Goal: Information Seeking & Learning: Learn about a topic

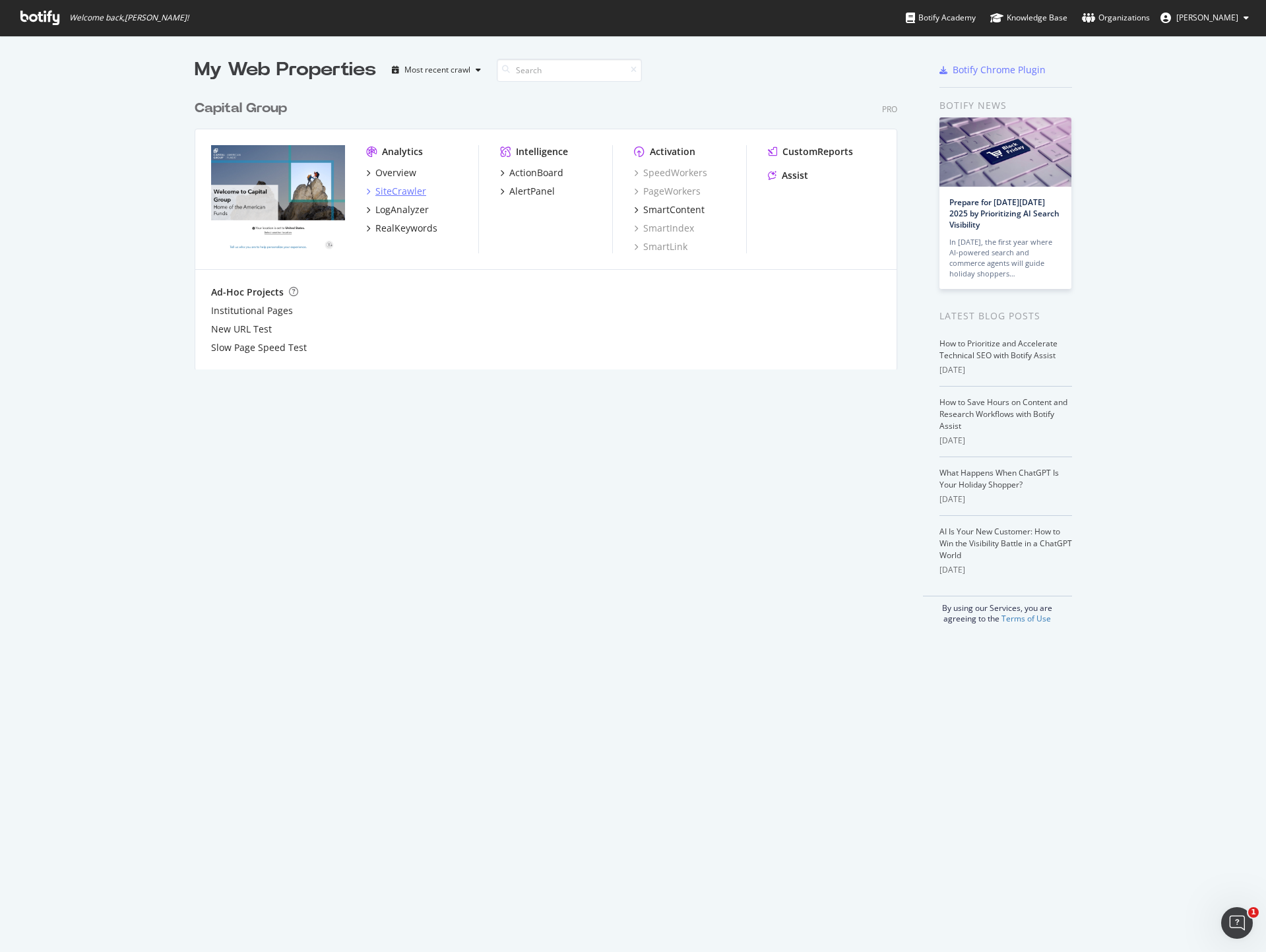
click at [391, 193] on div "SiteCrawler" at bounding box center [401, 191] width 51 height 13
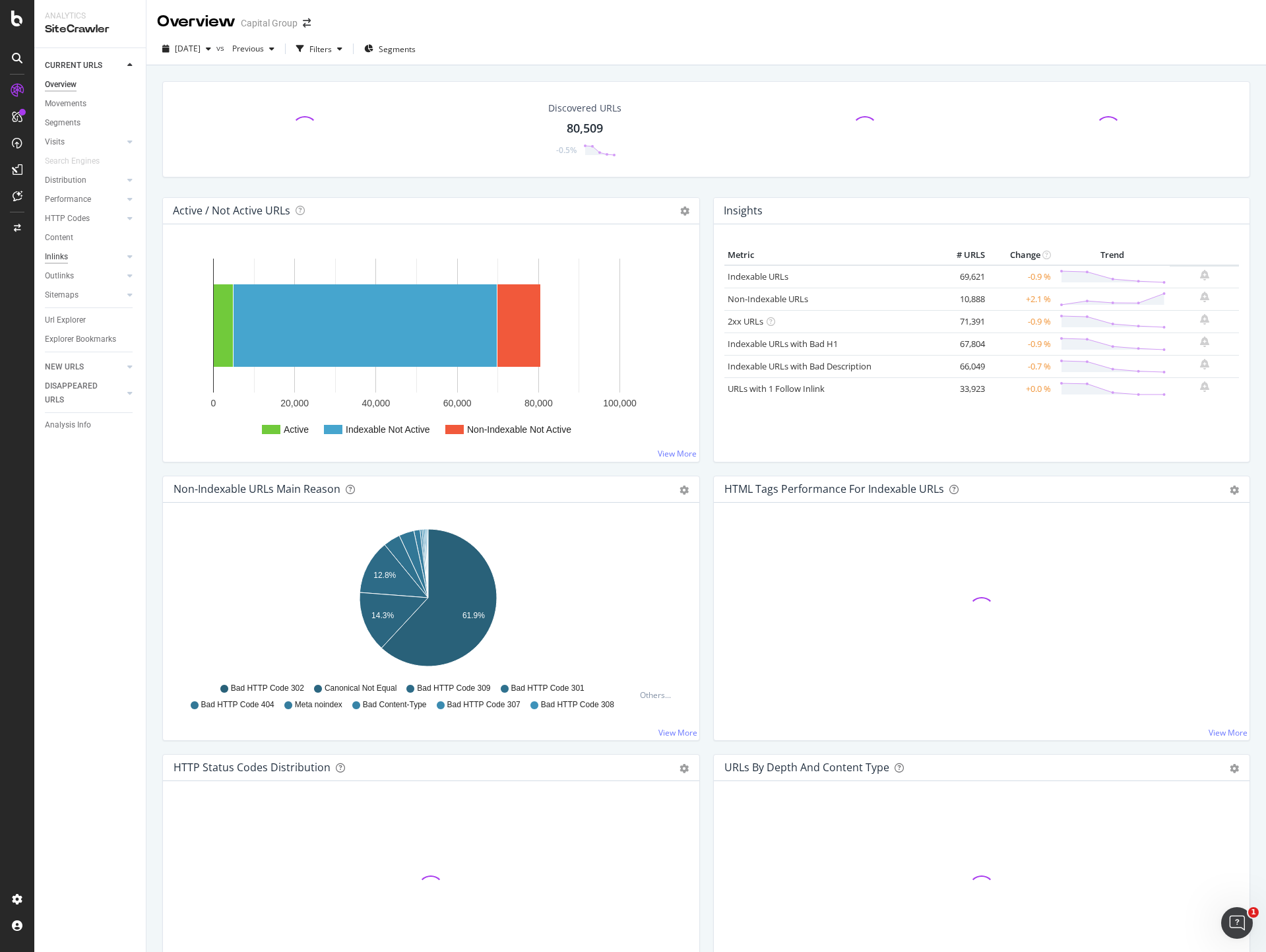
click at [65, 252] on div "Inlinks" at bounding box center [56, 257] width 23 height 14
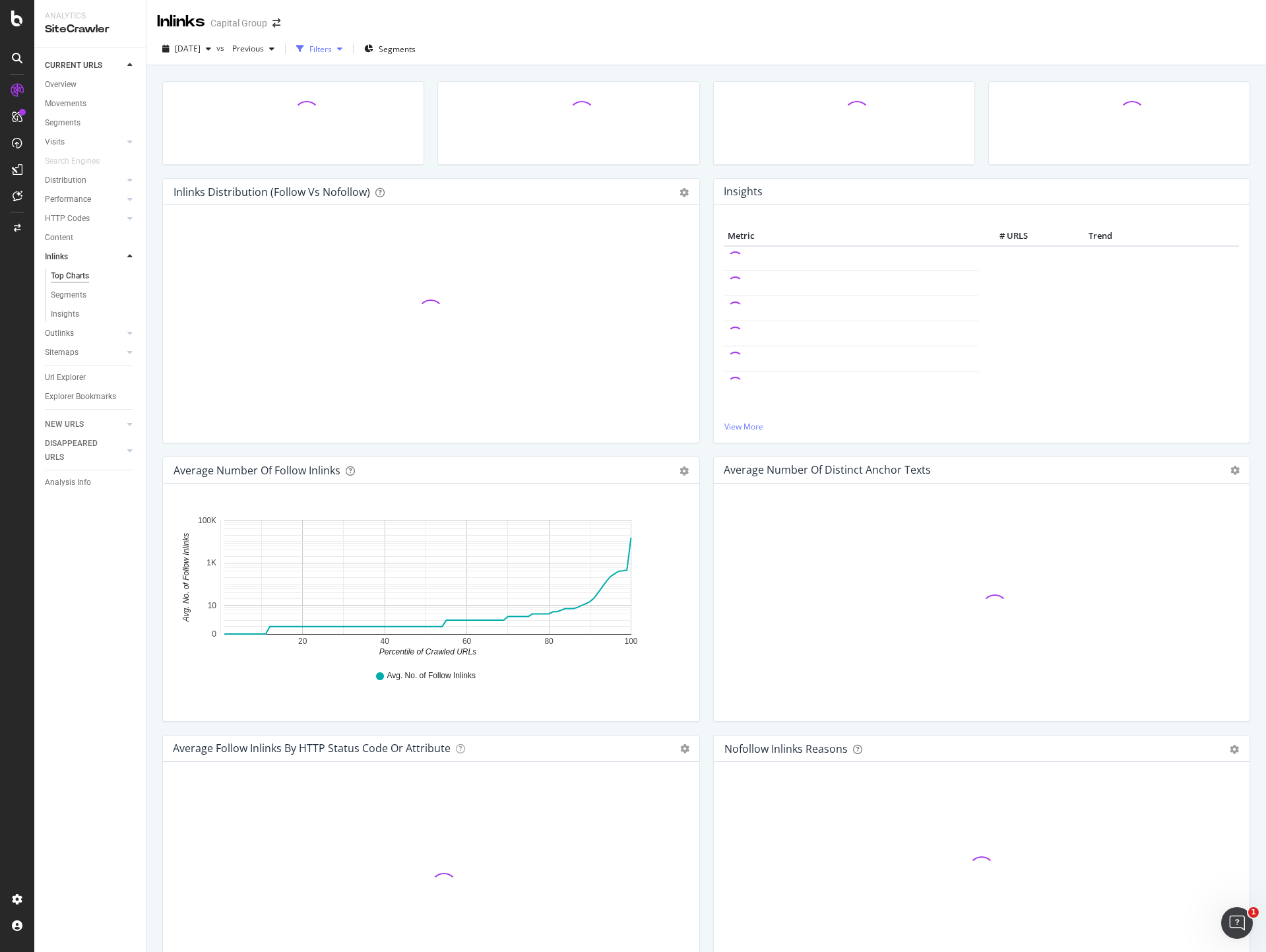
drag, startPoint x: 345, startPoint y: 47, endPoint x: 353, endPoint y: 45, distance: 8.2
click at [332, 45] on div "Filters" at bounding box center [321, 49] width 23 height 11
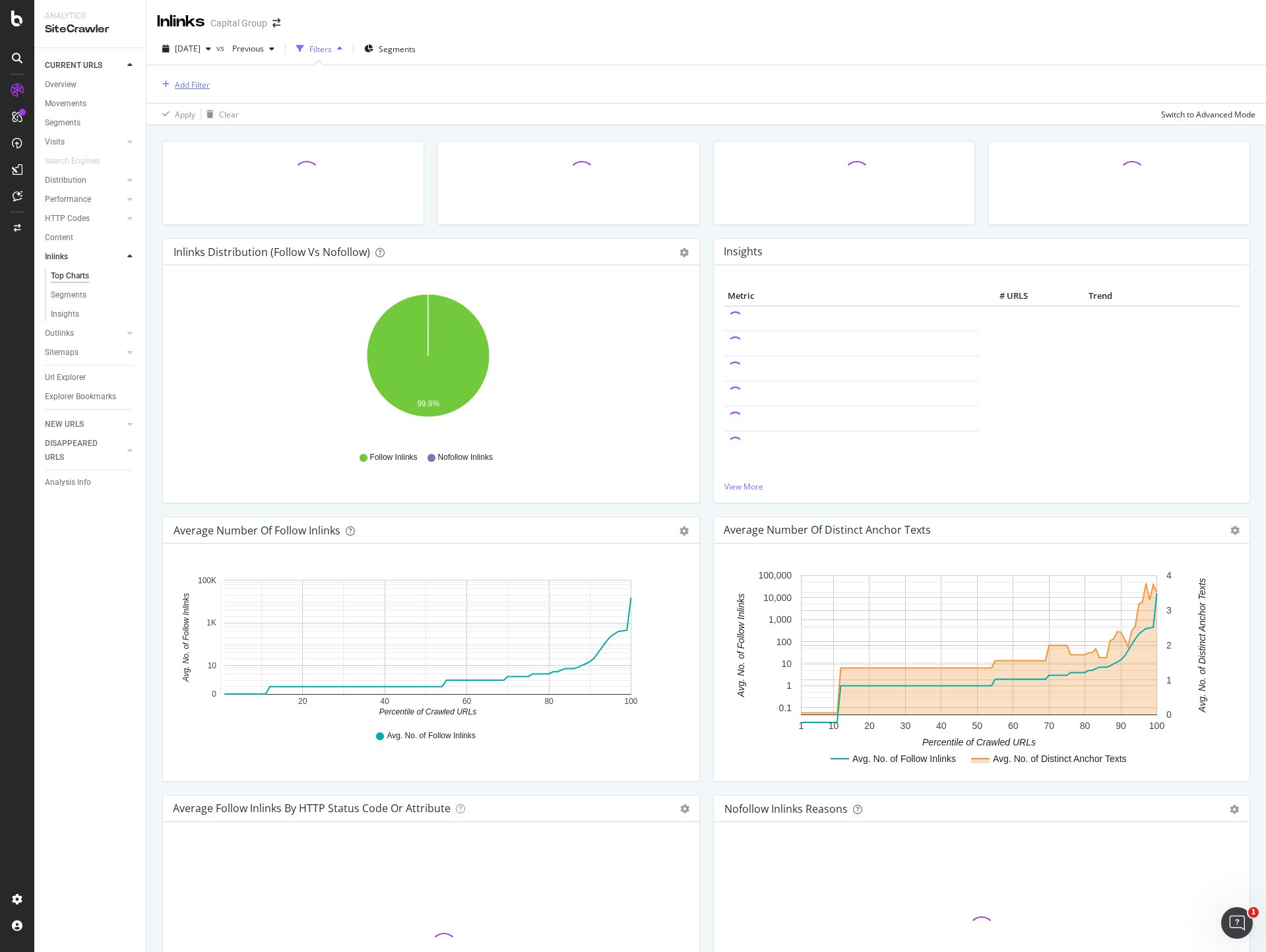
click at [191, 88] on div "Add Filter" at bounding box center [192, 85] width 35 height 11
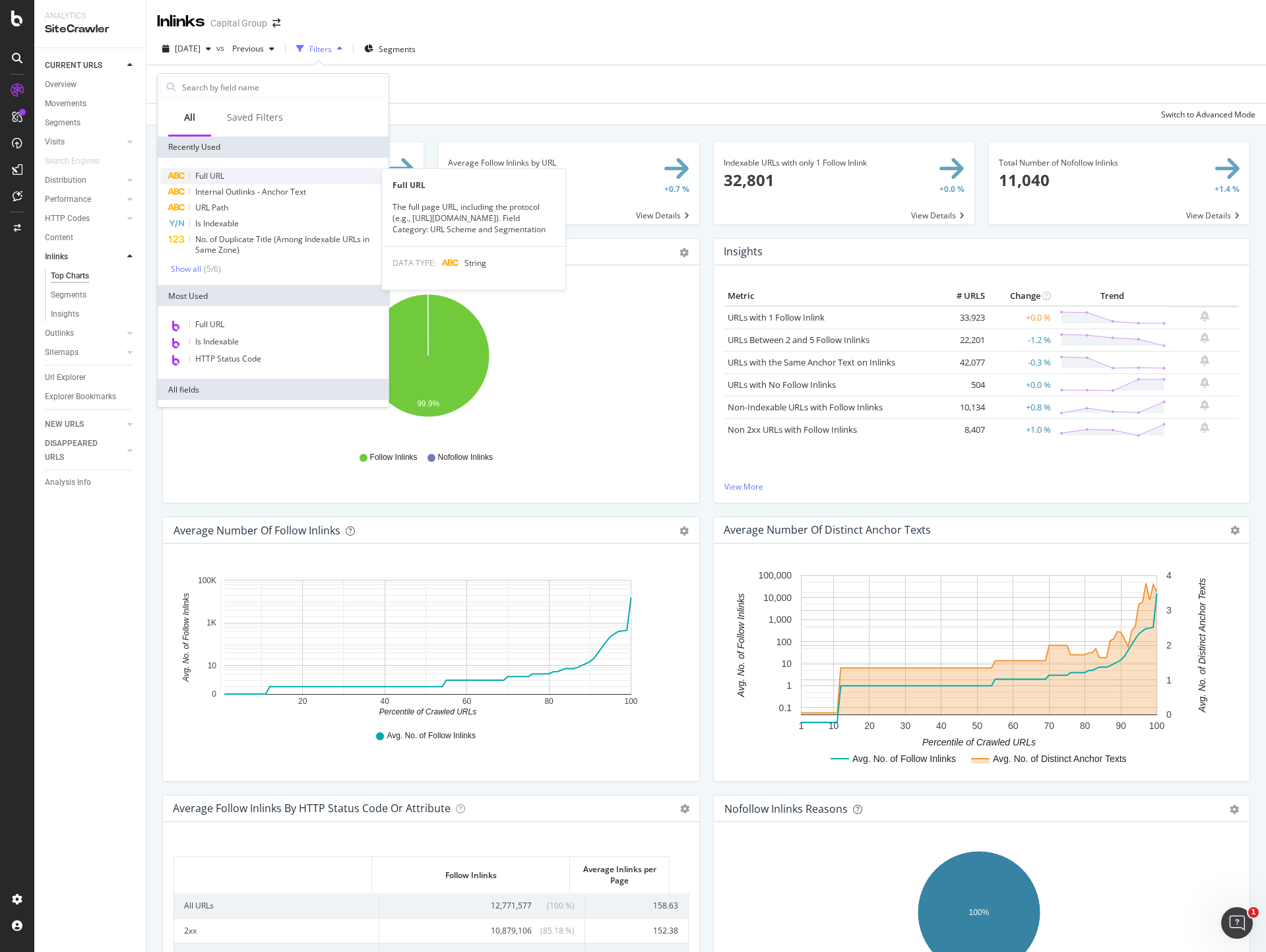
click at [212, 176] on span "Full URL" at bounding box center [210, 176] width 29 height 11
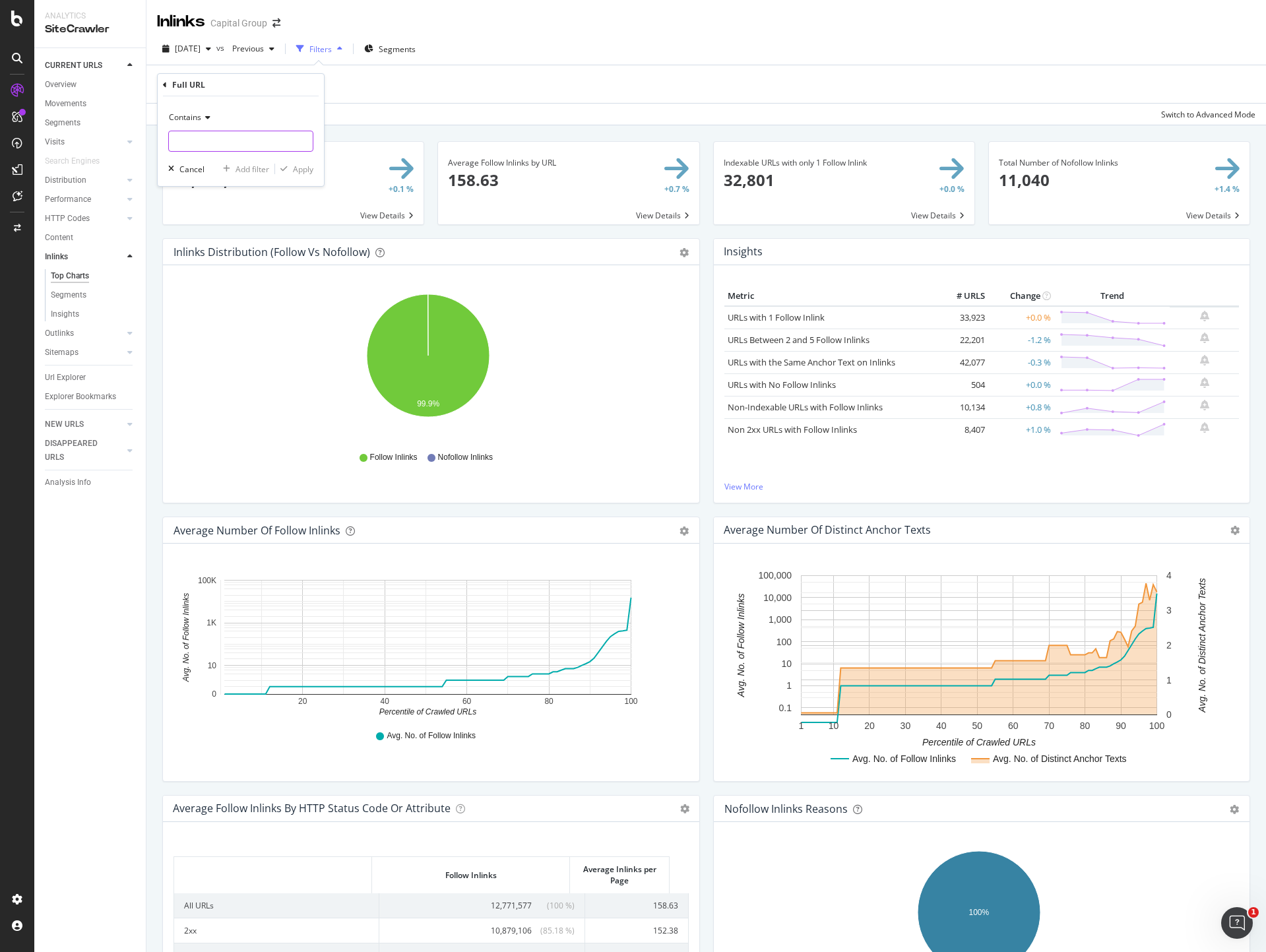
click at [237, 141] on input "text" at bounding box center [241, 141] width 144 height 21
paste input "[URL][DOMAIN_NAME]"
type input "[URL][DOMAIN_NAME]"
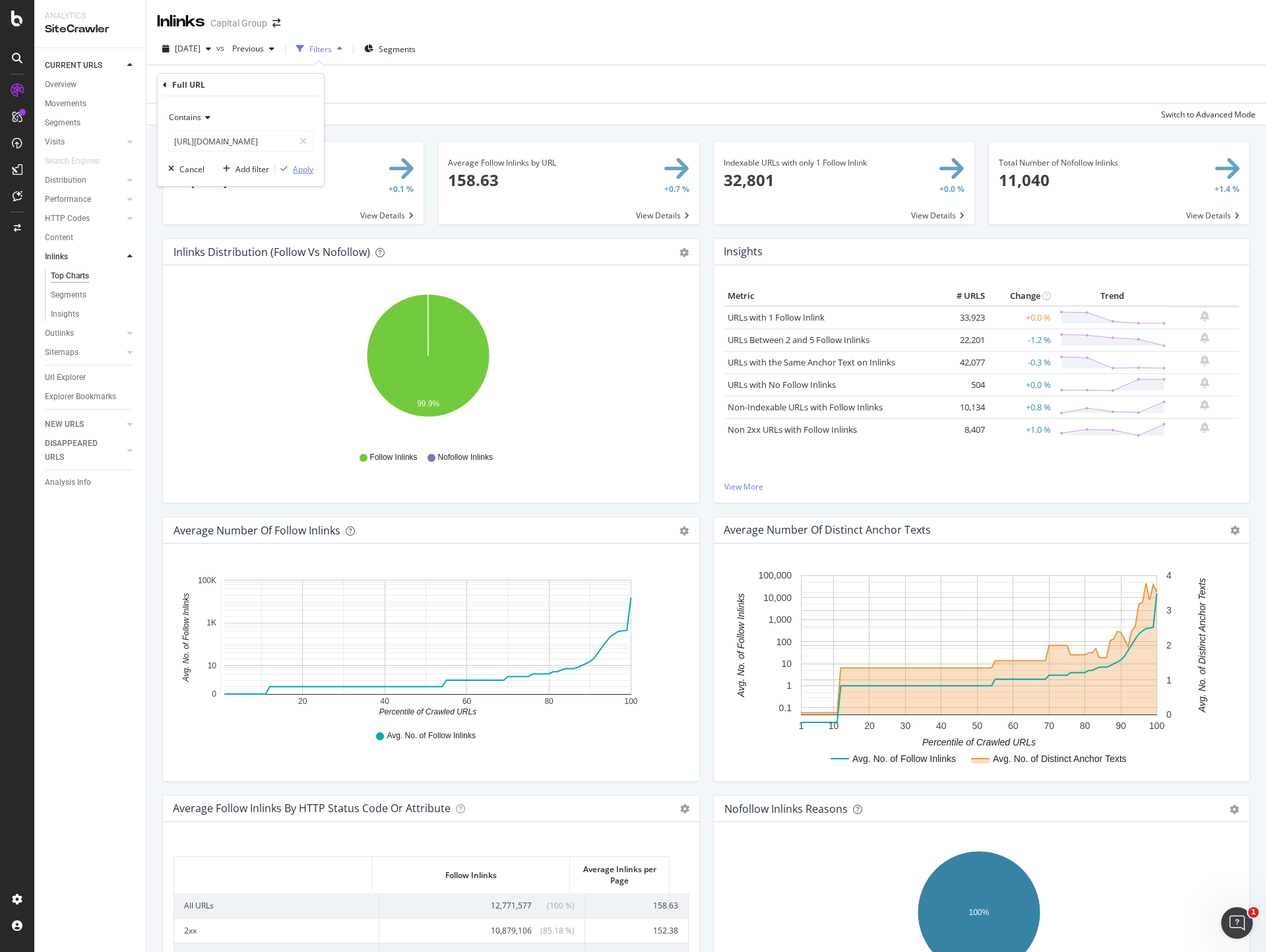
click at [300, 169] on div "Apply" at bounding box center [303, 169] width 20 height 11
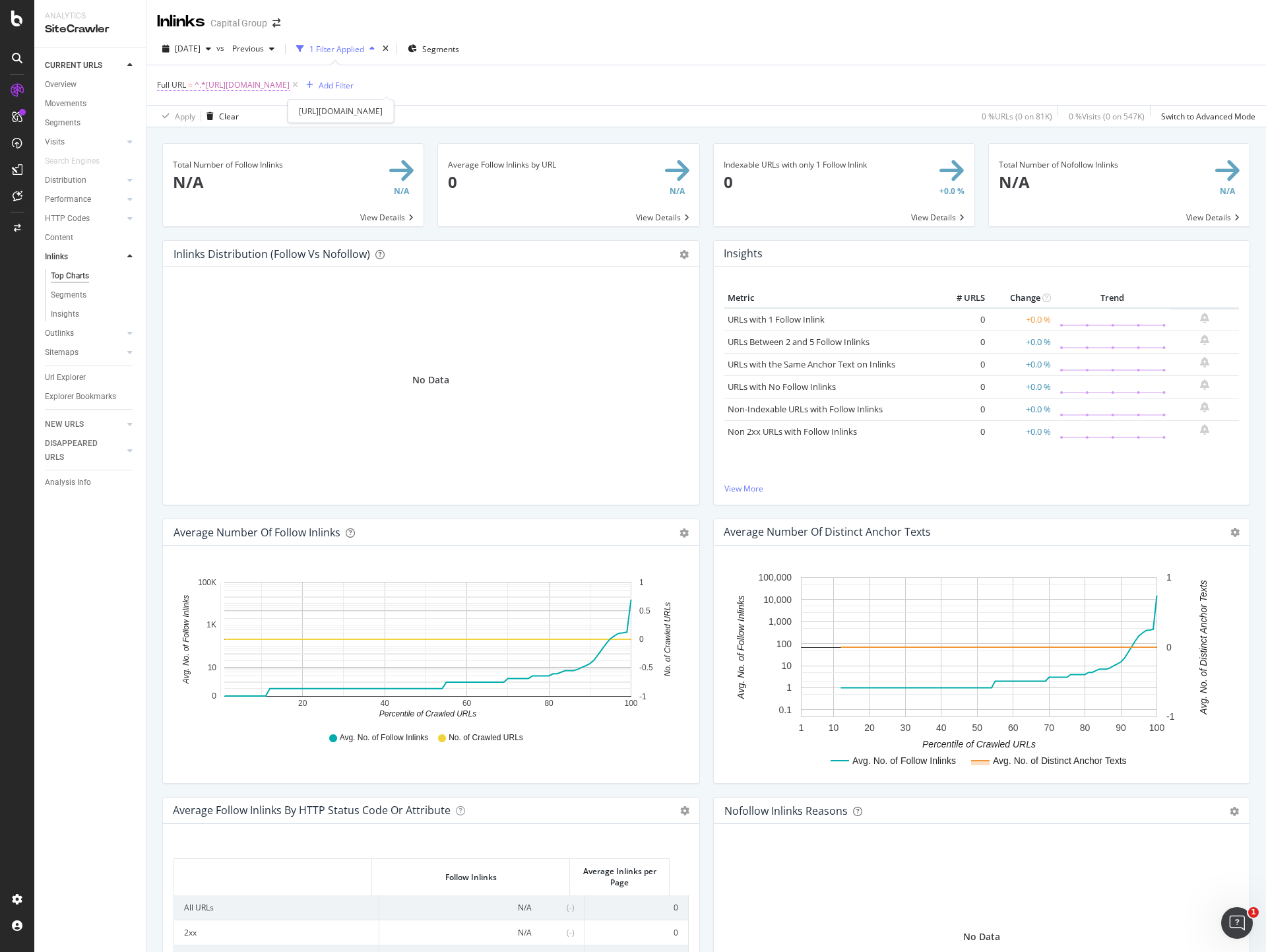
click at [290, 87] on span "^.*[URL][DOMAIN_NAME]" at bounding box center [241, 85] width 95 height 19
click at [219, 112] on div "Contains" at bounding box center [240, 116] width 145 height 21
click at [216, 138] on div "Equal to" at bounding box center [242, 142] width 141 height 17
click at [308, 163] on div "Apply" at bounding box center [303, 168] width 20 height 11
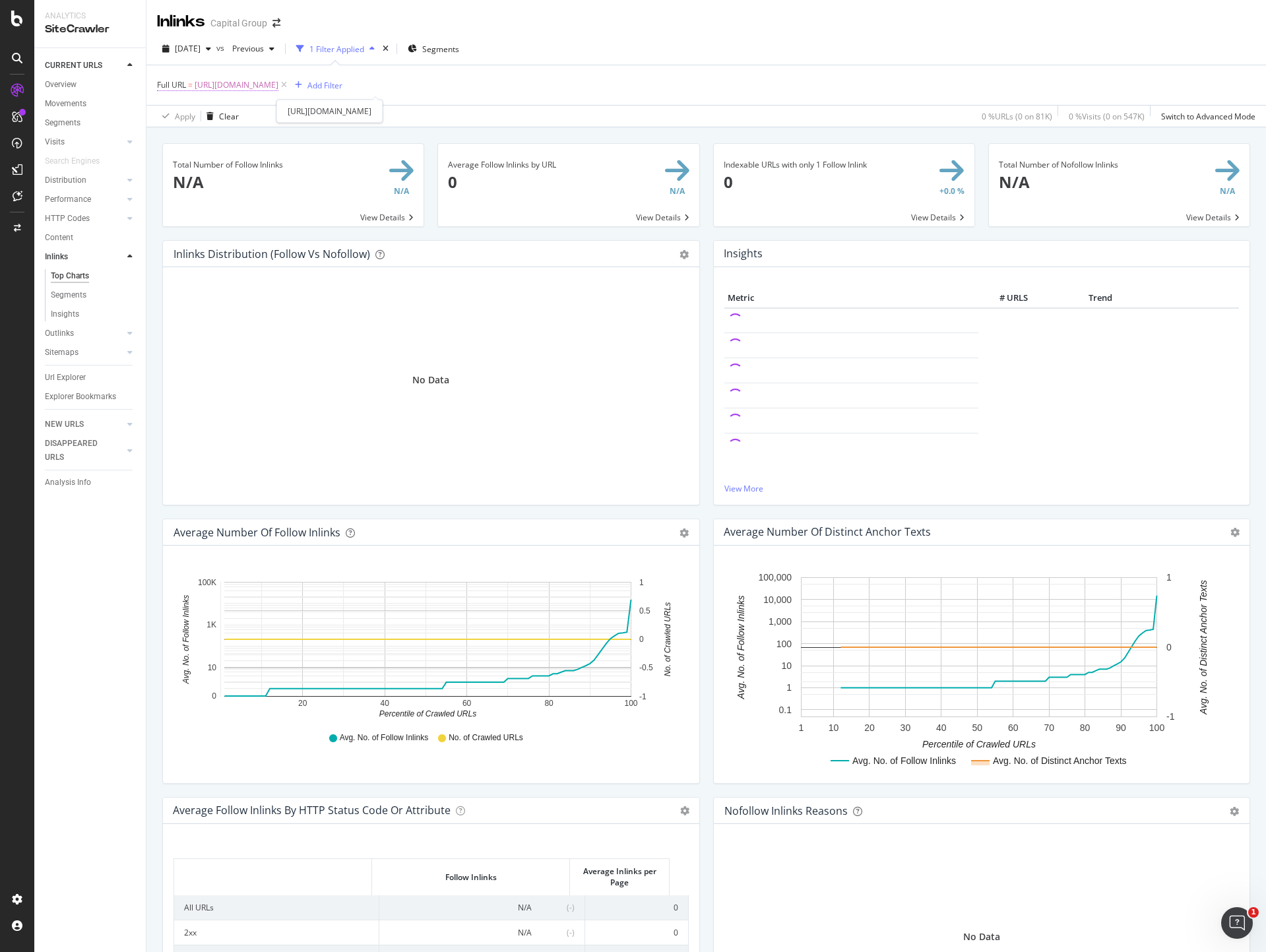
click at [278, 84] on span "[URL][DOMAIN_NAME]" at bounding box center [236, 85] width 84 height 19
click at [257, 138] on input "[URL][DOMAIN_NAME]" at bounding box center [232, 140] width 125 height 21
click at [293, 168] on div "Apply" at bounding box center [303, 168] width 20 height 11
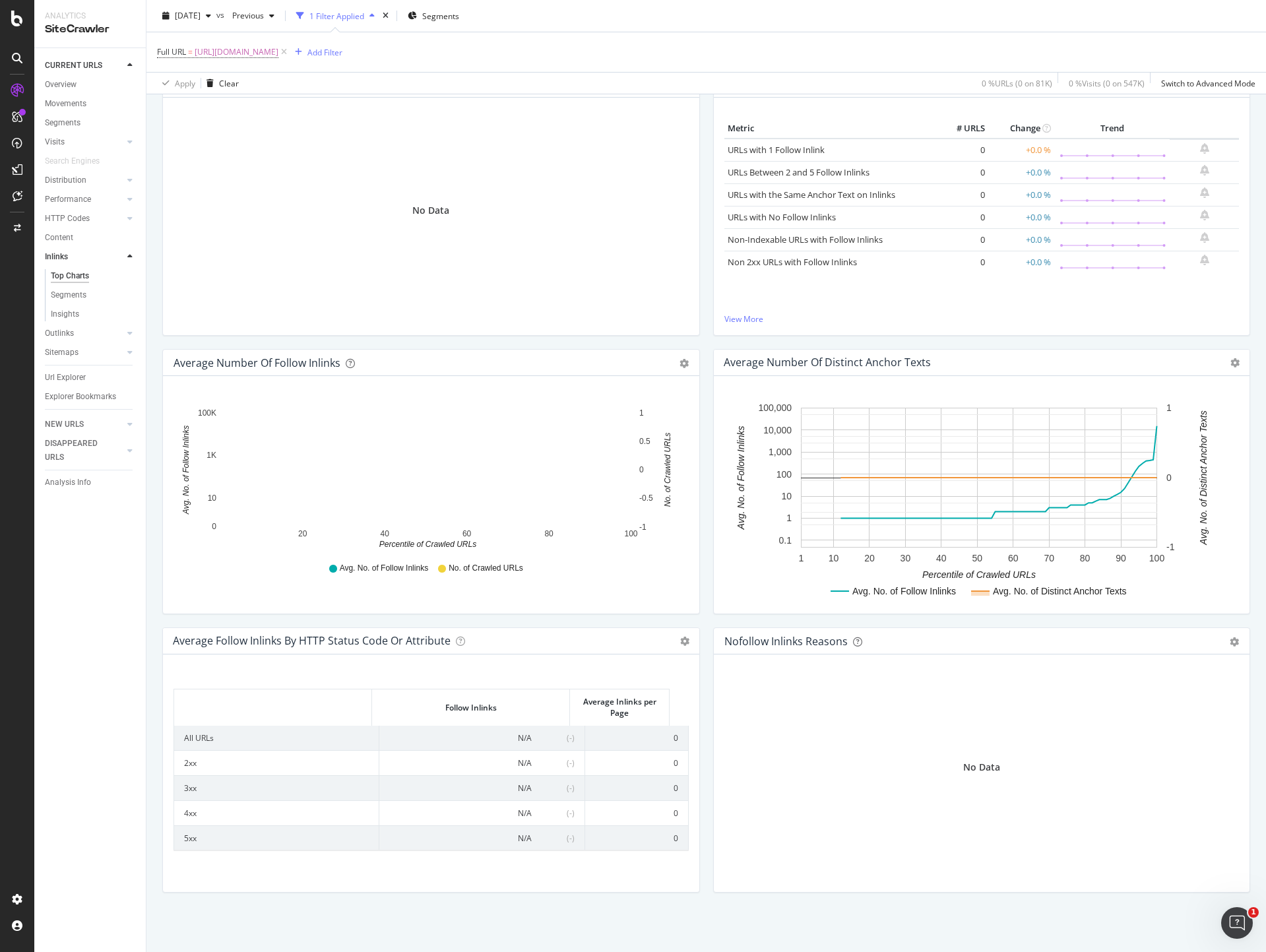
scroll to position [0, 0]
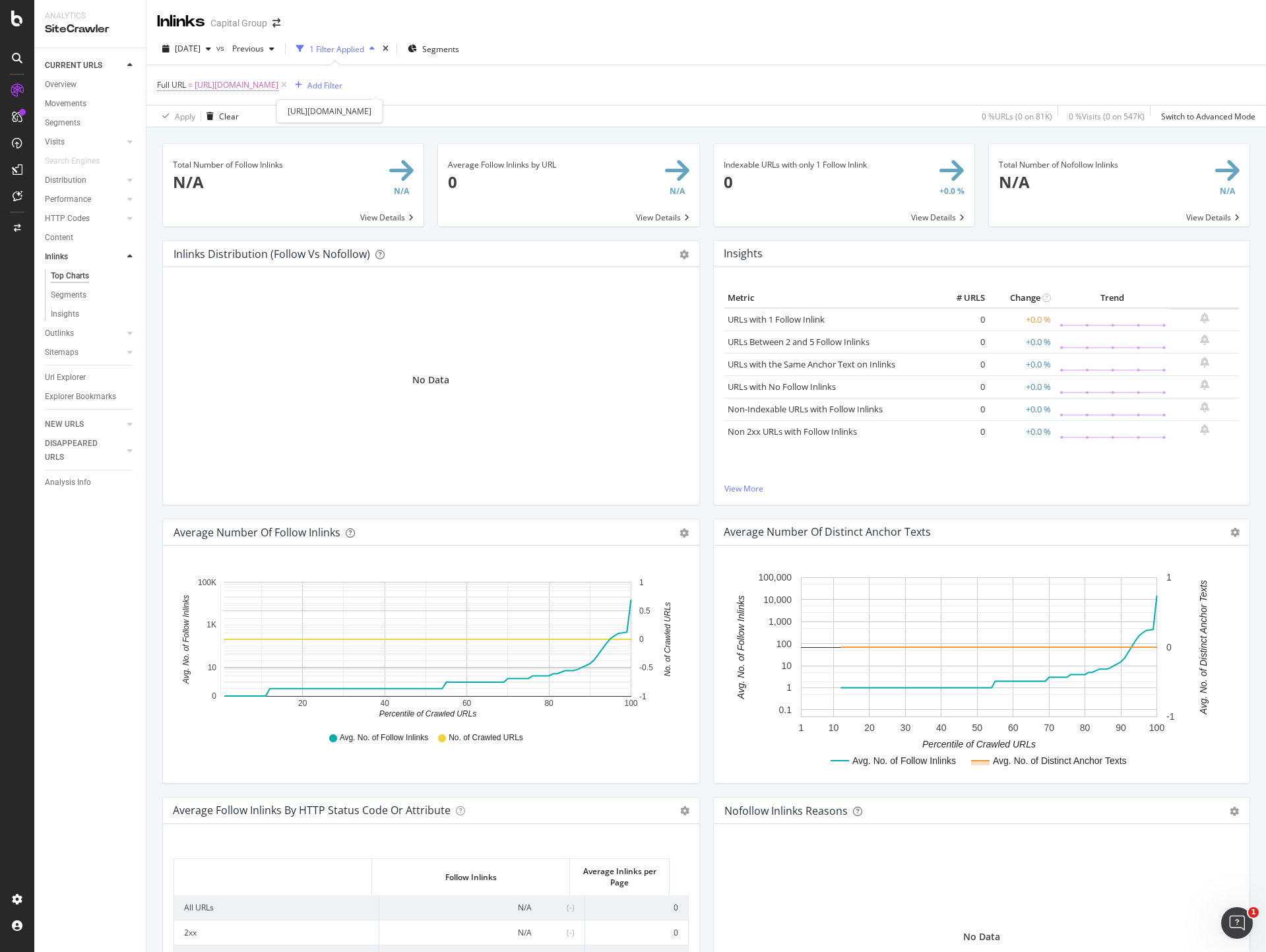
click at [278, 84] on span "[URL][DOMAIN_NAME]" at bounding box center [236, 85] width 84 height 19
click at [256, 144] on input "[URL][DOMAIN_NAME]" at bounding box center [232, 140] width 125 height 21
paste input "planning/finances-after-40/new-job"
type input "[URL][DOMAIN_NAME]"
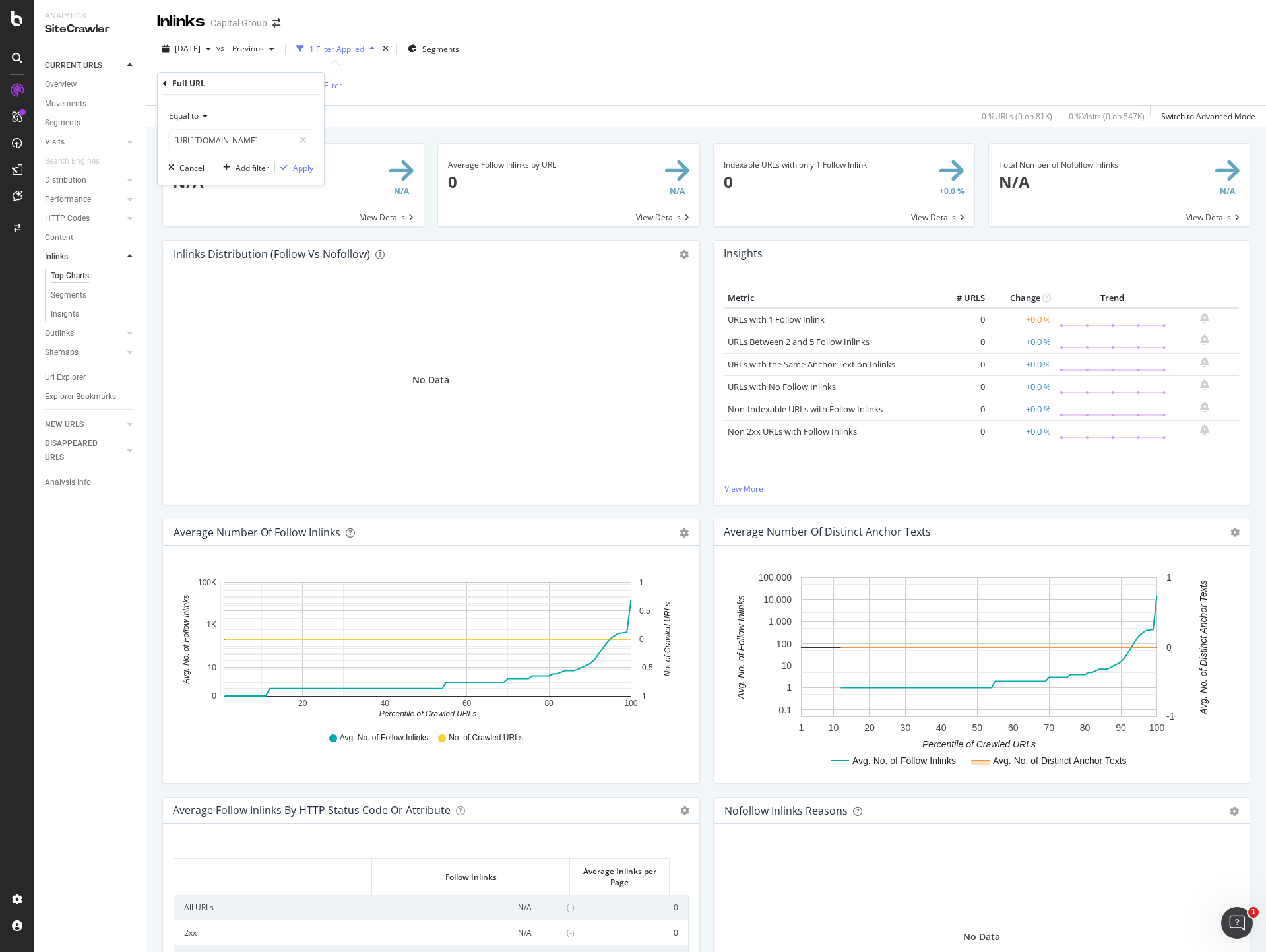
click at [305, 168] on div "Apply" at bounding box center [303, 168] width 20 height 11
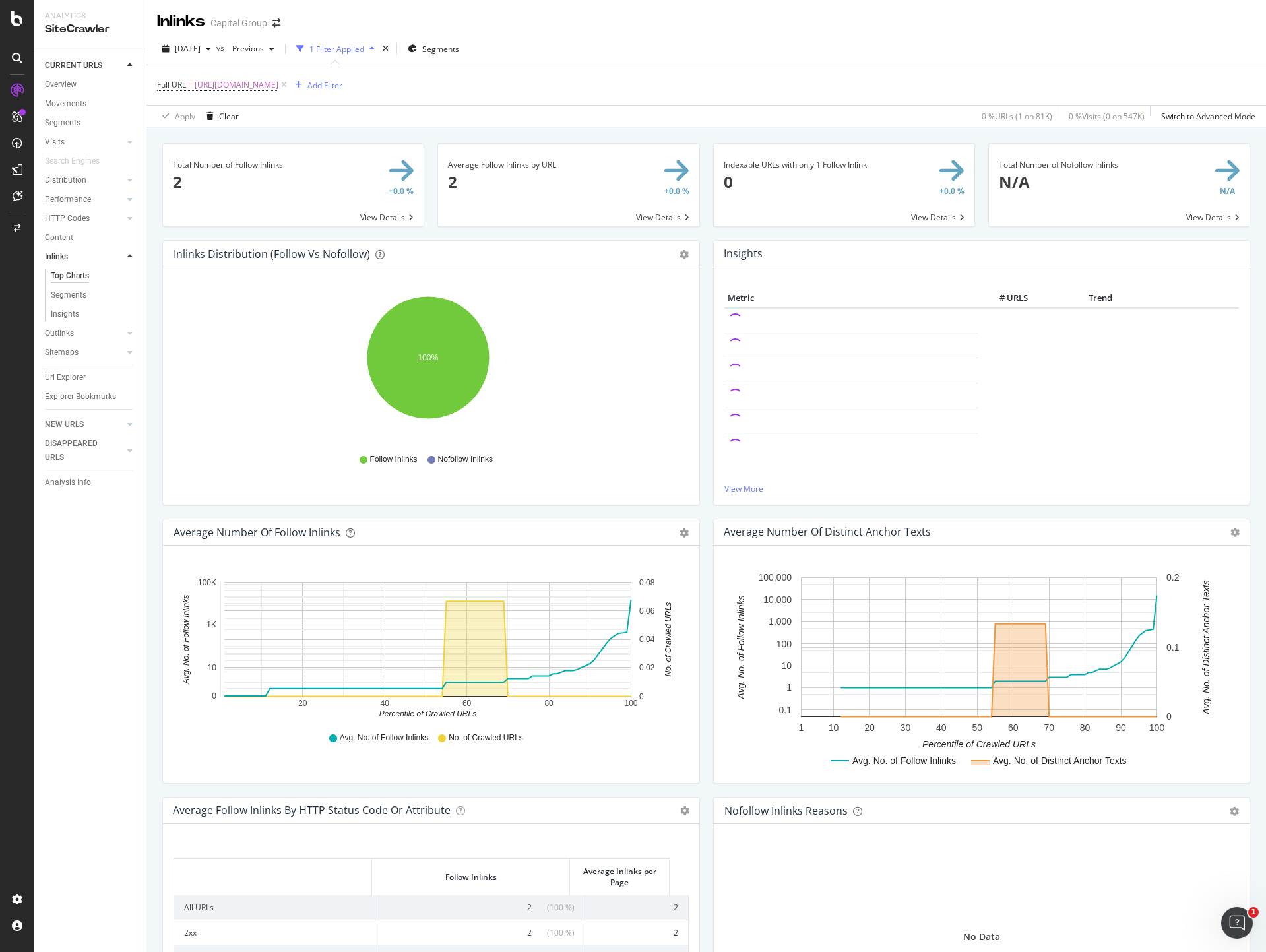
click at [378, 216] on span at bounding box center [293, 185] width 261 height 83
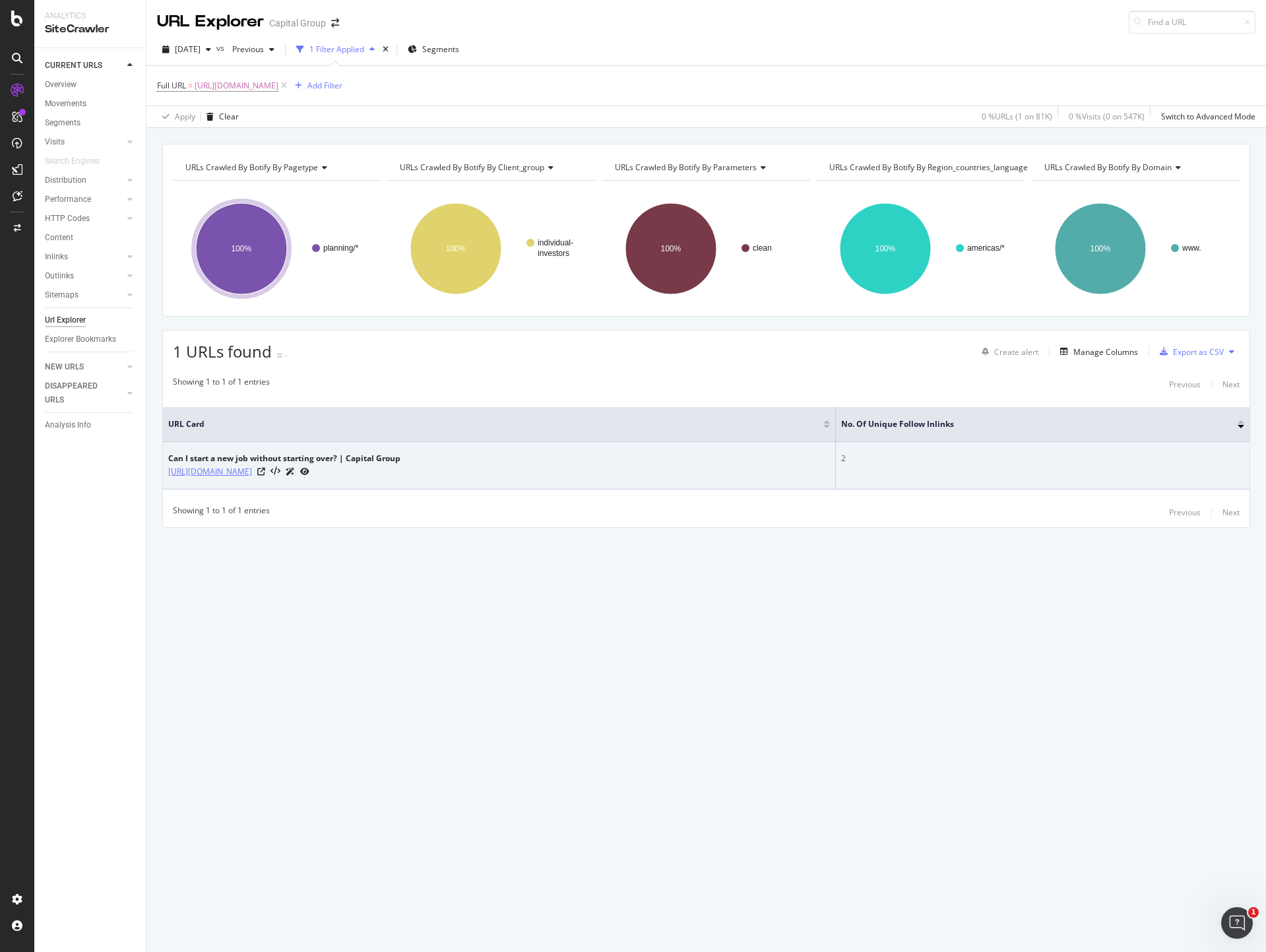
click at [252, 473] on link "[URL][DOMAIN_NAME]" at bounding box center [210, 472] width 84 height 13
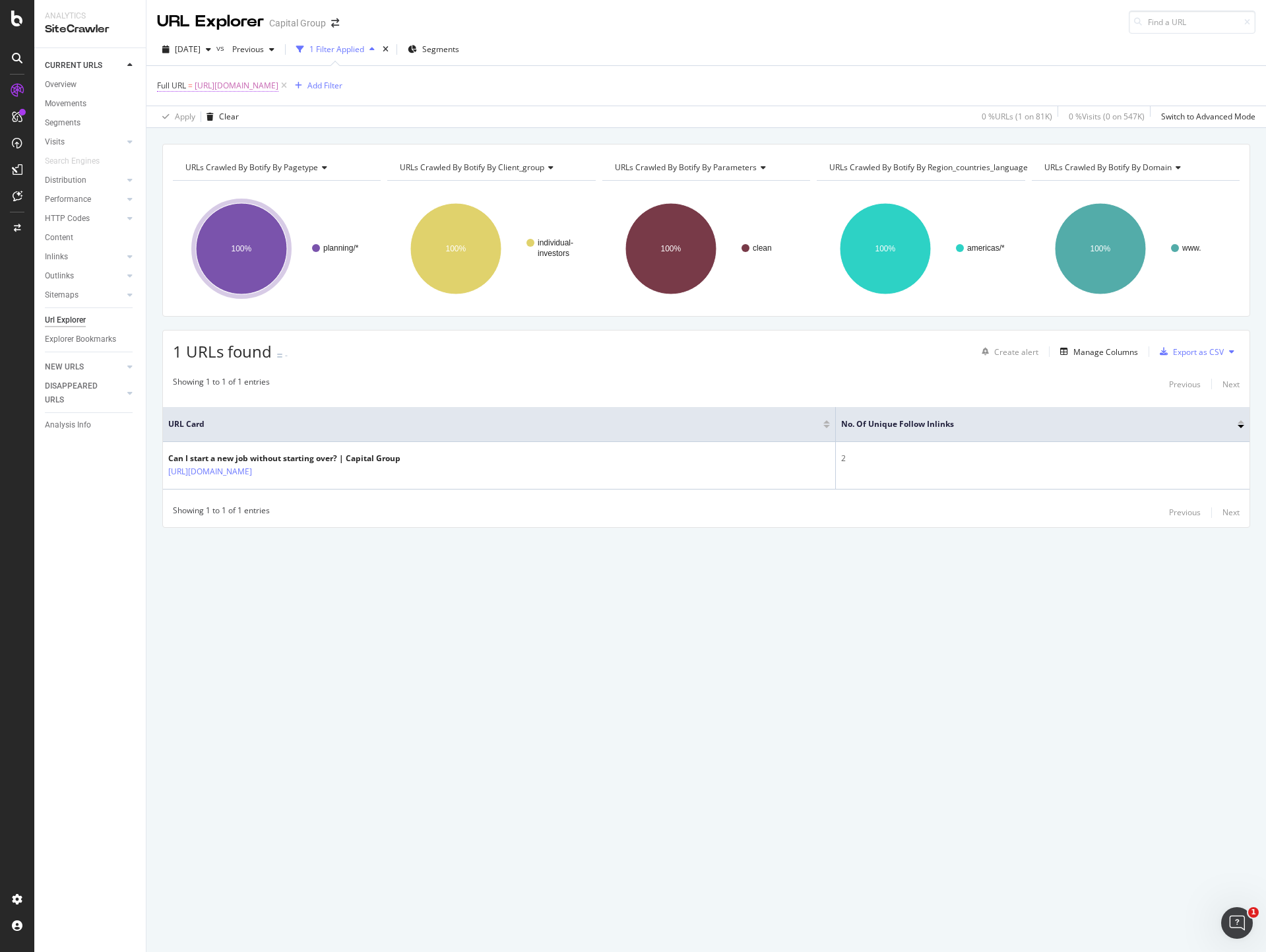
click at [278, 91] on span "[URL][DOMAIN_NAME]" at bounding box center [236, 86] width 84 height 19
click at [270, 138] on input "[URL][DOMAIN_NAME]" at bounding box center [232, 141] width 125 height 21
paste input "college-savings/up-next-college/what-if-child-does-not-need-529"
type input "[URL][DOMAIN_NAME]"
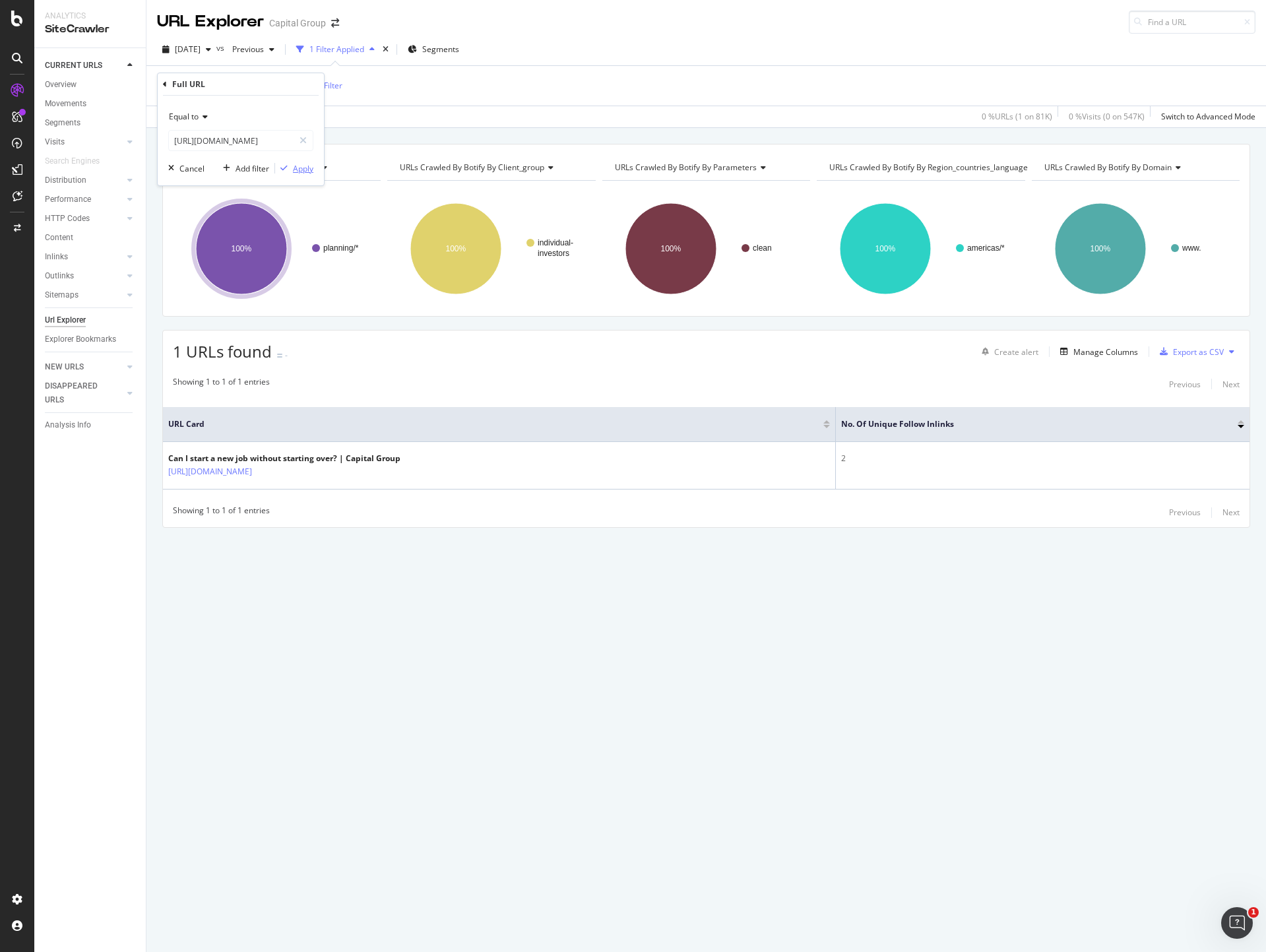
scroll to position [0, 0]
click at [304, 173] on div "Apply" at bounding box center [303, 168] width 20 height 11
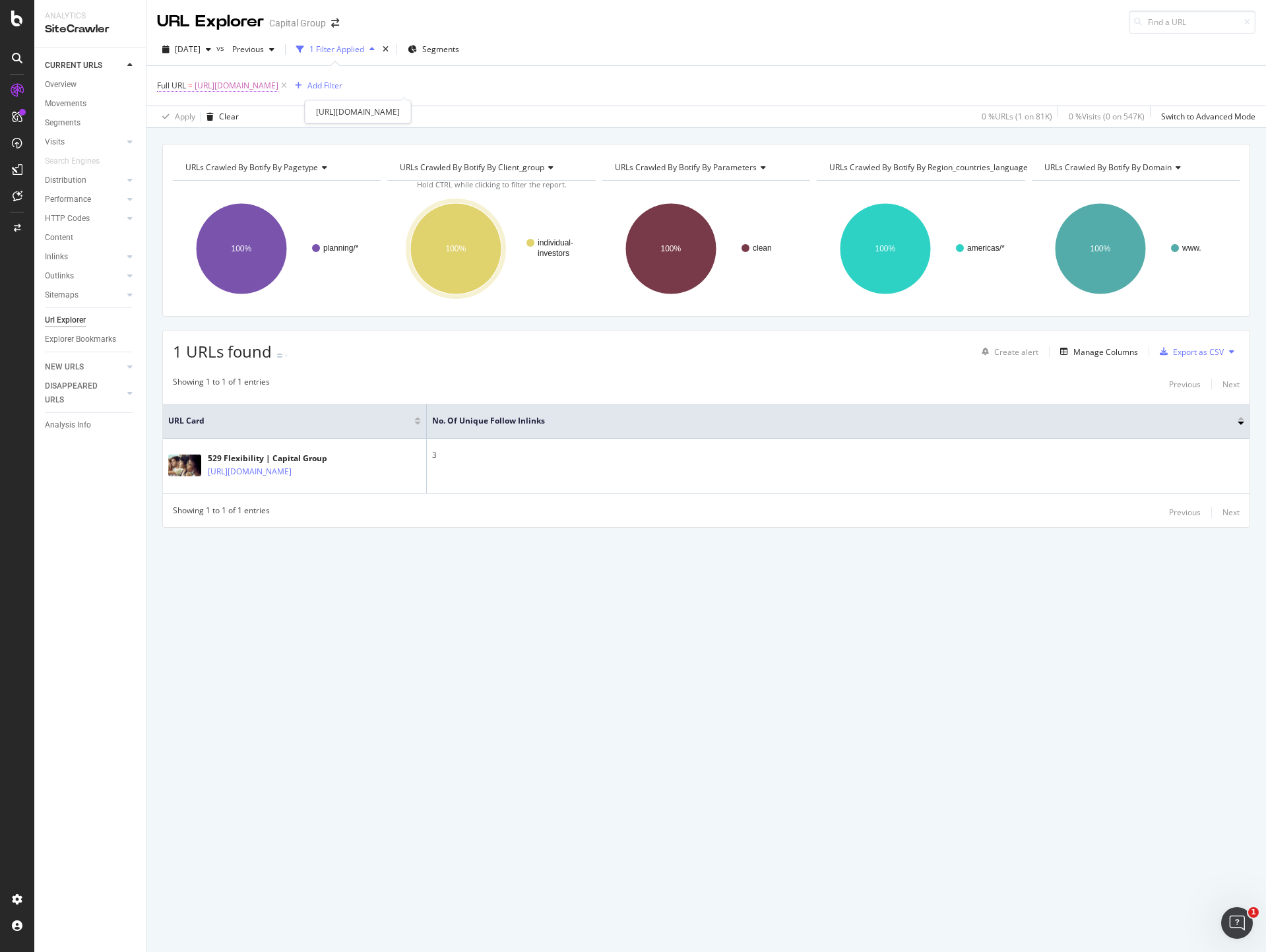
click at [278, 86] on span "[URL][DOMAIN_NAME]" at bounding box center [236, 86] width 84 height 19
click at [233, 141] on input "[URL][DOMAIN_NAME]" at bounding box center [232, 141] width 125 height 21
paste input "grandparents/five-lessons-grandchildren"
type input "[URL][DOMAIN_NAME]"
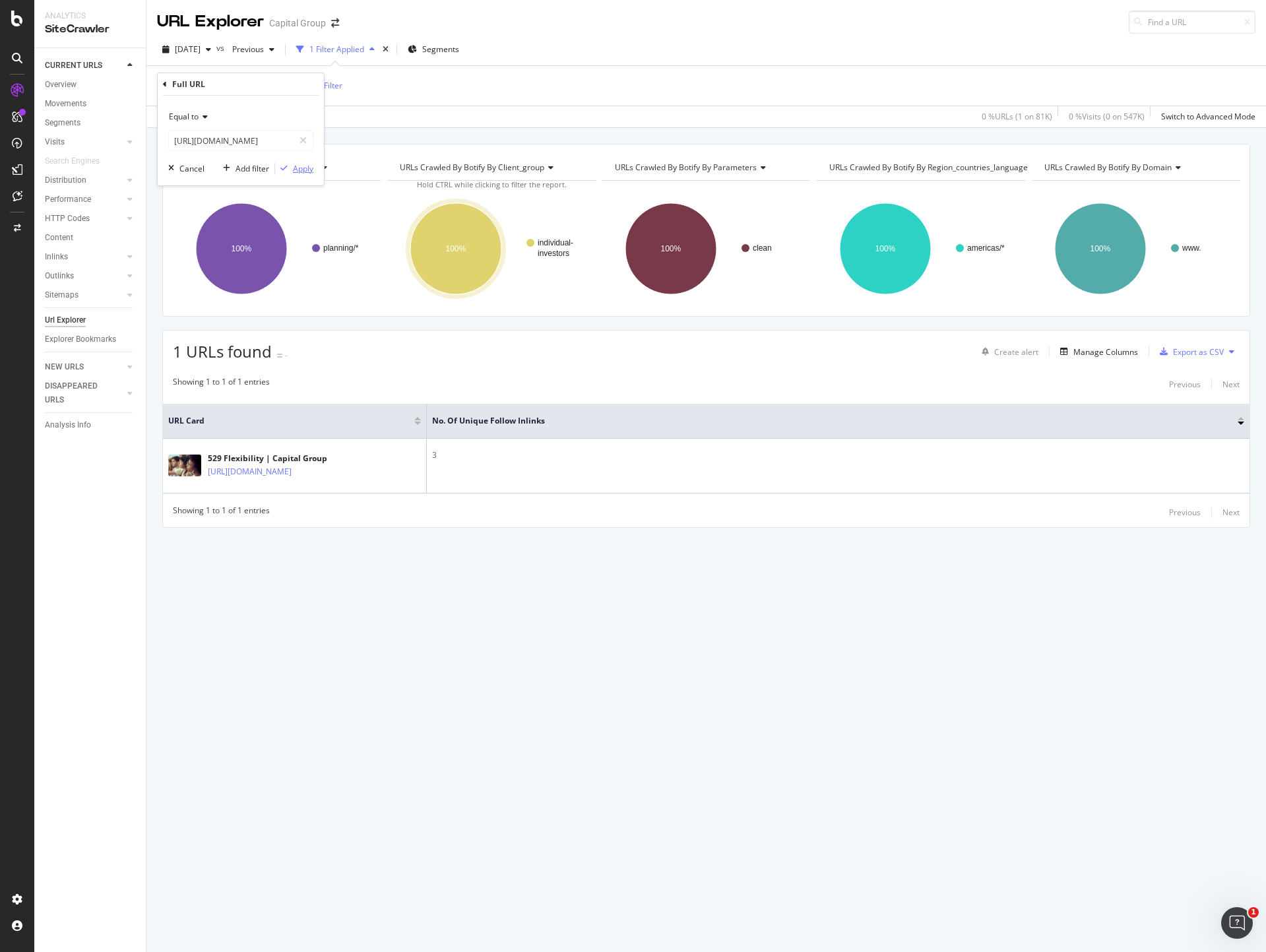
click at [300, 173] on div "Apply" at bounding box center [303, 168] width 20 height 11
click at [278, 80] on span "[URL][DOMAIN_NAME]" at bounding box center [236, 86] width 84 height 19
click at [244, 141] on input "[URL][DOMAIN_NAME]" at bounding box center [232, 141] width 125 height 21
paste input "service-and-support/life-events/college"
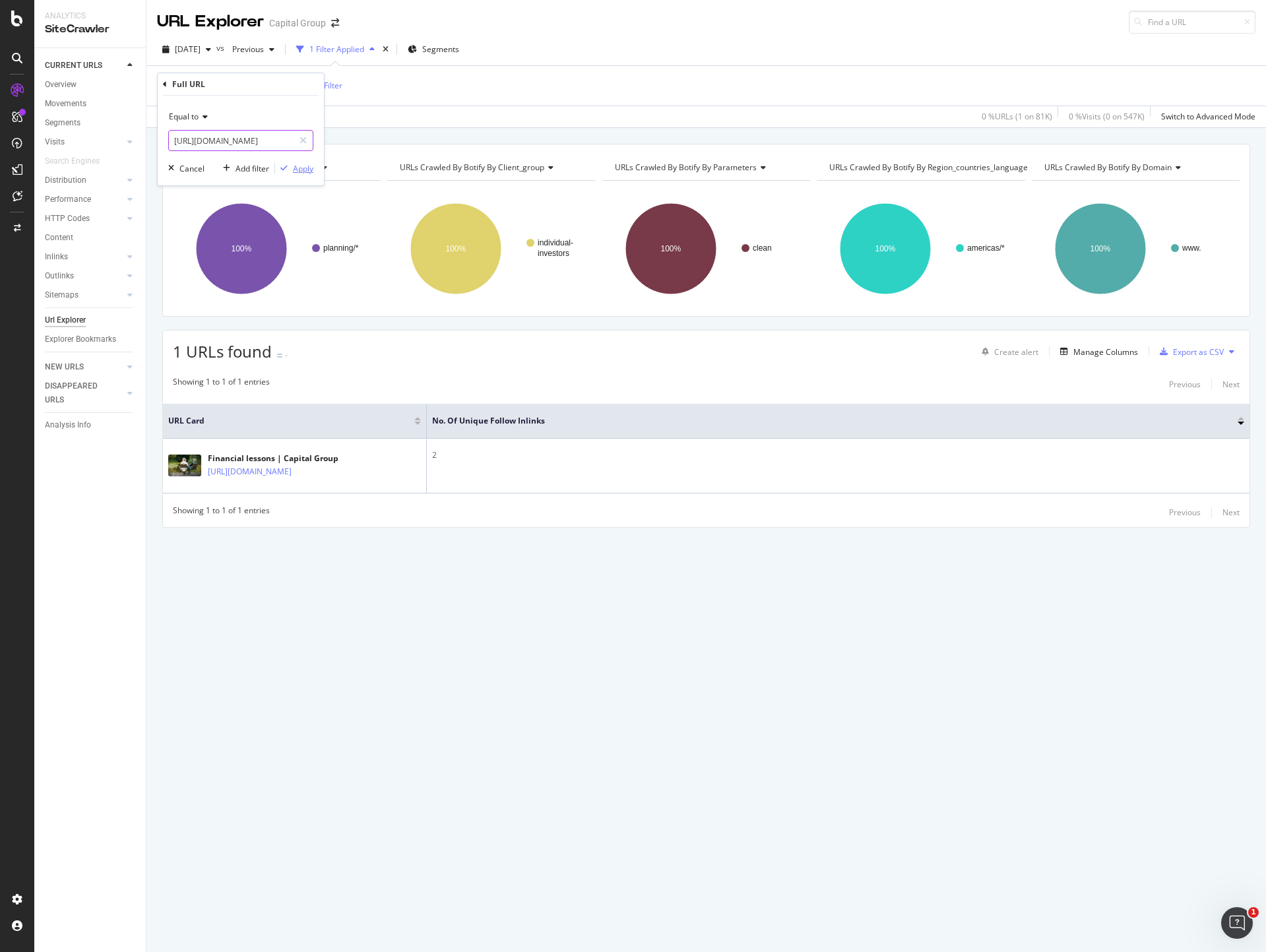
type input "[URL][DOMAIN_NAME]"
click at [296, 163] on div "Apply" at bounding box center [294, 168] width 38 height 12
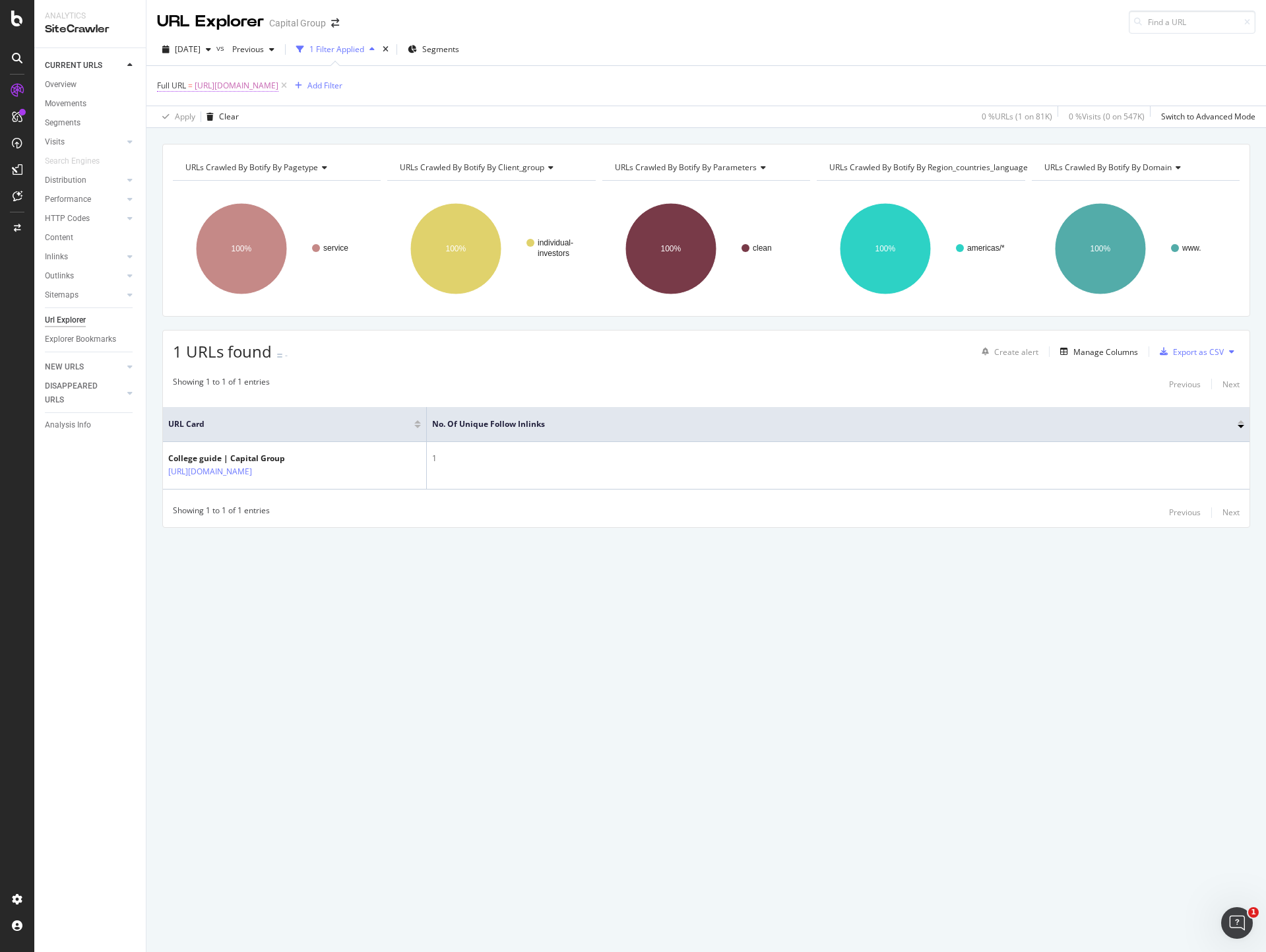
click at [278, 84] on span "[URL][DOMAIN_NAME]" at bounding box center [236, 86] width 84 height 19
click at [234, 147] on input "[URL][DOMAIN_NAME]" at bounding box center [232, 141] width 125 height 21
paste input "planning/college-savings/new-parents/budget-first-child"
type input "[URL][DOMAIN_NAME]"
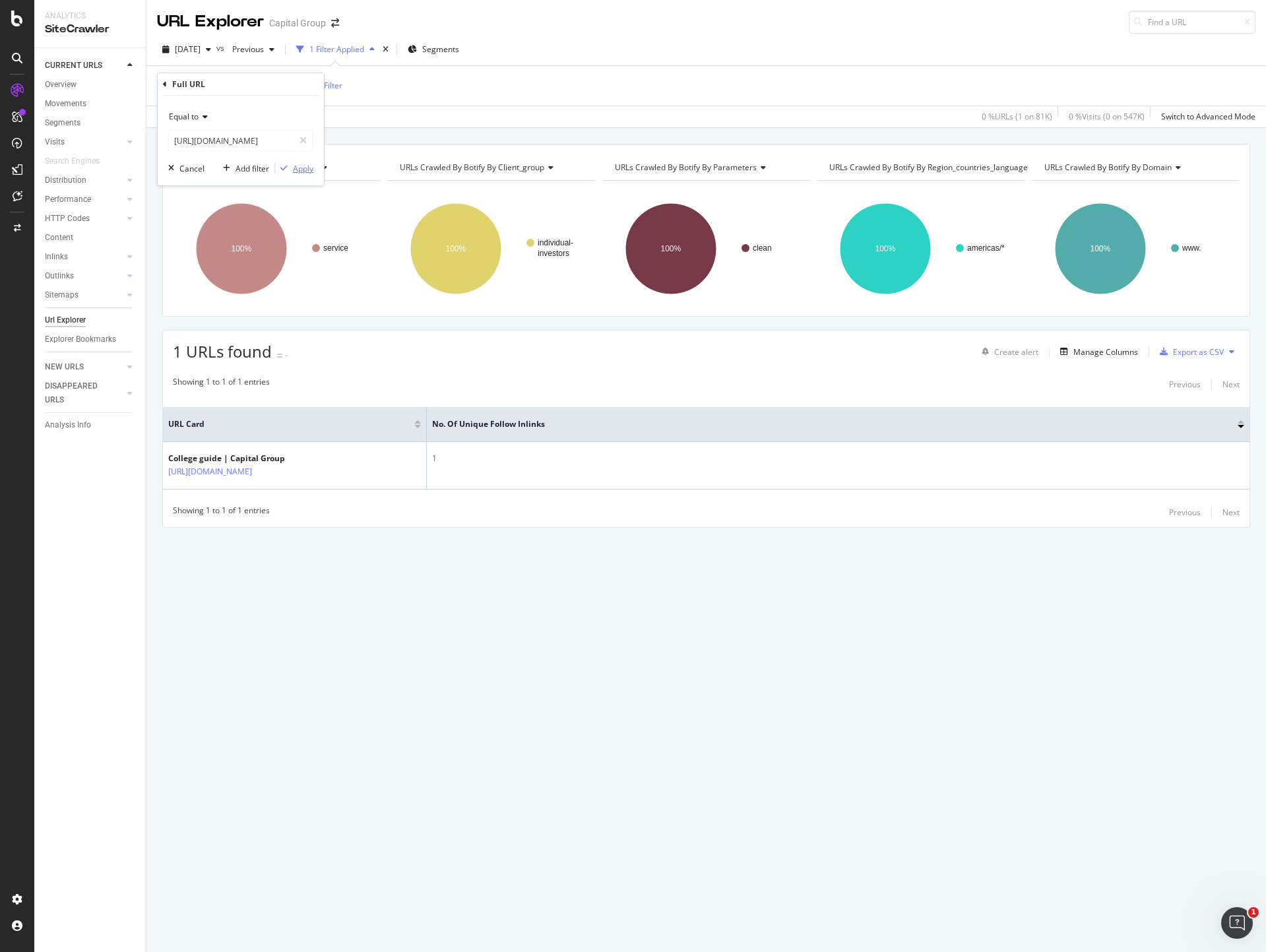
click at [290, 169] on div "button" at bounding box center [284, 168] width 18 height 8
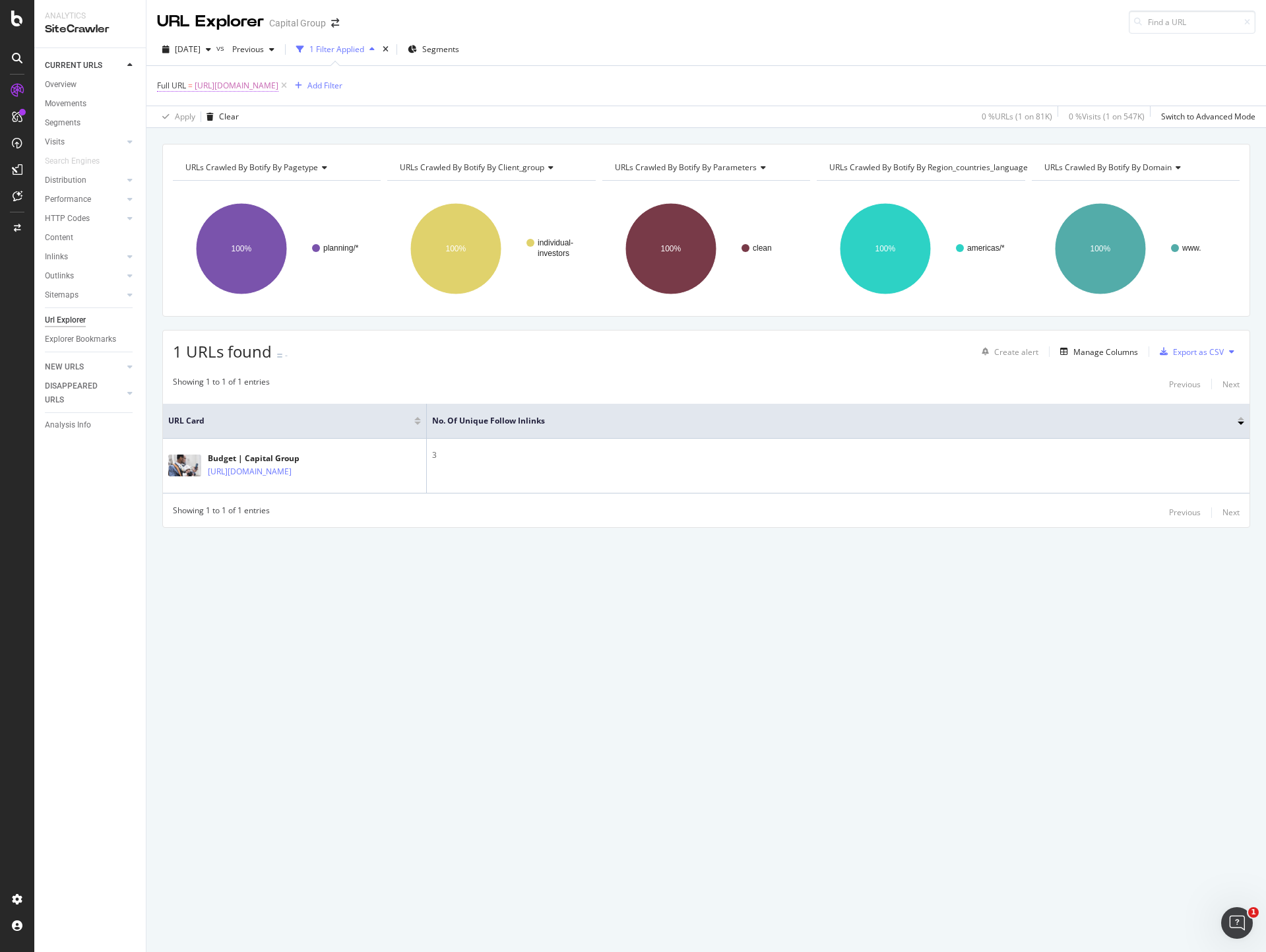
click at [278, 88] on span "[URL][DOMAIN_NAME]" at bounding box center [236, 86] width 84 height 19
click at [216, 139] on input "[URL][DOMAIN_NAME]" at bounding box center [232, 141] width 125 height 21
paste input "growing-family/teach-children-to-save"
type input "[URL][DOMAIN_NAME]"
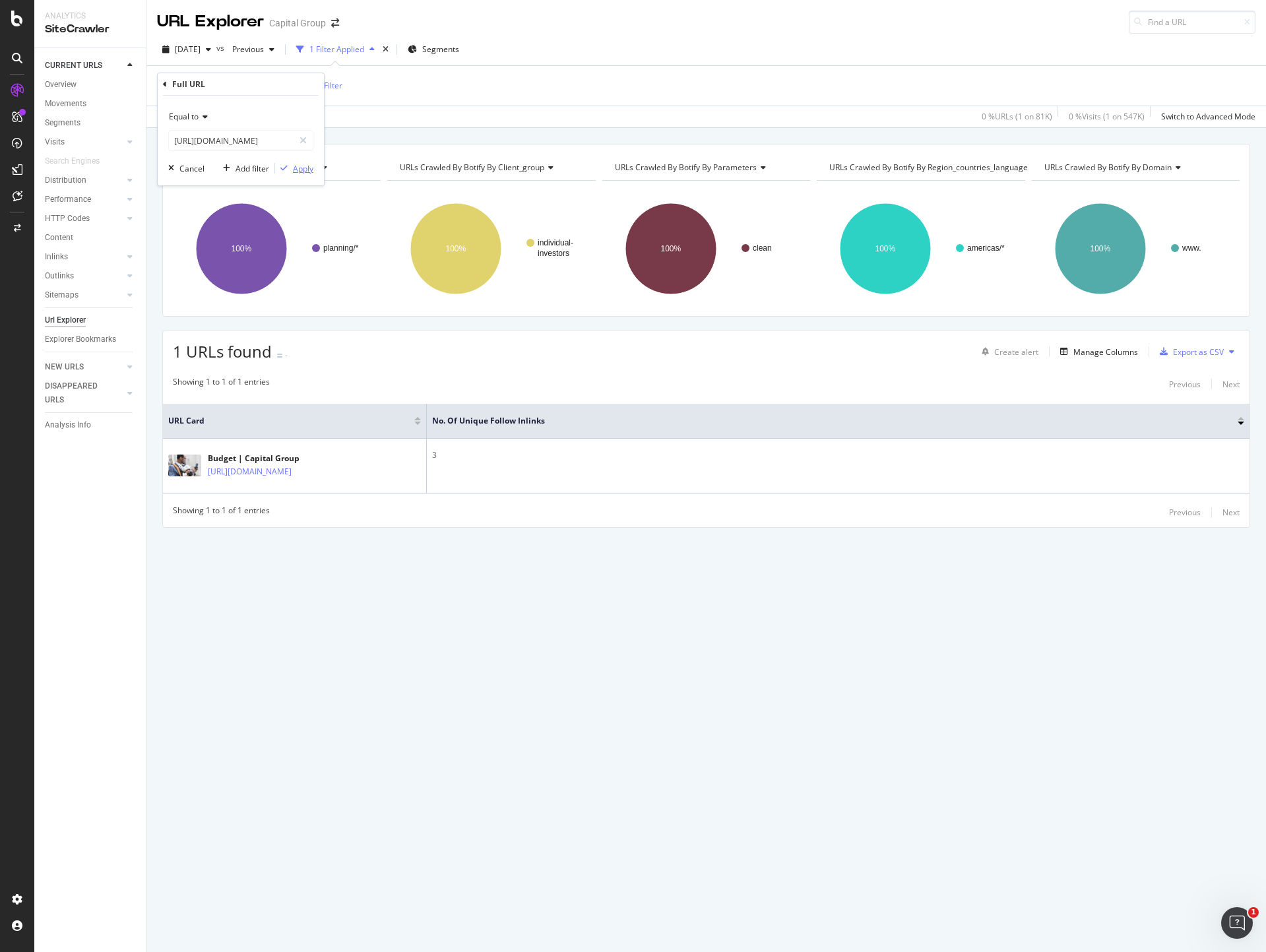
scroll to position [0, 0]
click at [293, 164] on div "Apply" at bounding box center [303, 168] width 20 height 11
click at [278, 91] on span "[URL][DOMAIN_NAME]" at bounding box center [236, 86] width 84 height 19
click at [269, 141] on input "[URL][DOMAIN_NAME]" at bounding box center [232, 141] width 125 height 21
paste input "second-baby"
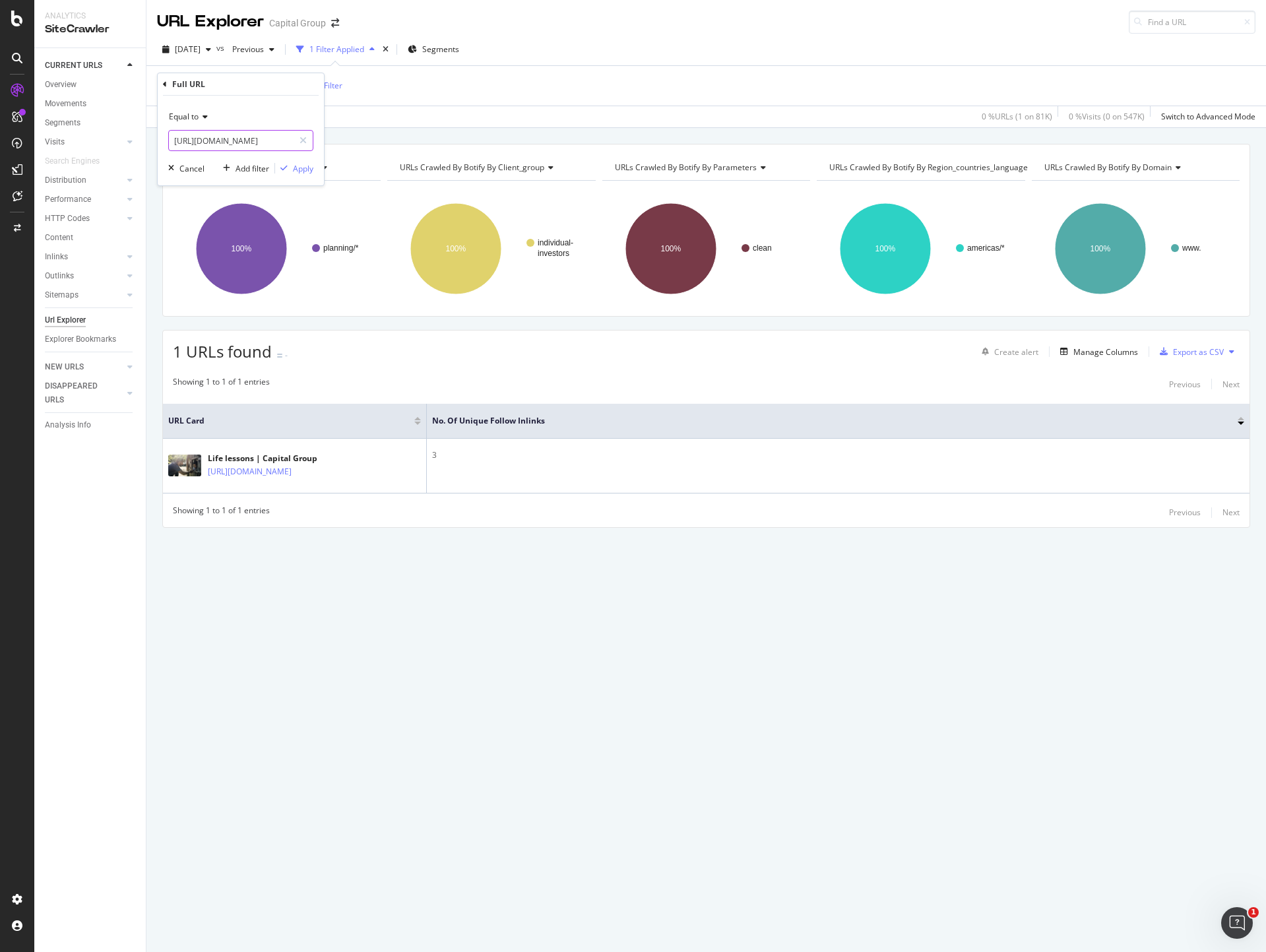
scroll to position [0, 255]
type input "[URL][DOMAIN_NAME]"
click at [299, 164] on div "Apply" at bounding box center [303, 168] width 20 height 11
click at [278, 82] on span "[URL][DOMAIN_NAME]" at bounding box center [236, 86] width 84 height 19
click at [253, 141] on input "[URL][DOMAIN_NAME]" at bounding box center [232, 141] width 125 height 21
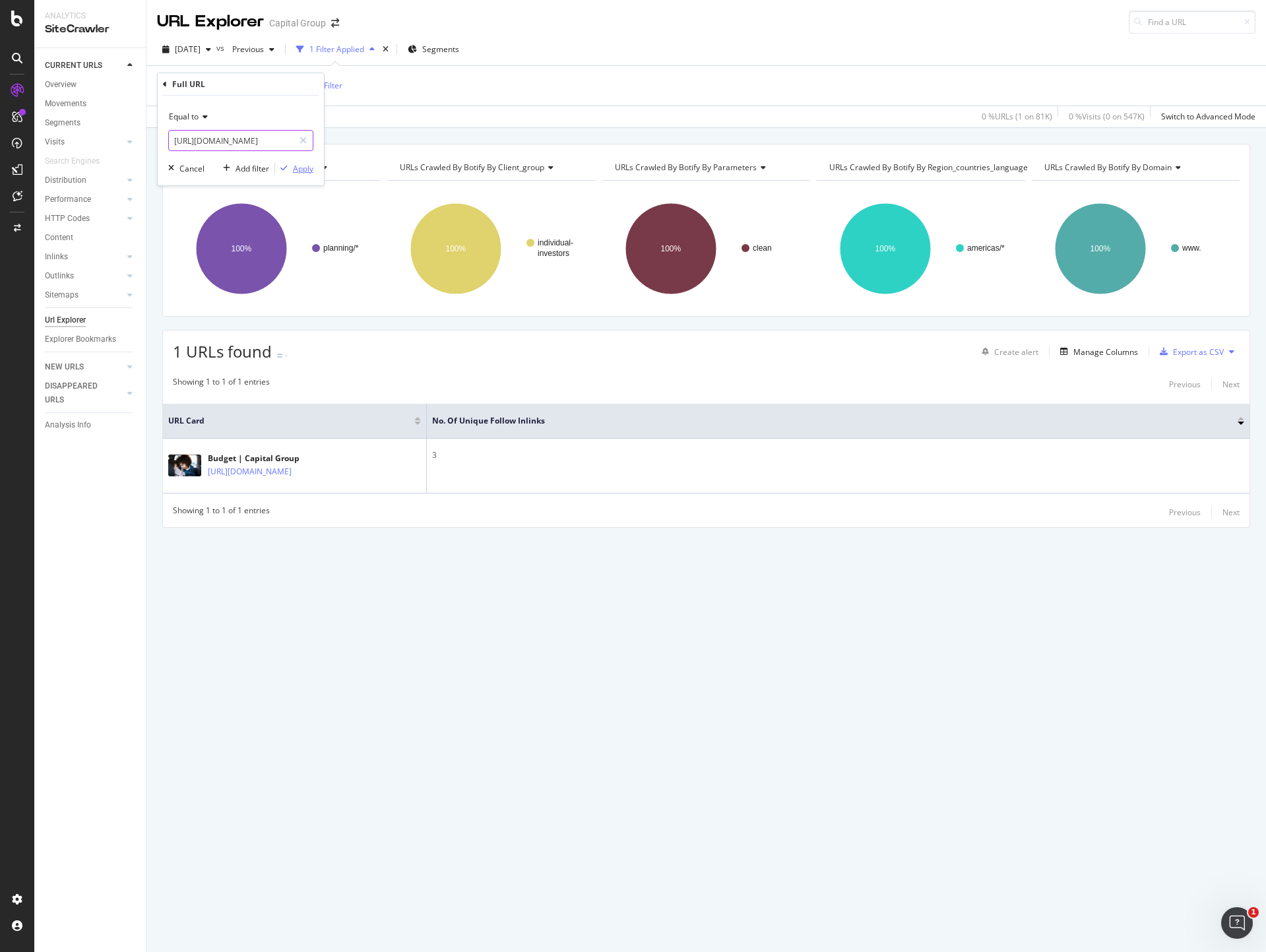
paste input "on-campus/life-after-college"
type input "[URL][DOMAIN_NAME]"
click at [295, 168] on div "Apply" at bounding box center [303, 168] width 20 height 11
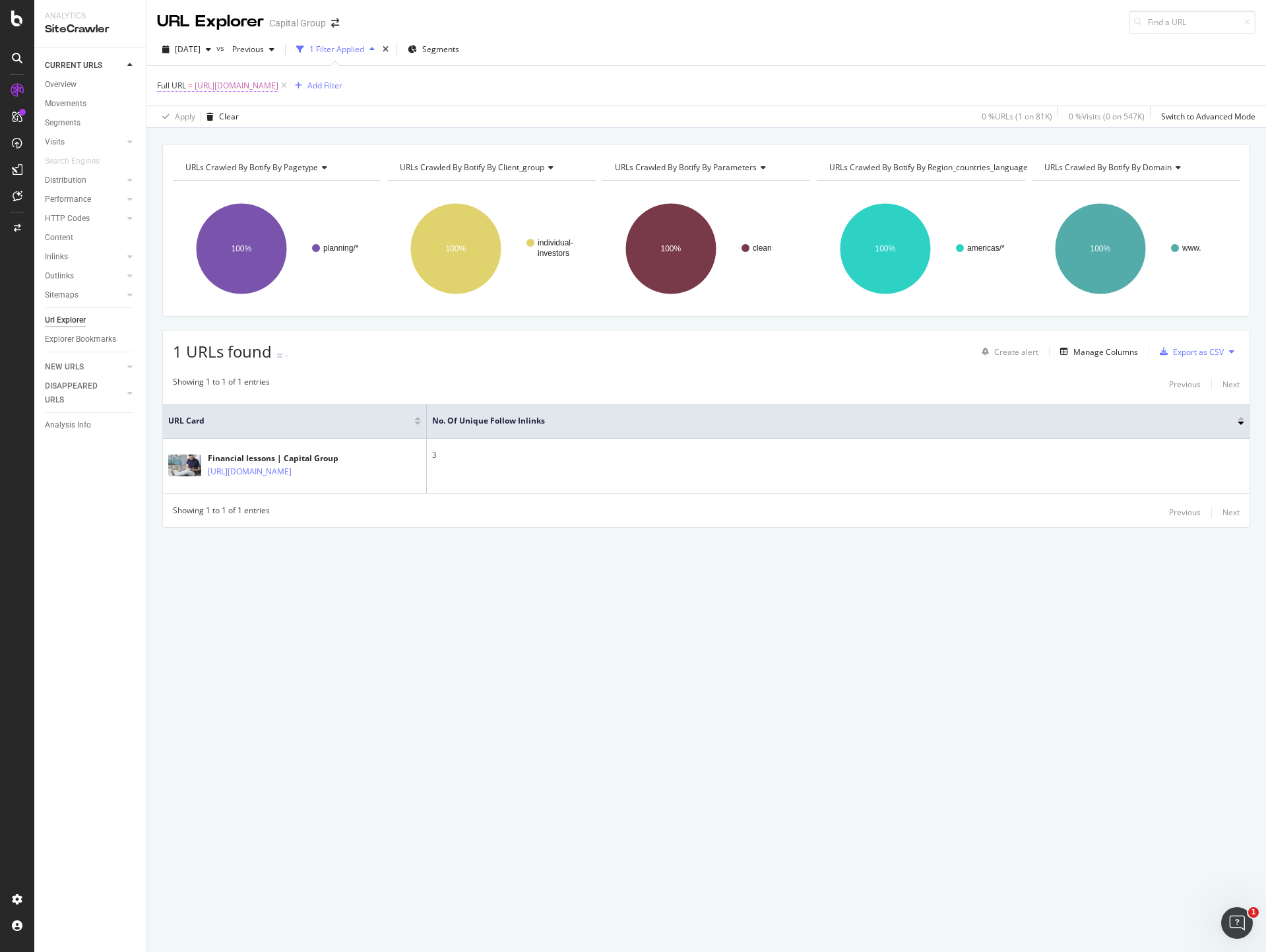
click at [278, 86] on span "[URL][DOMAIN_NAME]" at bounding box center [236, 86] width 84 height 19
click at [244, 141] on input "[URL][DOMAIN_NAME]" at bounding box center [232, 141] width 125 height 21
paste input "up-next-college/teaching-kids-finances"
type input "[URL][DOMAIN_NAME]"
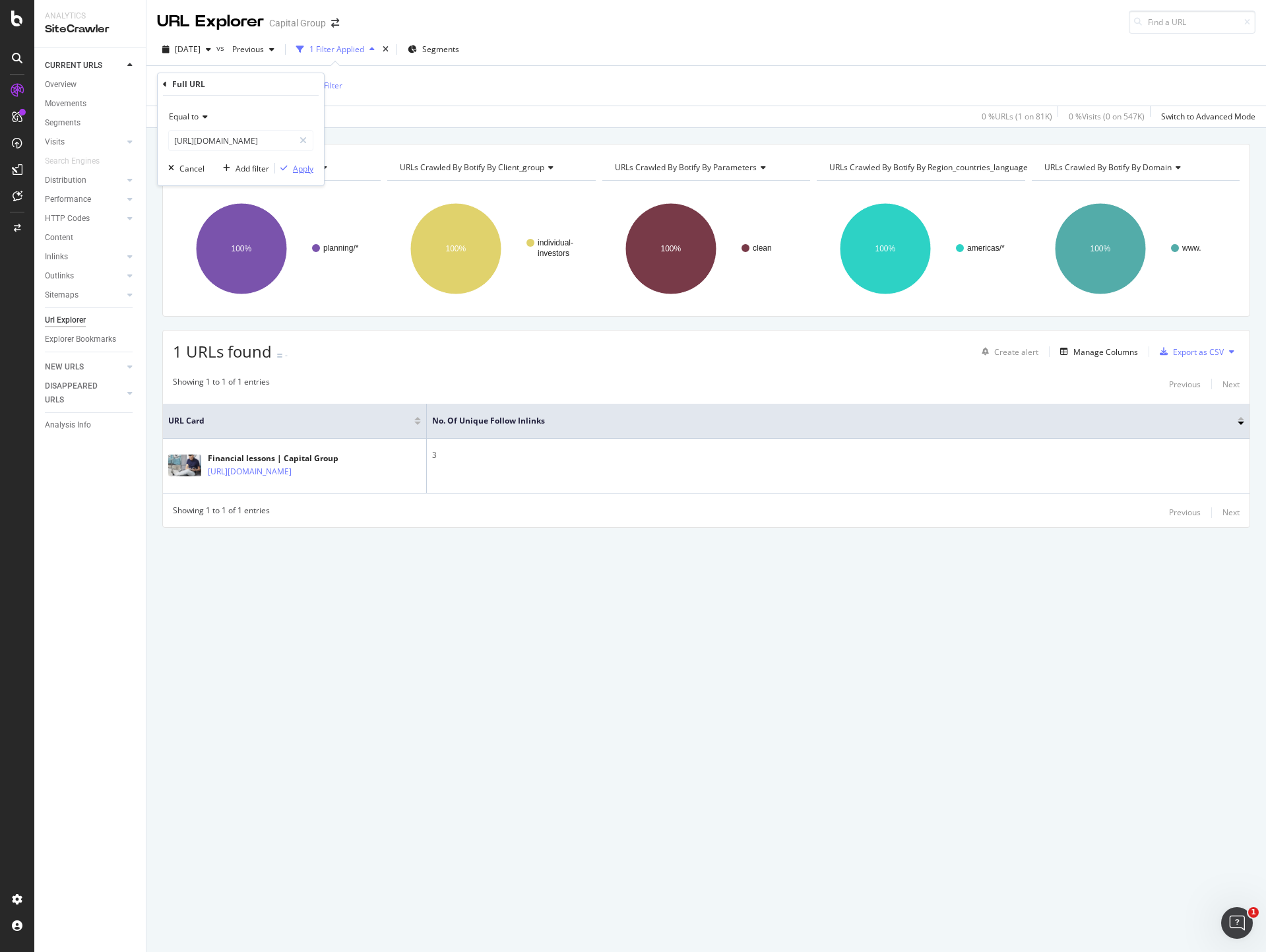
click at [308, 172] on div "Apply" at bounding box center [303, 168] width 20 height 11
click at [278, 85] on span "[URL][DOMAIN_NAME]" at bounding box center [236, 86] width 84 height 19
click at [244, 144] on input "[URL][DOMAIN_NAME]" at bounding box center [232, 141] width 125 height 21
paste input "getting-started-investing/save-for-something-big"
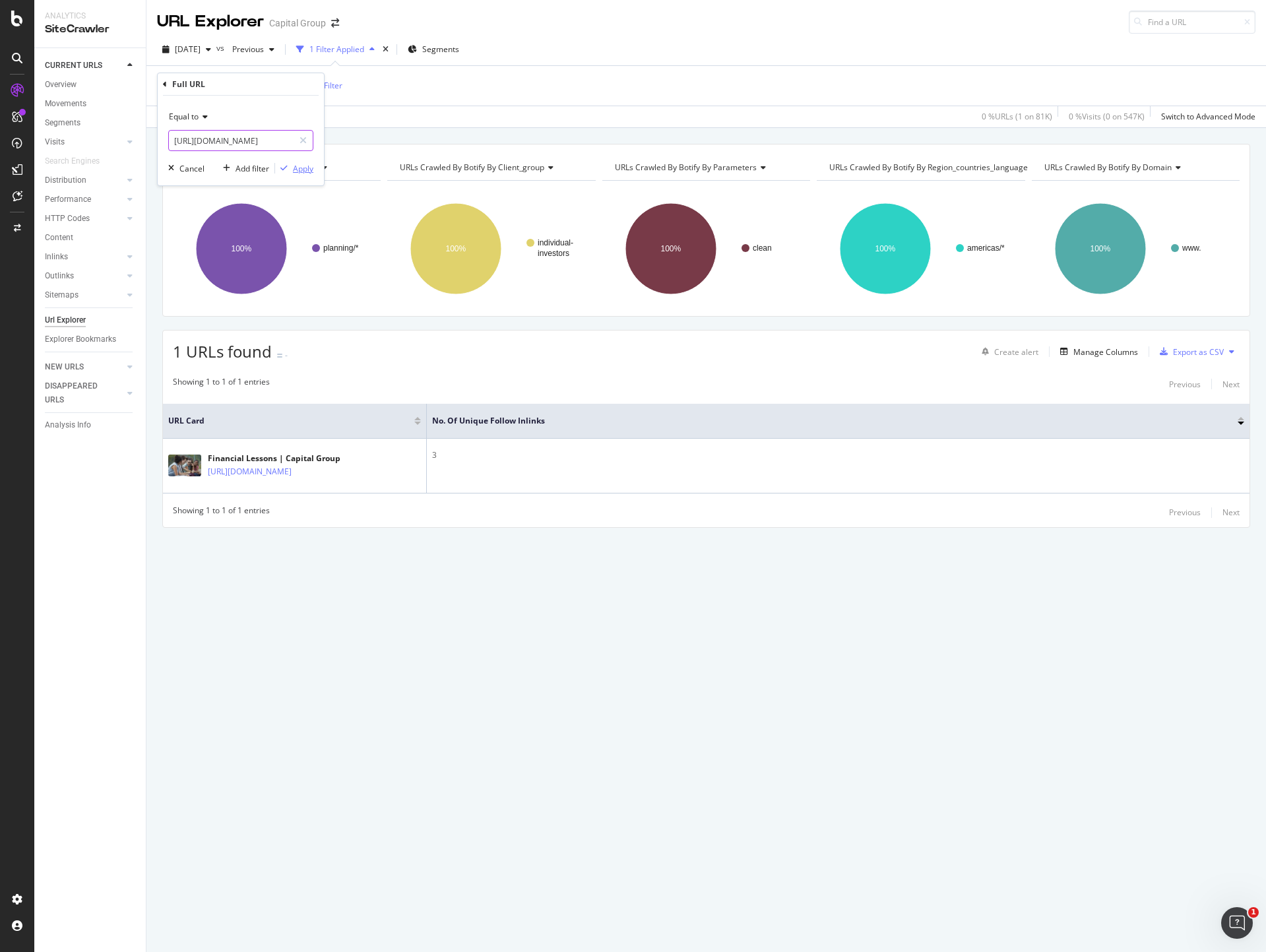
type input "[URL][DOMAIN_NAME]"
click at [295, 170] on div "Apply" at bounding box center [303, 168] width 20 height 11
click at [278, 77] on span "[URL][DOMAIN_NAME]" at bounding box center [236, 86] width 84 height 19
click at [225, 134] on input "[URL][DOMAIN_NAME]" at bounding box center [232, 141] width 125 height 21
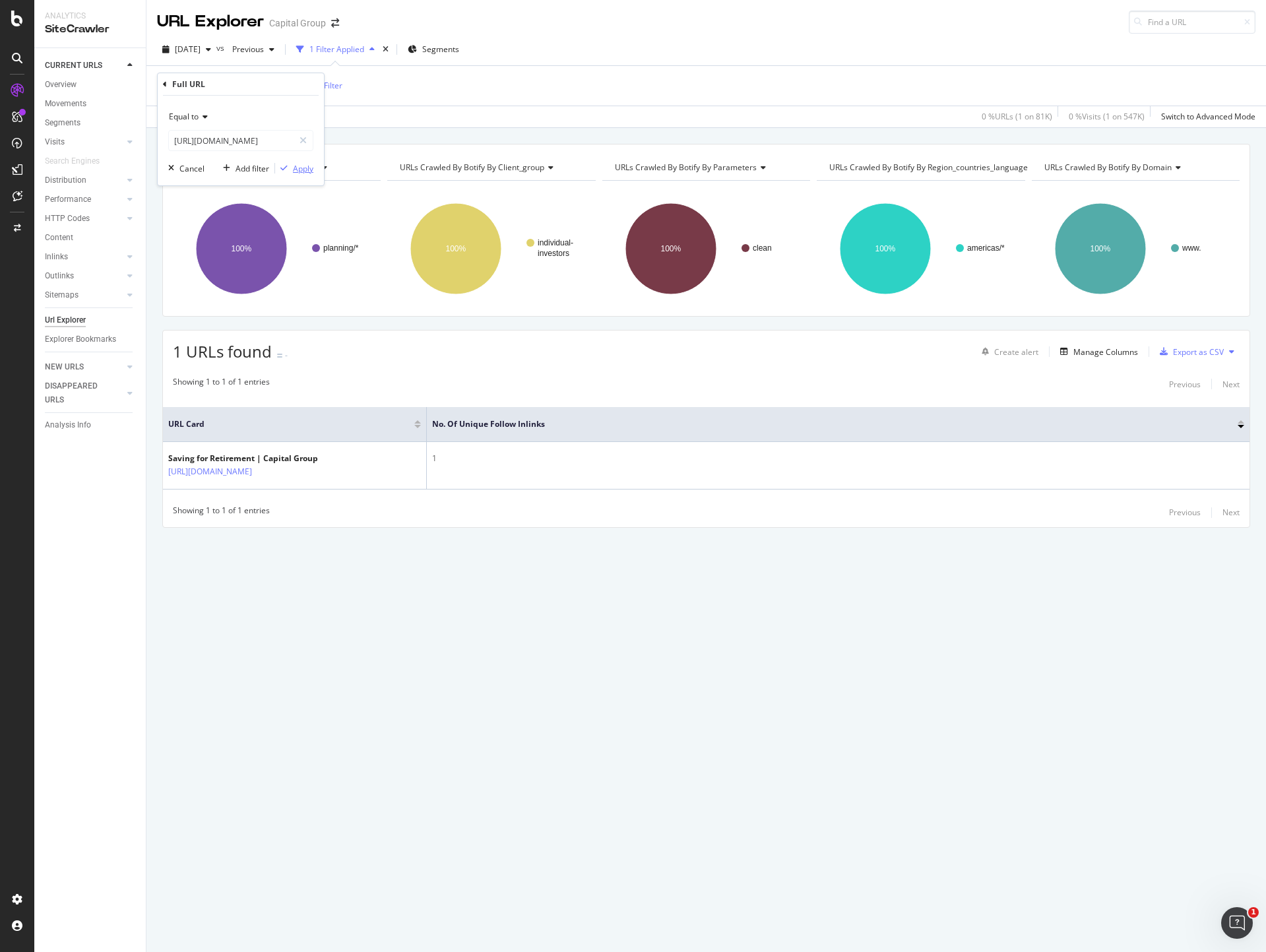
click at [300, 169] on div "Apply" at bounding box center [303, 168] width 20 height 11
click at [278, 83] on span "[URL][DOMAIN_NAME]" at bounding box center [236, 86] width 84 height 19
click at [219, 142] on input "[URL][DOMAIN_NAME]" at bounding box center [232, 141] width 125 height 21
paste input "finances-after-40/new-job/financial-effects"
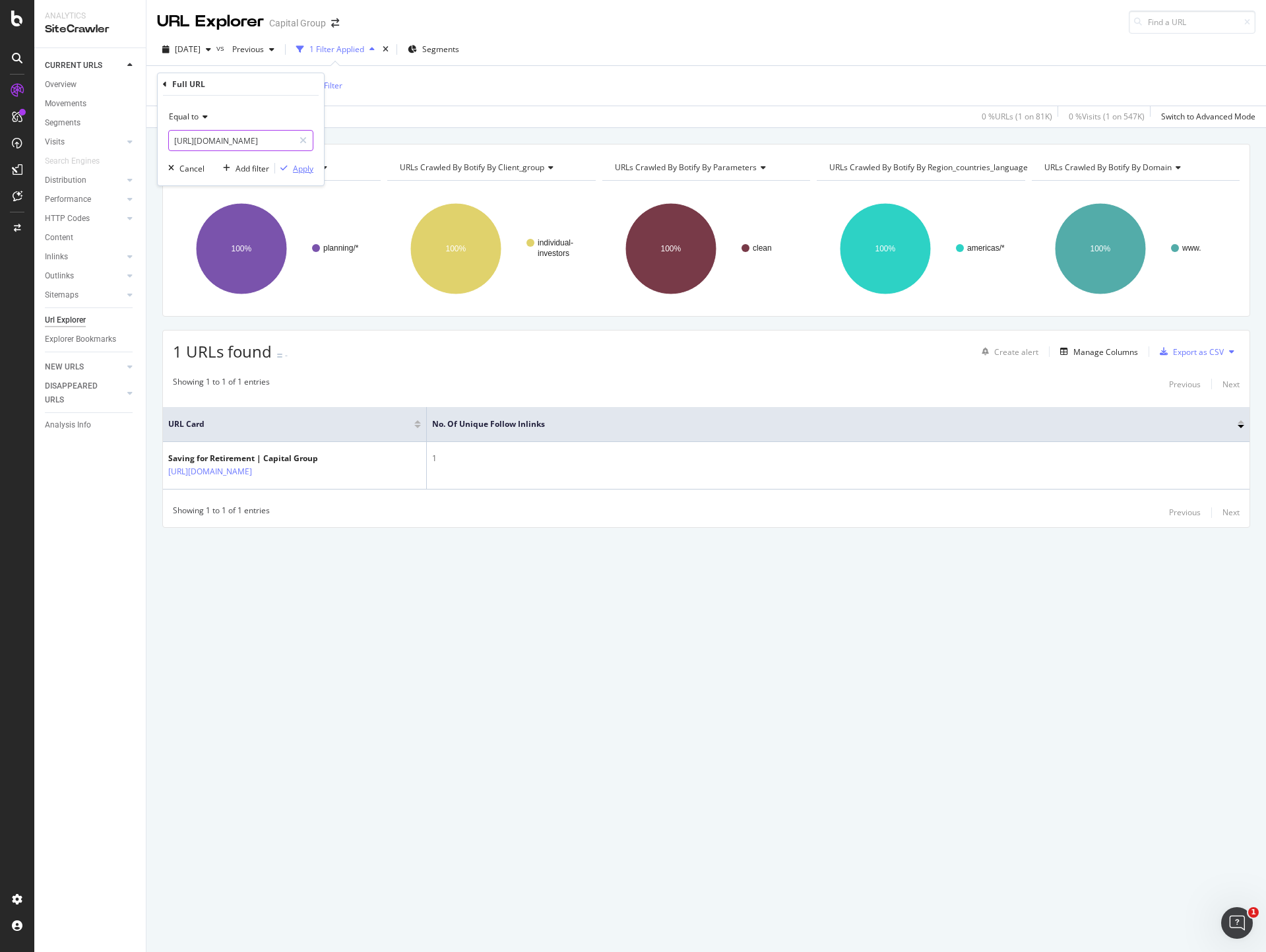
type input "[URL][DOMAIN_NAME]"
click at [300, 164] on div "Apply" at bounding box center [303, 168] width 20 height 11
click at [278, 84] on span "[URL][DOMAIN_NAME]" at bounding box center [236, 86] width 84 height 19
click at [254, 142] on input "[URL][DOMAIN_NAME]" at bounding box center [232, 141] width 125 height 21
paste input "college-savings/growing-family"
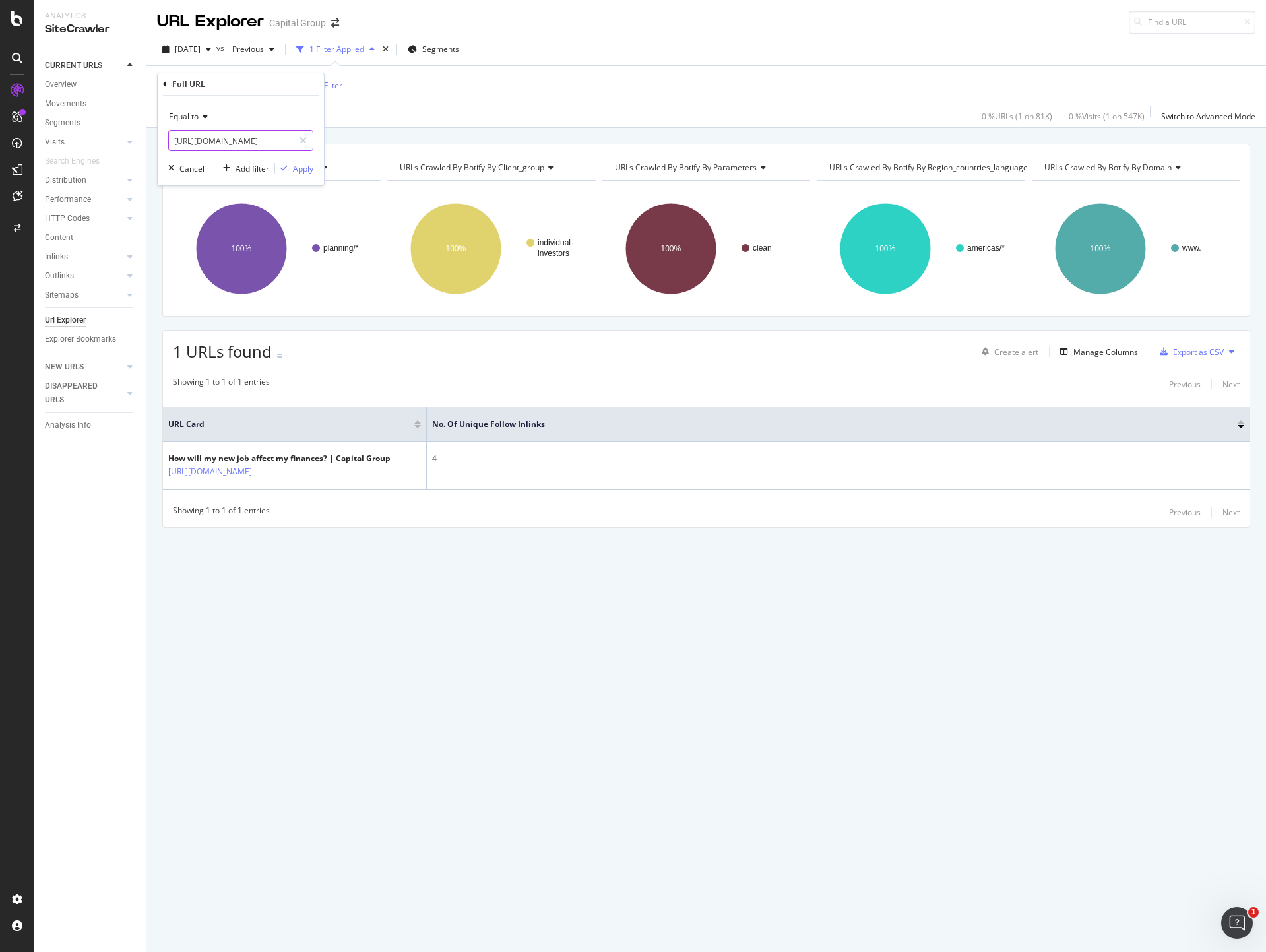
scroll to position [0, 205]
type input "[URL][DOMAIN_NAME]"
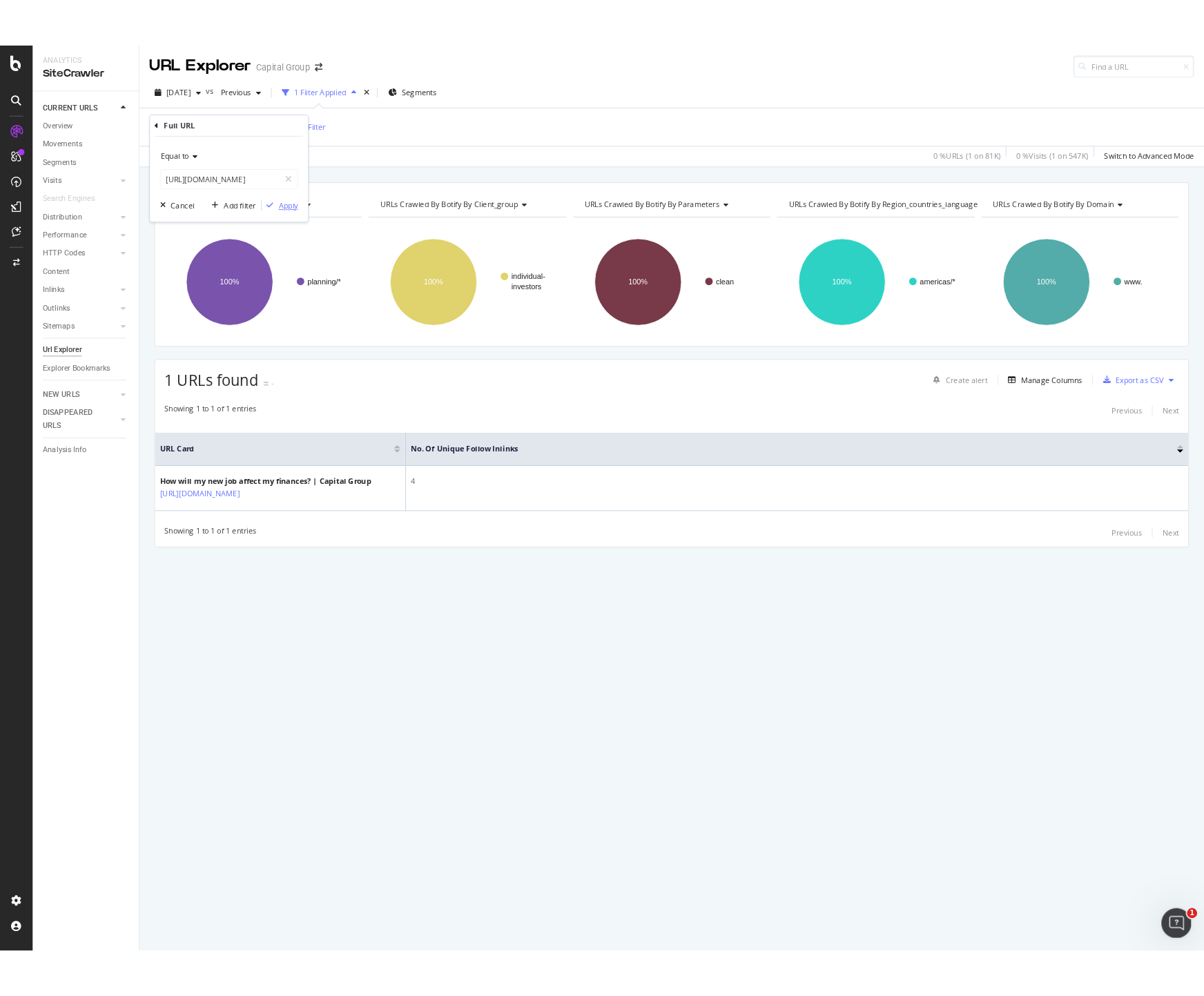
scroll to position [0, 0]
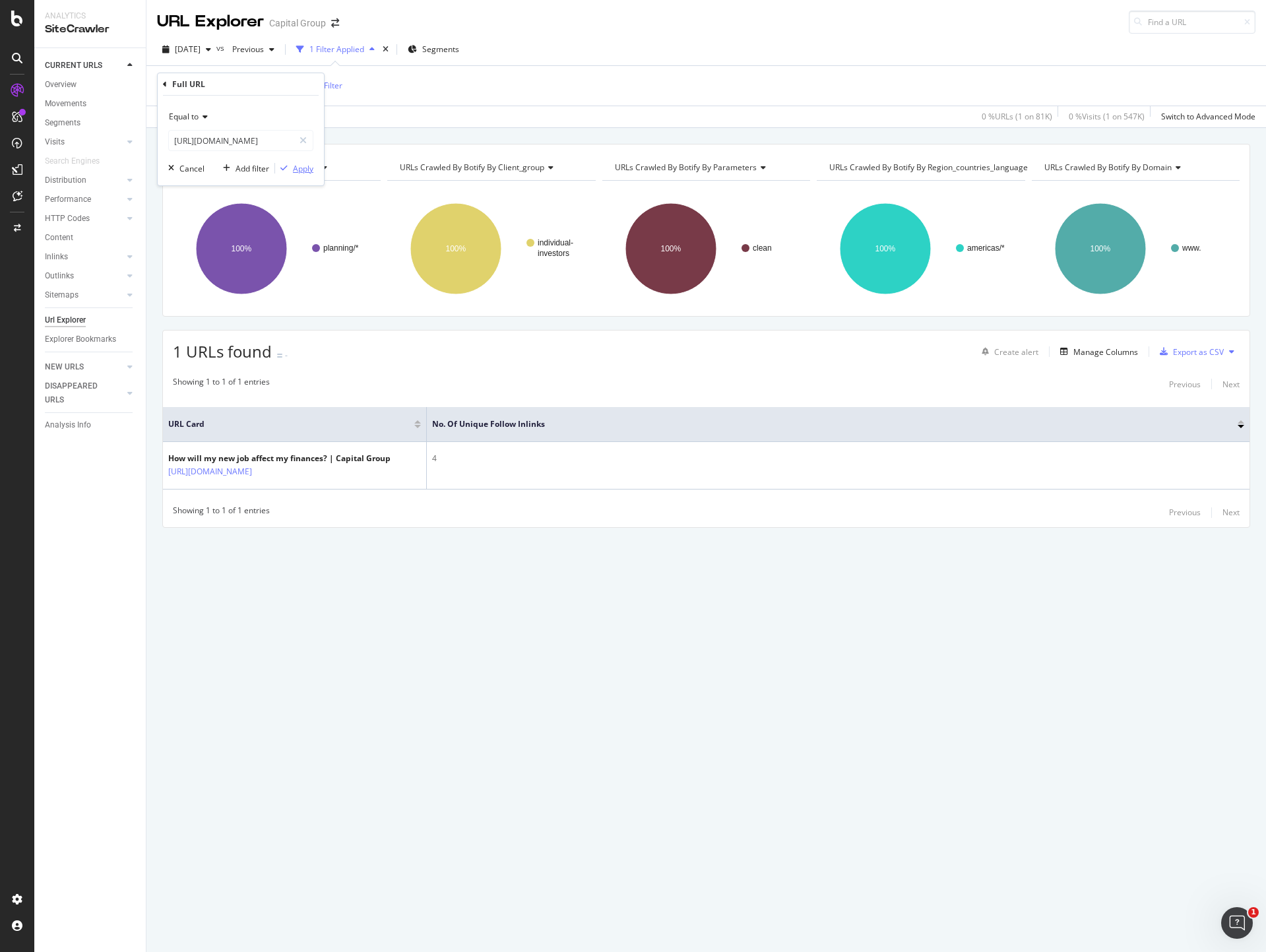
click at [300, 168] on div "Apply" at bounding box center [303, 168] width 20 height 11
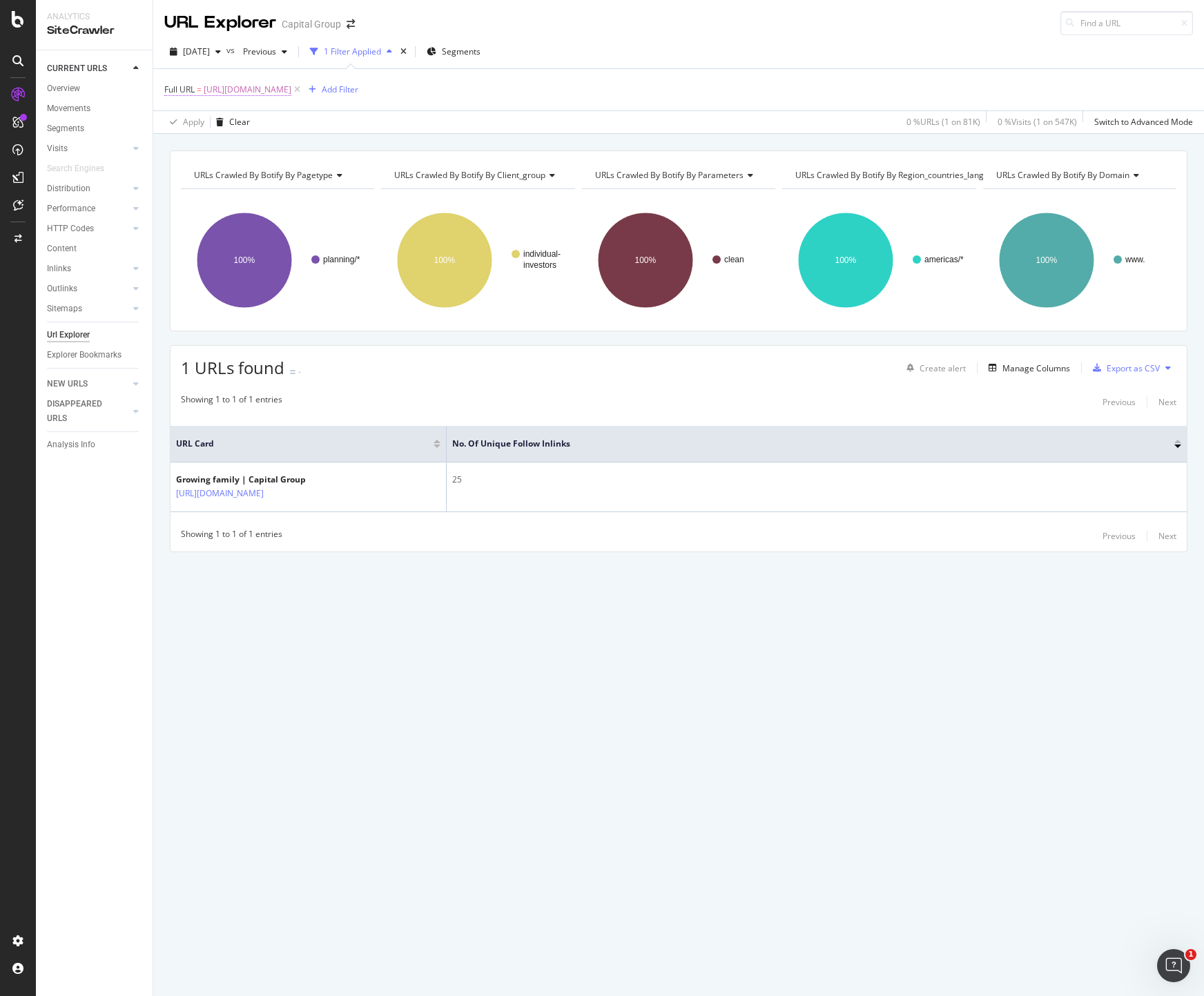
click at [291, 86] on span "[URL][DOMAIN_NAME]" at bounding box center [247, 90] width 88 height 19
click at [266, 136] on input "[URL][DOMAIN_NAME]" at bounding box center [242, 147] width 130 height 22
click at [317, 183] on div "Equal to [URL][DOMAIN_NAME] Cancel Add filter Apply" at bounding box center [252, 147] width 174 height 94
click at [324, 168] on div "Equal to [URL][DOMAIN_NAME] Cancel Add filter Apply" at bounding box center [252, 147] width 174 height 94
click at [319, 178] on div "Apply" at bounding box center [317, 176] width 21 height 12
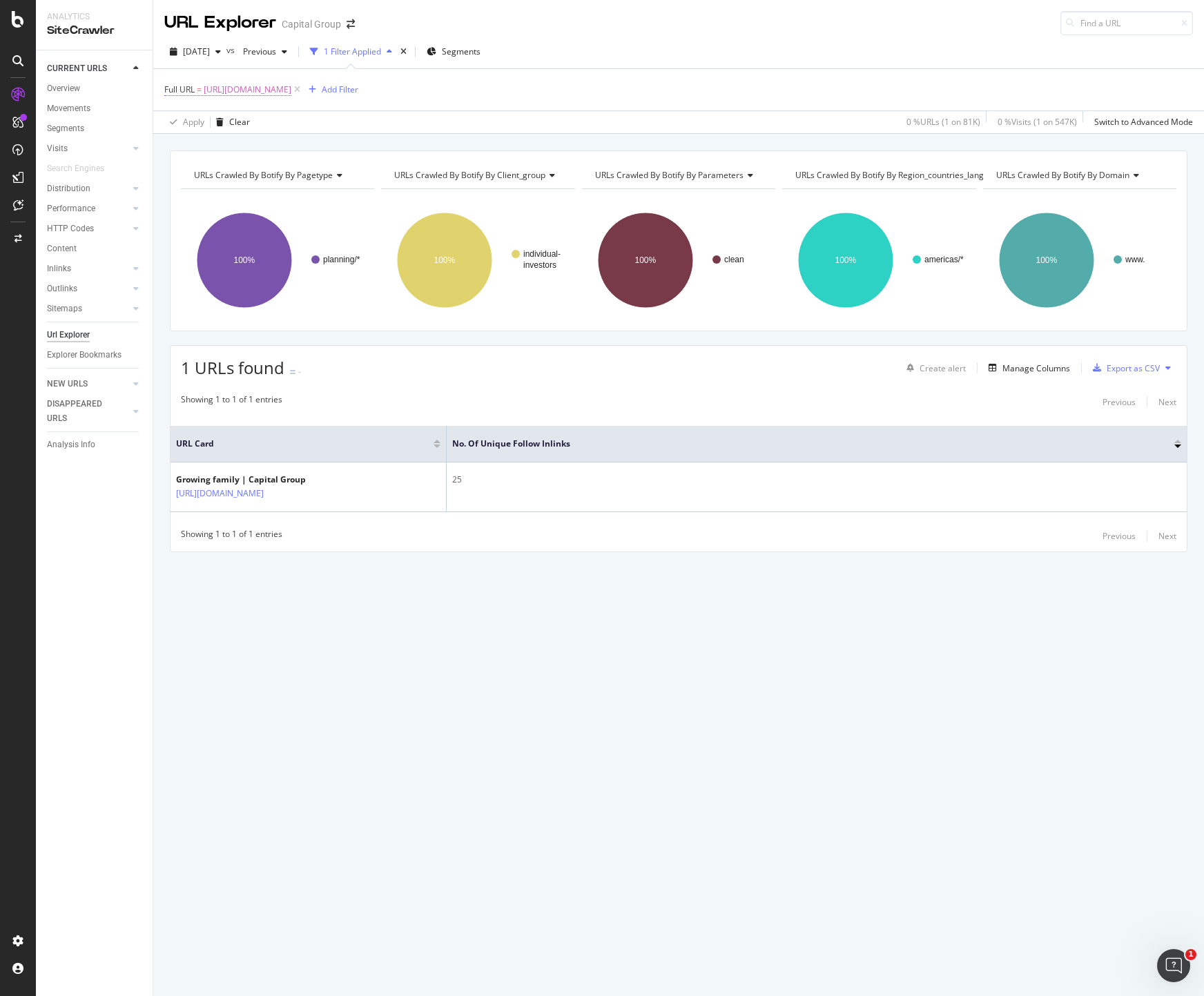
click at [291, 89] on span "[URL][DOMAIN_NAME]" at bounding box center [247, 90] width 88 height 19
click at [264, 149] on input "[URL][DOMAIN_NAME]" at bounding box center [242, 147] width 130 height 22
click at [313, 175] on div "Apply" at bounding box center [317, 176] width 21 height 12
click at [286, 88] on span "[URL][DOMAIN_NAME]" at bounding box center [247, 90] width 88 height 19
click at [241, 152] on input "[URL][DOMAIN_NAME]" at bounding box center [242, 147] width 130 height 22
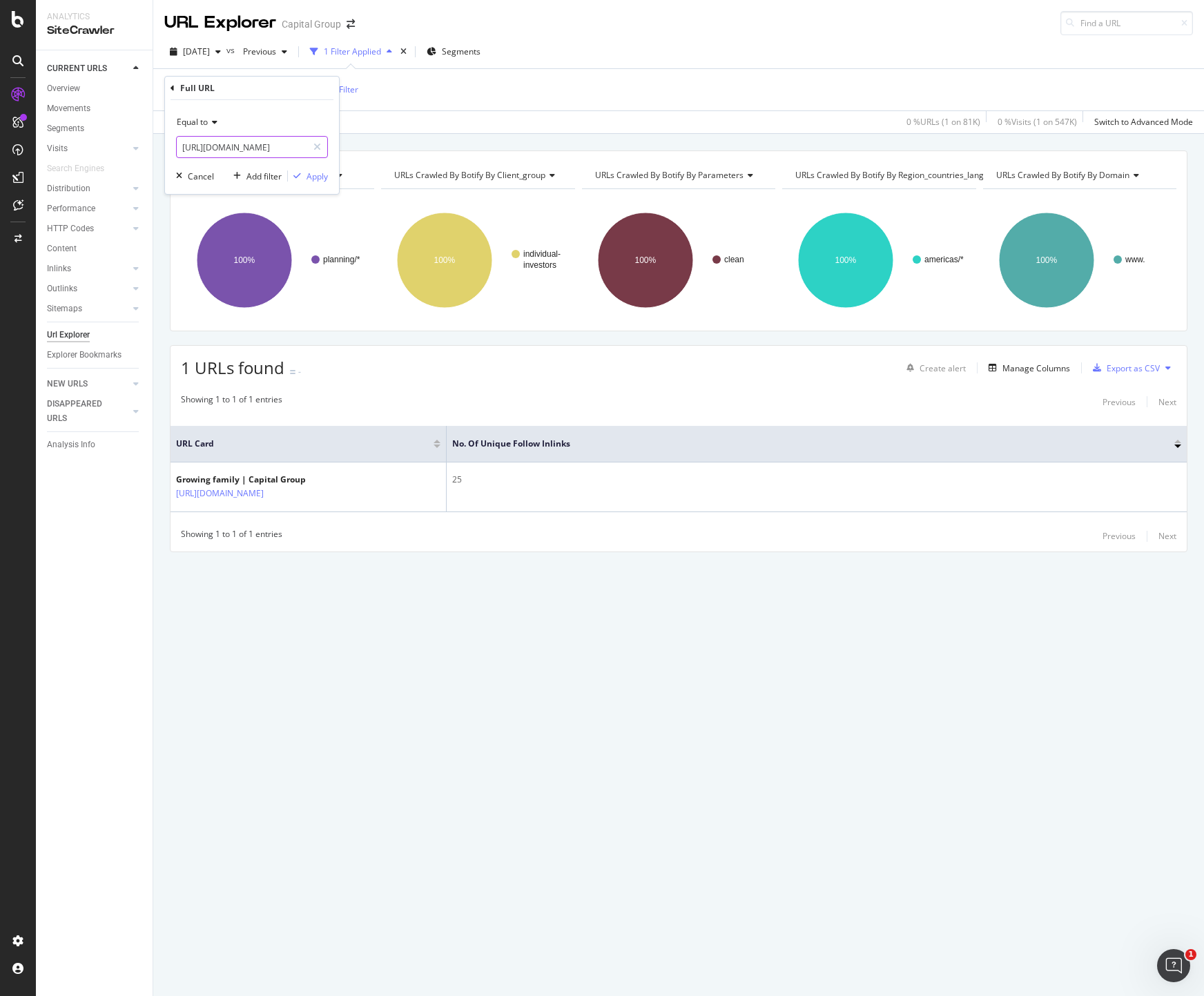
paste input "service-and-support/529-incoming-rollover/faq"
type input "[URL][DOMAIN_NAME]"
click at [323, 176] on div "Apply" at bounding box center [317, 176] width 21 height 12
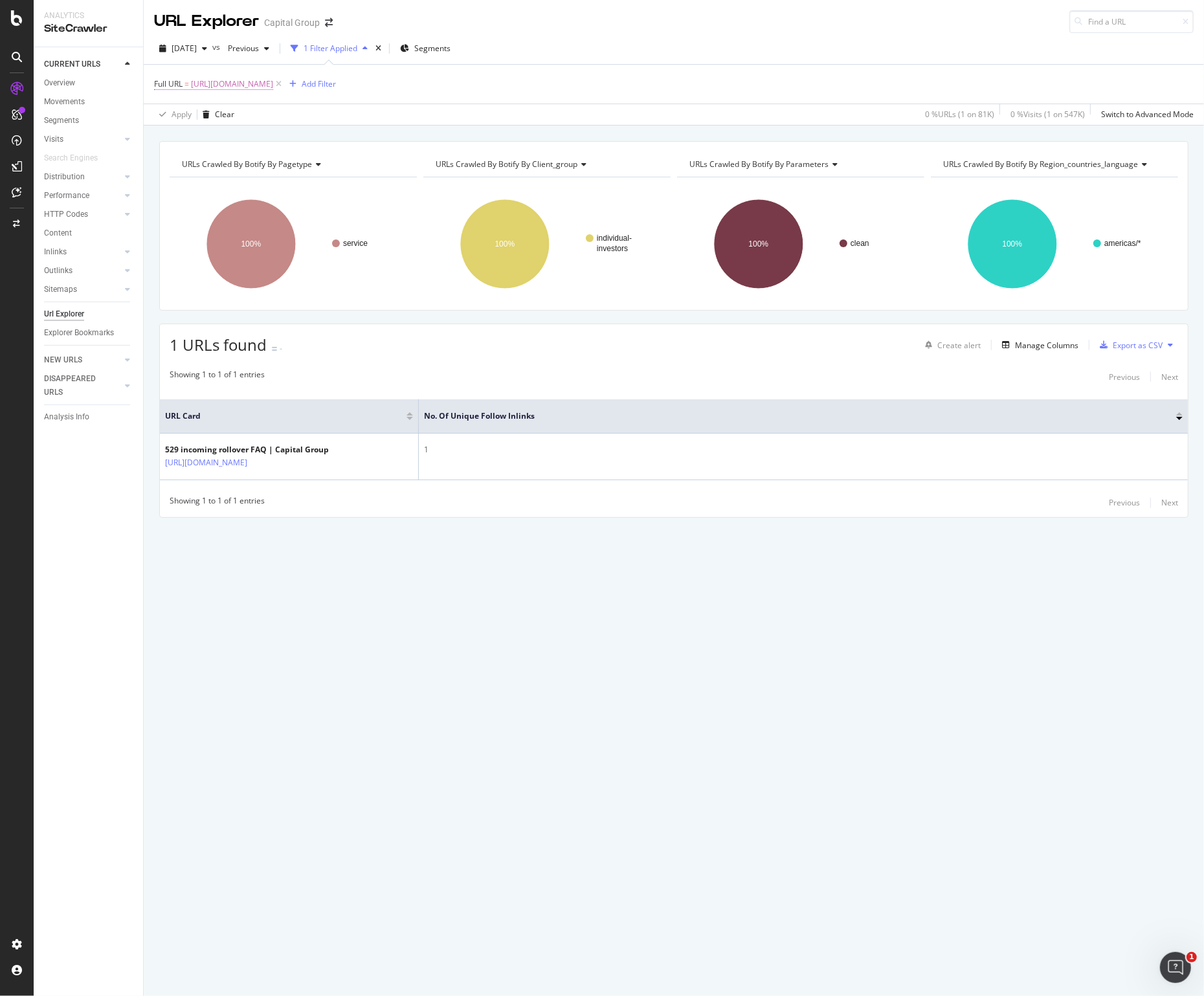
click at [273, 84] on span "[URL][DOMAIN_NAME]" at bounding box center [232, 84] width 83 height 18
click at [252, 136] on input "[URL][DOMAIN_NAME]" at bounding box center [227, 138] width 122 height 21
paste input "collegeamerica/distribute/outgoing-rollover"
type input "[URL][DOMAIN_NAME]"
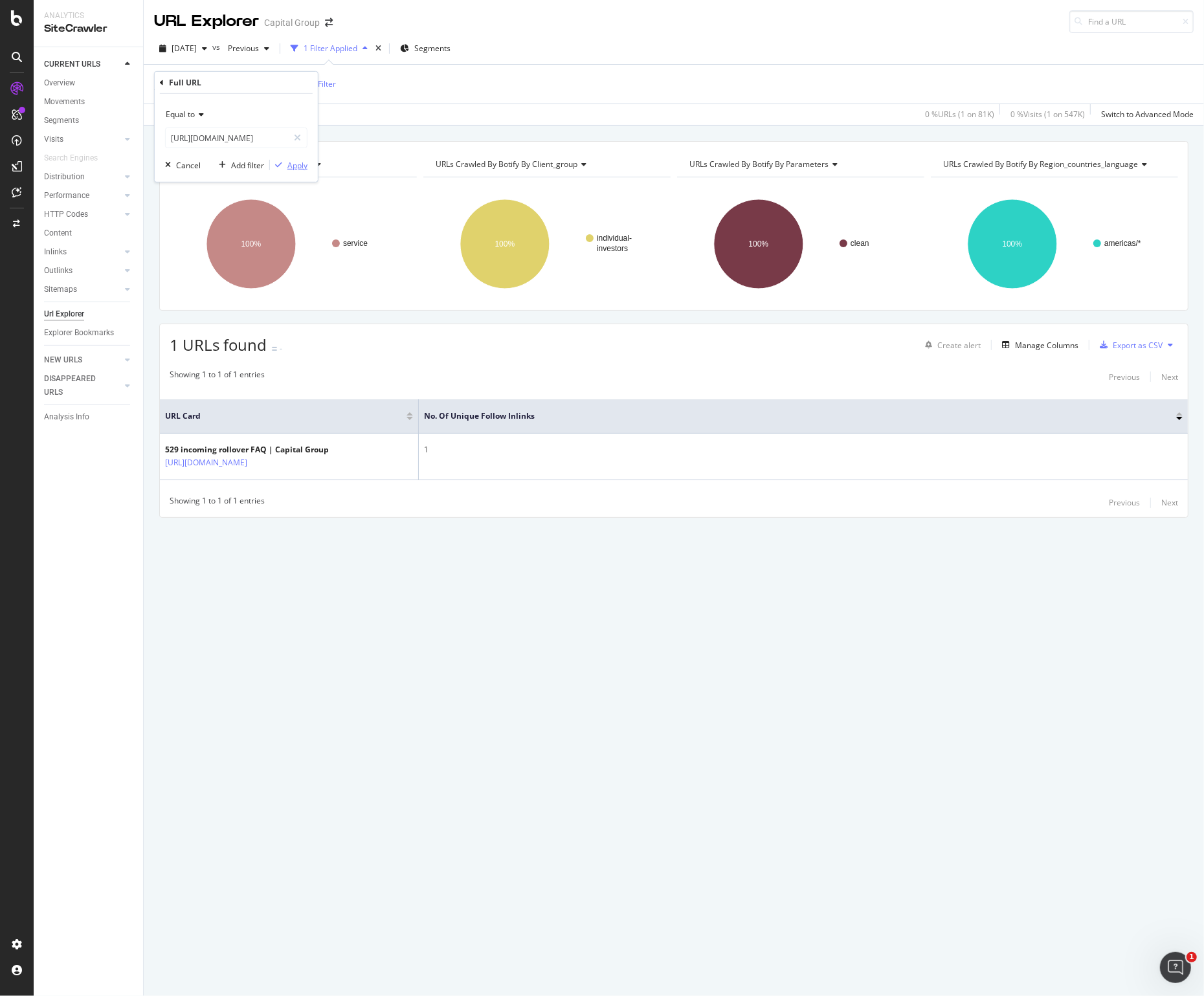
scroll to position [0, 0]
click at [292, 170] on div "Apply" at bounding box center [297, 165] width 20 height 11
click at [273, 80] on span "[URL][DOMAIN_NAME]" at bounding box center [232, 84] width 83 height 18
click at [222, 136] on input "[URL][DOMAIN_NAME]" at bounding box center [227, 138] width 122 height 21
paste input "planning/college-savings/new-parents/saving-vs-borrowing"
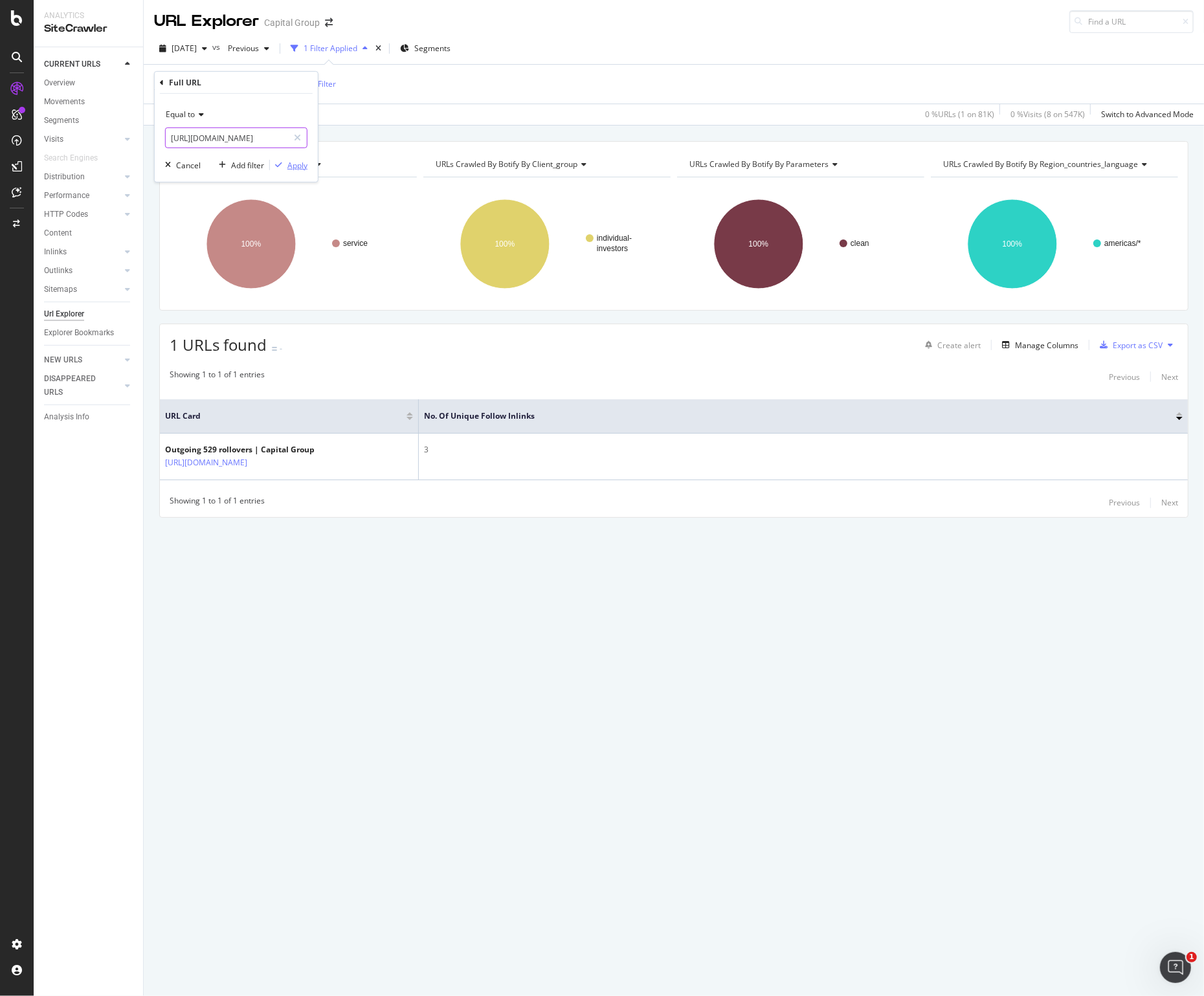
scroll to position [0, 269]
type input "[URL][DOMAIN_NAME]"
click at [307, 161] on div "Apply" at bounding box center [297, 165] width 20 height 11
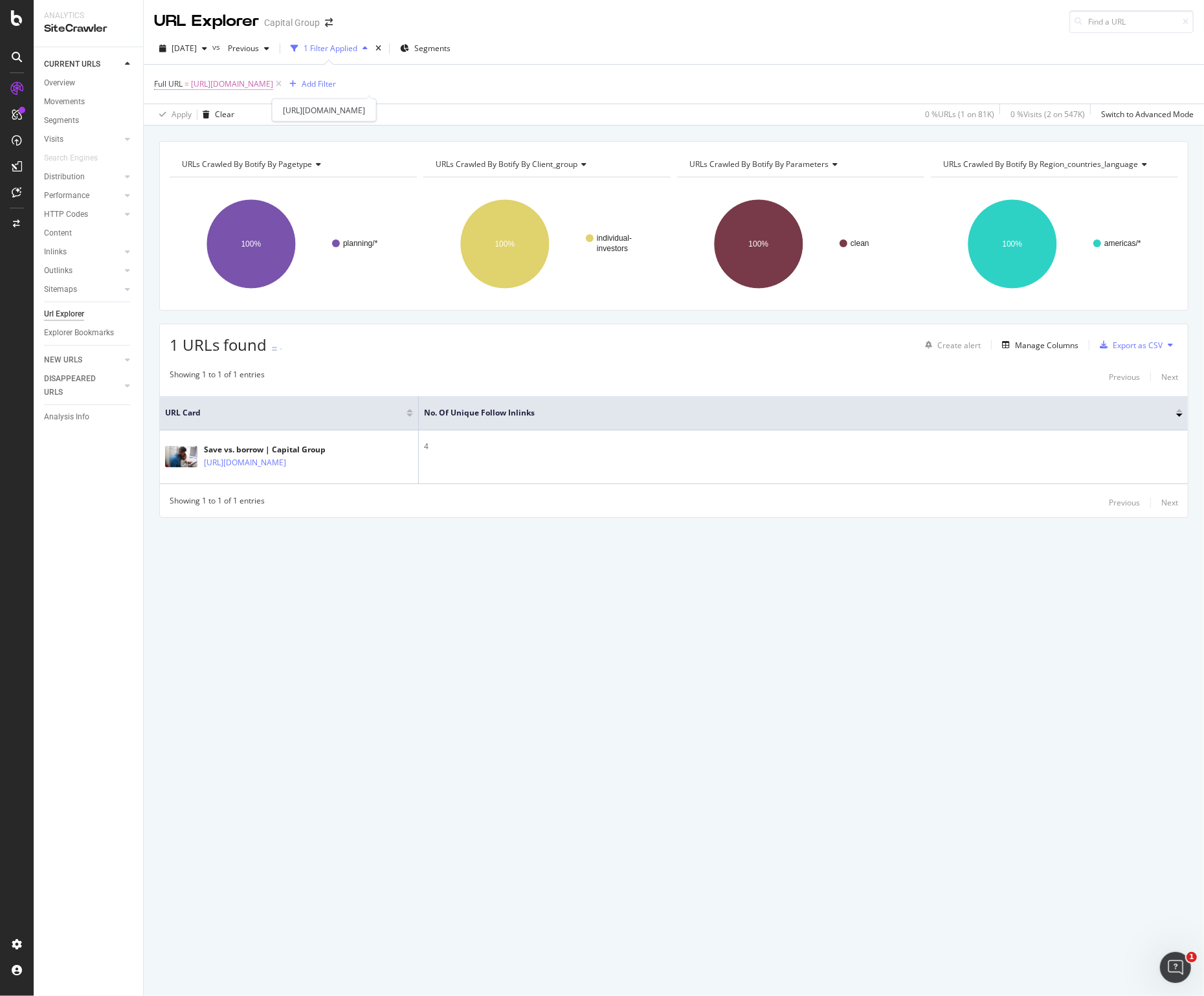
click at [273, 76] on span "[URL][DOMAIN_NAME]" at bounding box center [232, 84] width 83 height 18
click at [219, 136] on input "[URL][DOMAIN_NAME]" at bounding box center [227, 138] width 122 height 21
paste input "up-next-college"
type input "[URL][DOMAIN_NAME]"
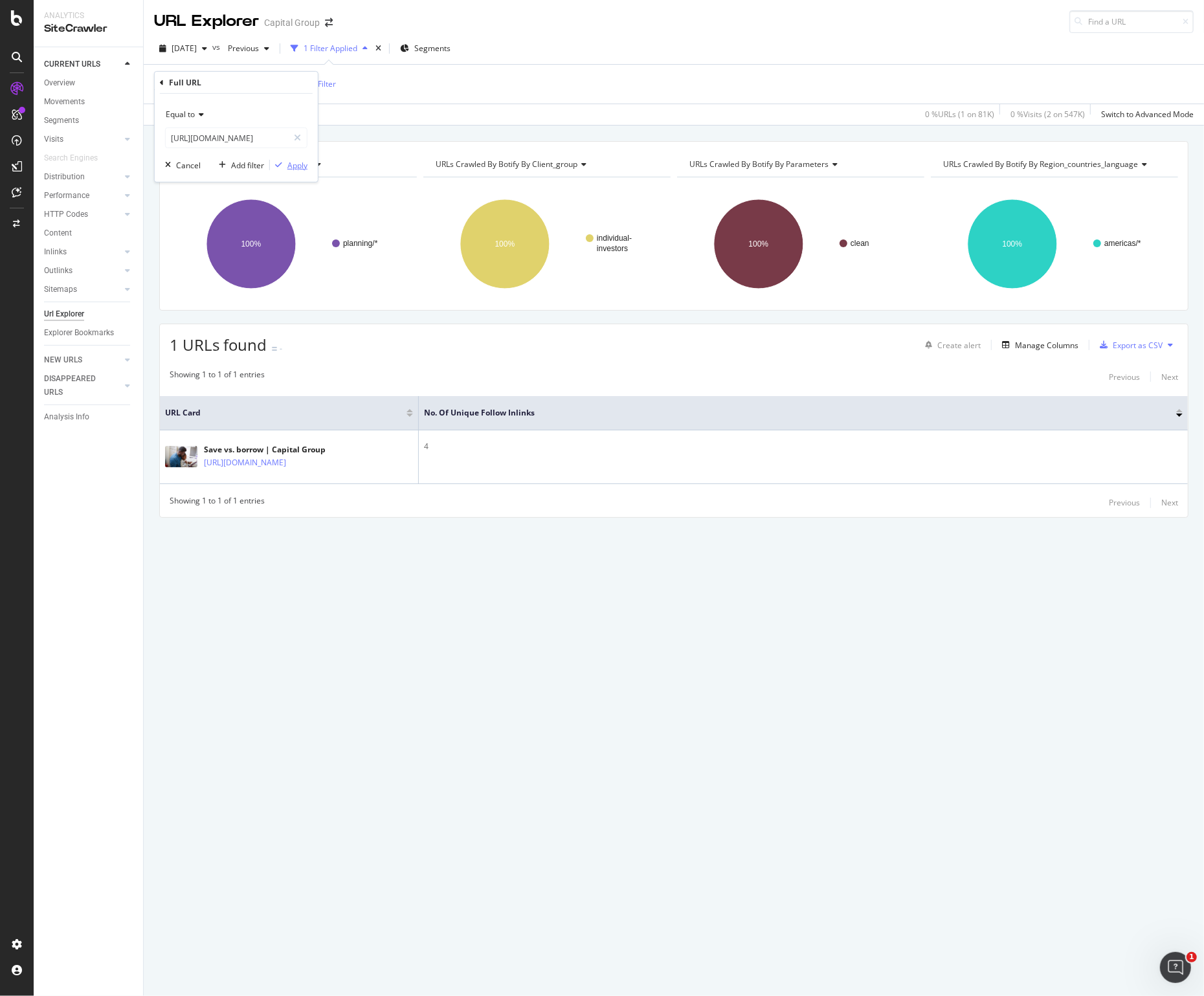
scroll to position [0, 0]
click at [295, 165] on div "Apply" at bounding box center [297, 165] width 20 height 11
click at [273, 83] on span "[URL][DOMAIN_NAME]" at bounding box center [232, 84] width 83 height 18
click at [240, 138] on input "[URL][DOMAIN_NAME]" at bounding box center [227, 138] width 122 height 21
paste input "grandparents/529-estate-planning"
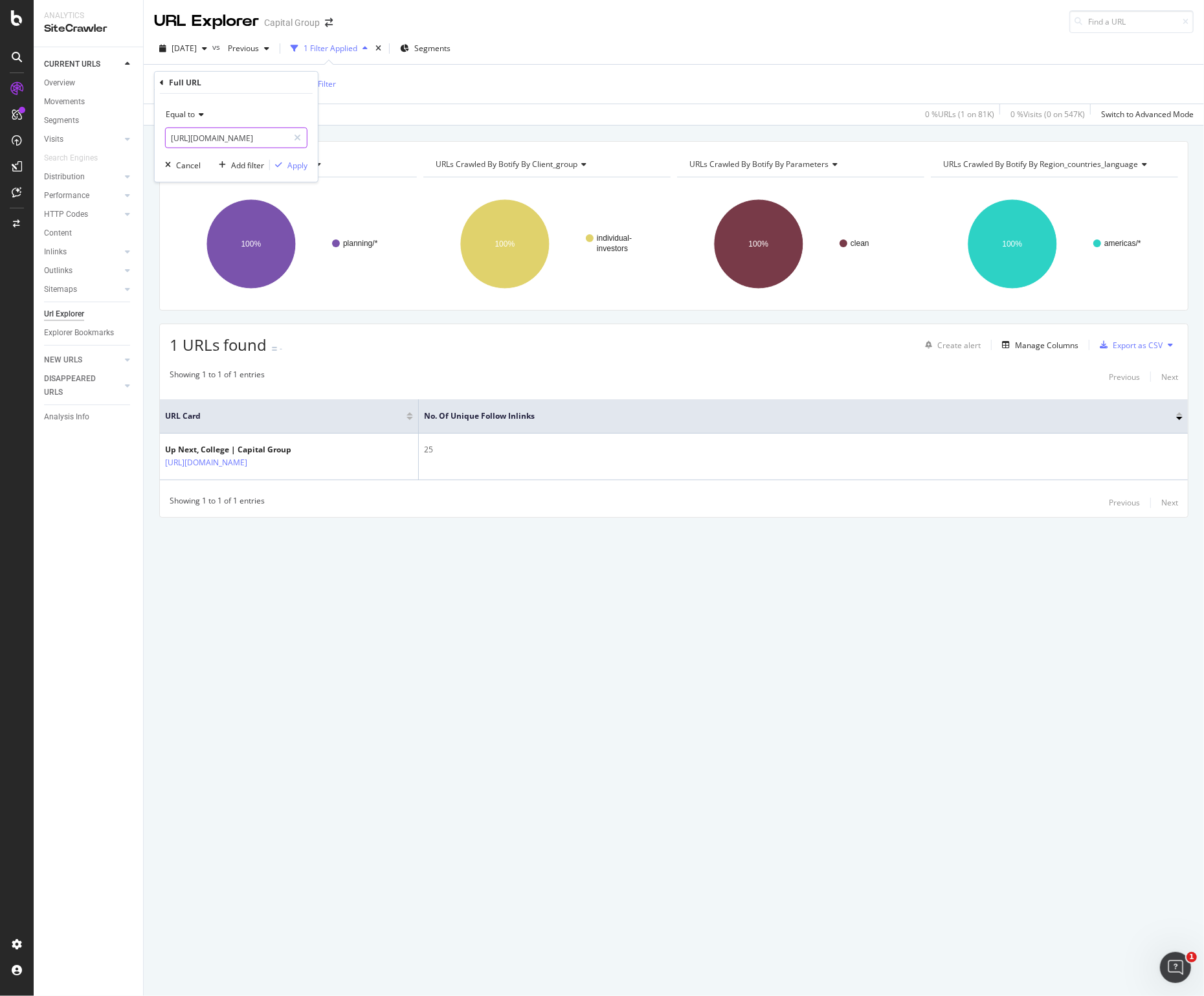
scroll to position [0, 272]
type input "[URL][DOMAIN_NAME]"
click at [299, 166] on div "Apply" at bounding box center [297, 165] width 20 height 11
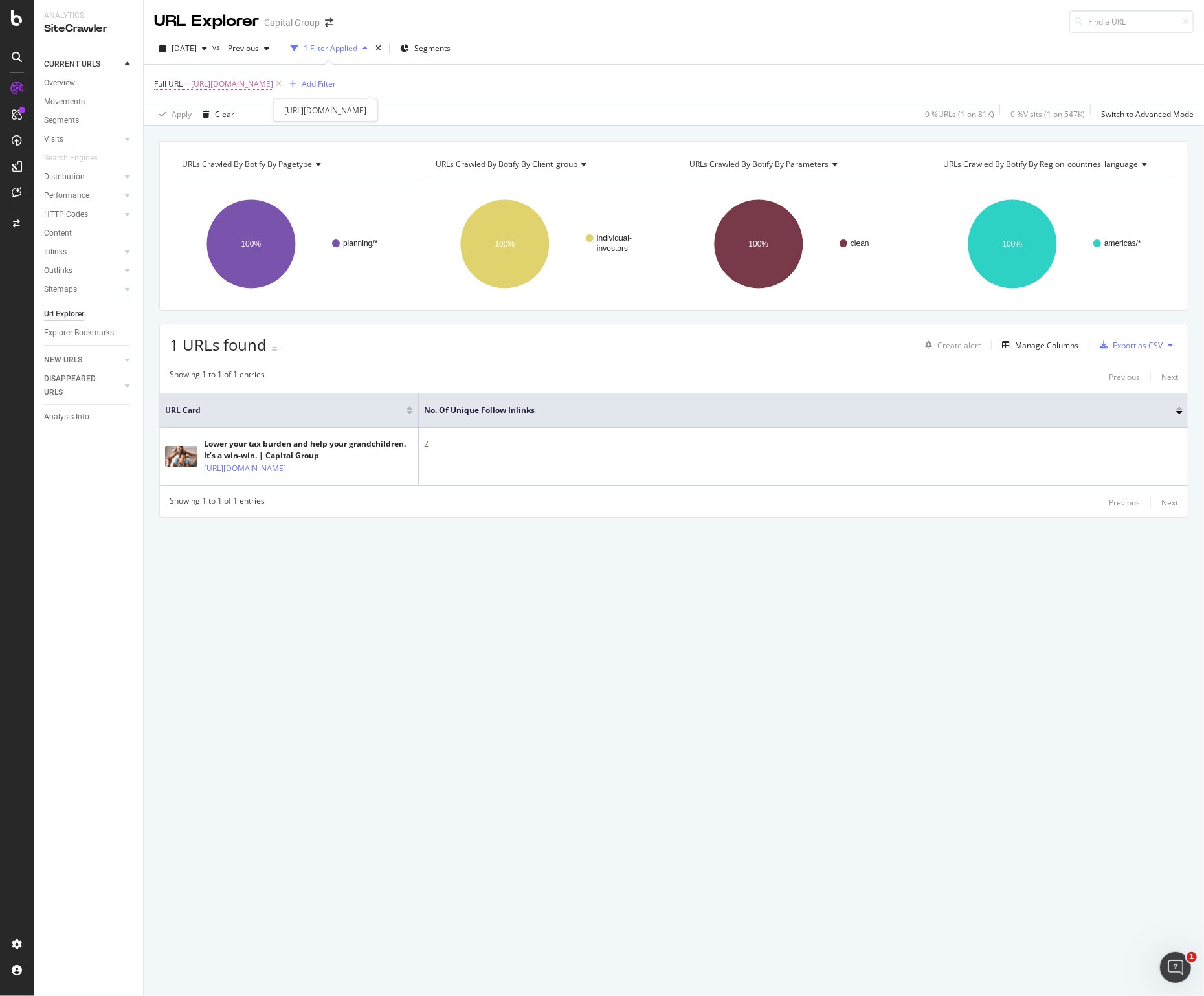
click at [273, 83] on span "[URL][DOMAIN_NAME]" at bounding box center [232, 84] width 83 height 18
click at [218, 142] on input "[URL][DOMAIN_NAME]" at bounding box center [227, 138] width 122 height 21
paste input "up-next-college/college-loans"
type input "[URL][DOMAIN_NAME]"
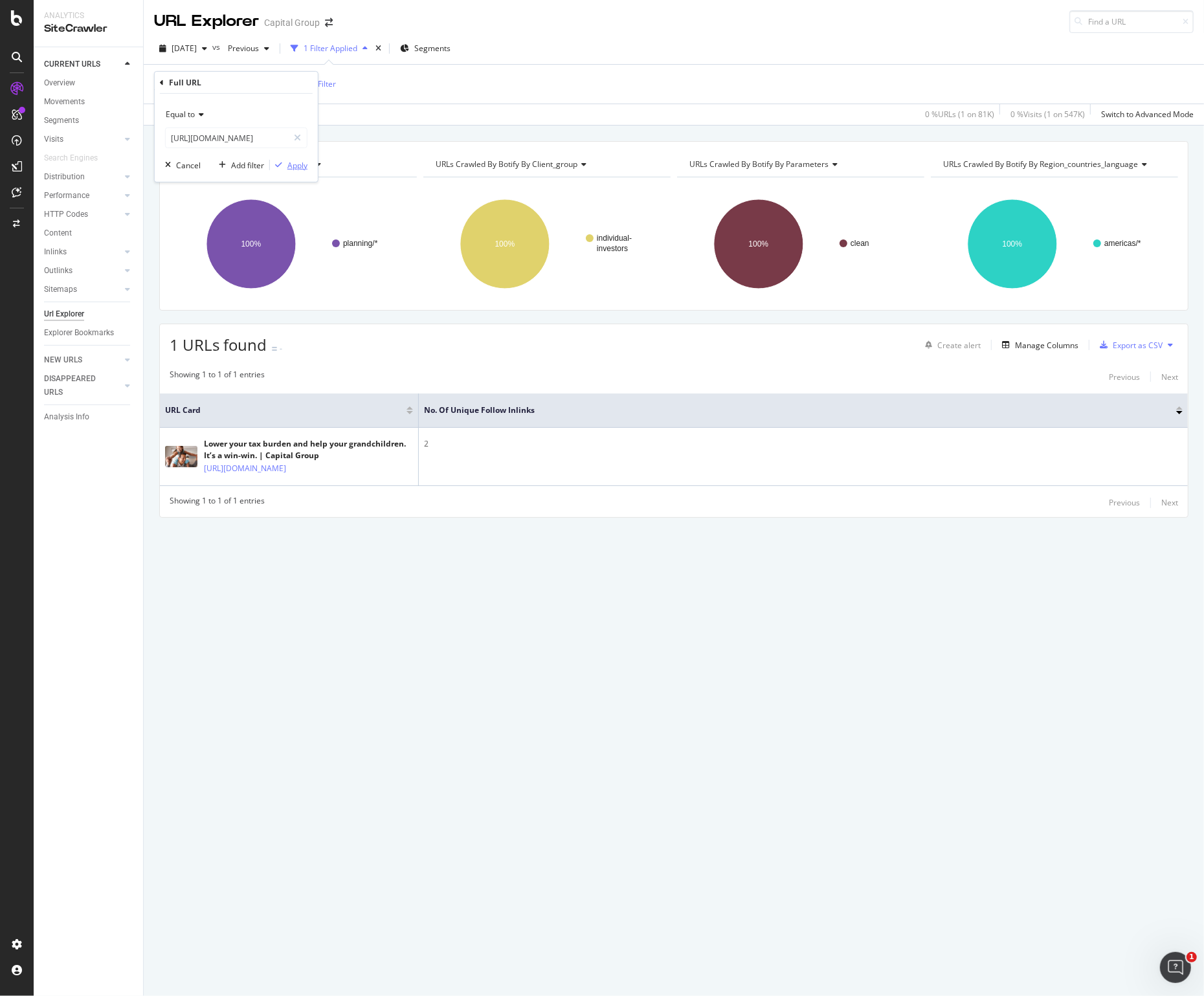
scroll to position [0, 0]
click at [291, 164] on div "Apply" at bounding box center [297, 165] width 20 height 11
click at [273, 84] on span "[URL][DOMAIN_NAME]" at bounding box center [232, 84] width 83 height 18
click at [240, 137] on input "[URL][DOMAIN_NAME]" at bounding box center [227, 138] width 122 height 21
paste input "on-campu"
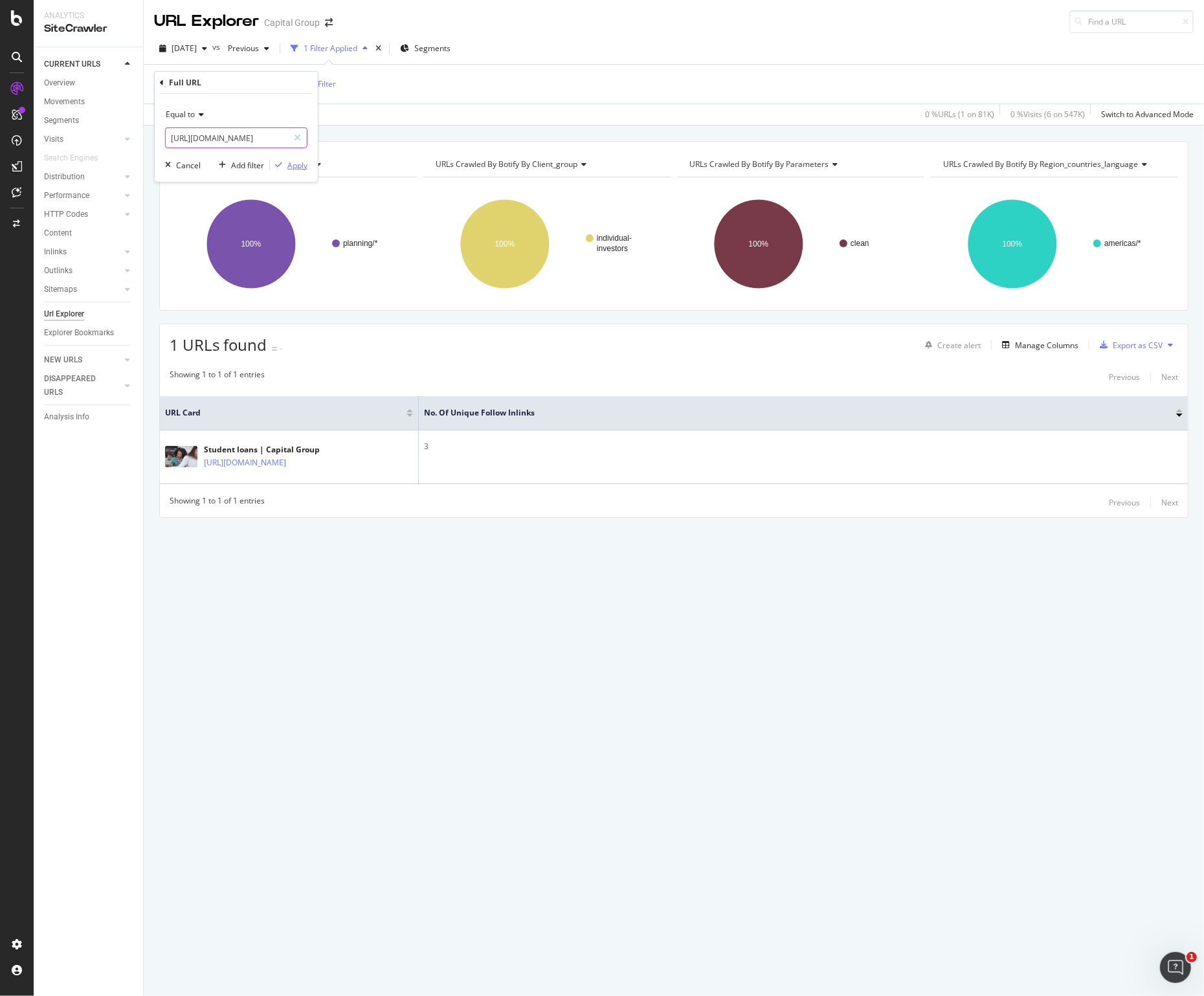
scroll to position [0, 188]
type input "[URL][DOMAIN_NAME]"
click at [284, 160] on div "Apply" at bounding box center [288, 165] width 37 height 12
click at [273, 75] on span "[URL][DOMAIN_NAME]" at bounding box center [232, 84] width 83 height 18
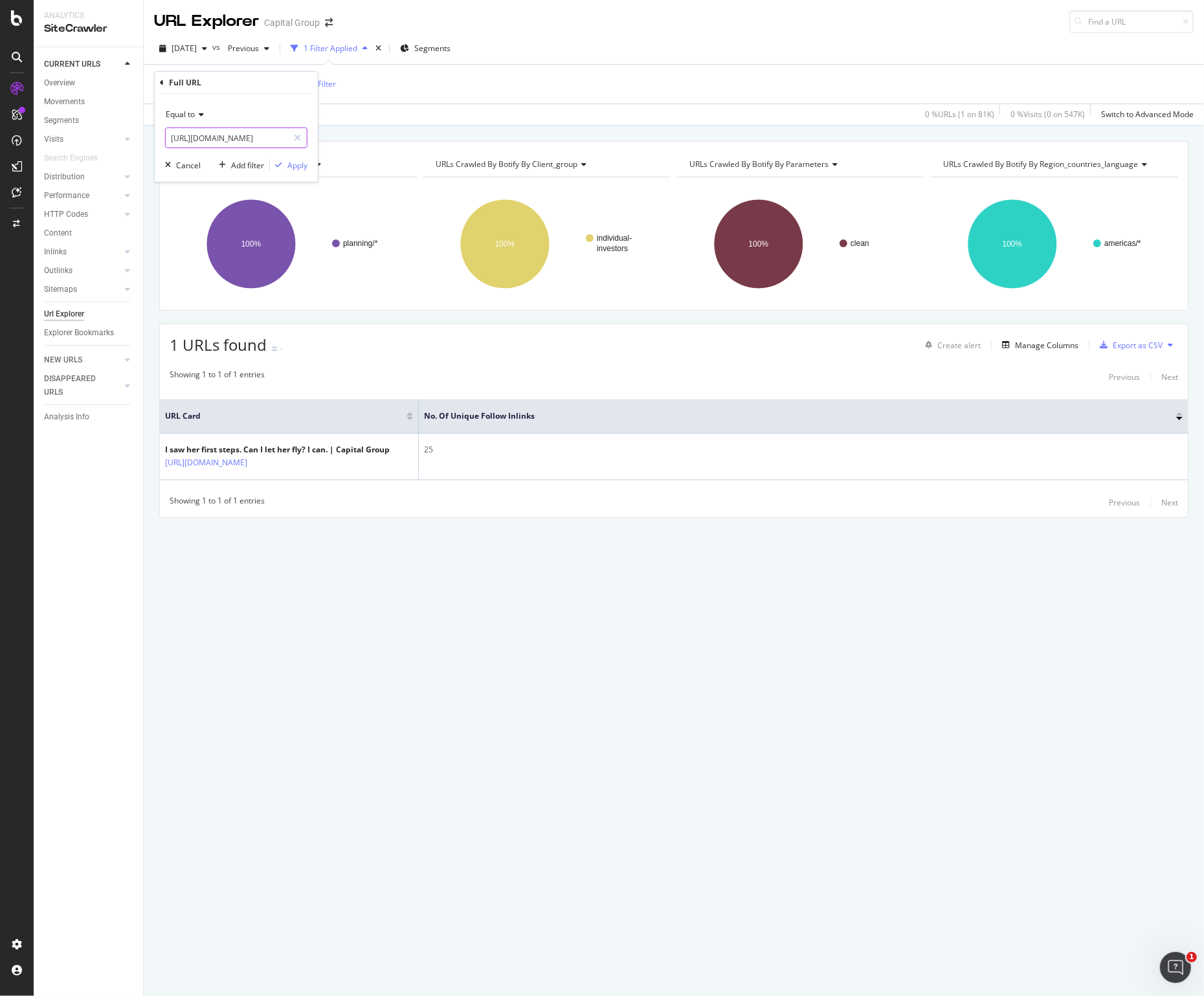
click at [208, 138] on input "[URL][DOMAIN_NAME]" at bounding box center [227, 138] width 122 height 21
paste input "new-parents/529-plan-flexible"
type input "[URL][DOMAIN_NAME]"
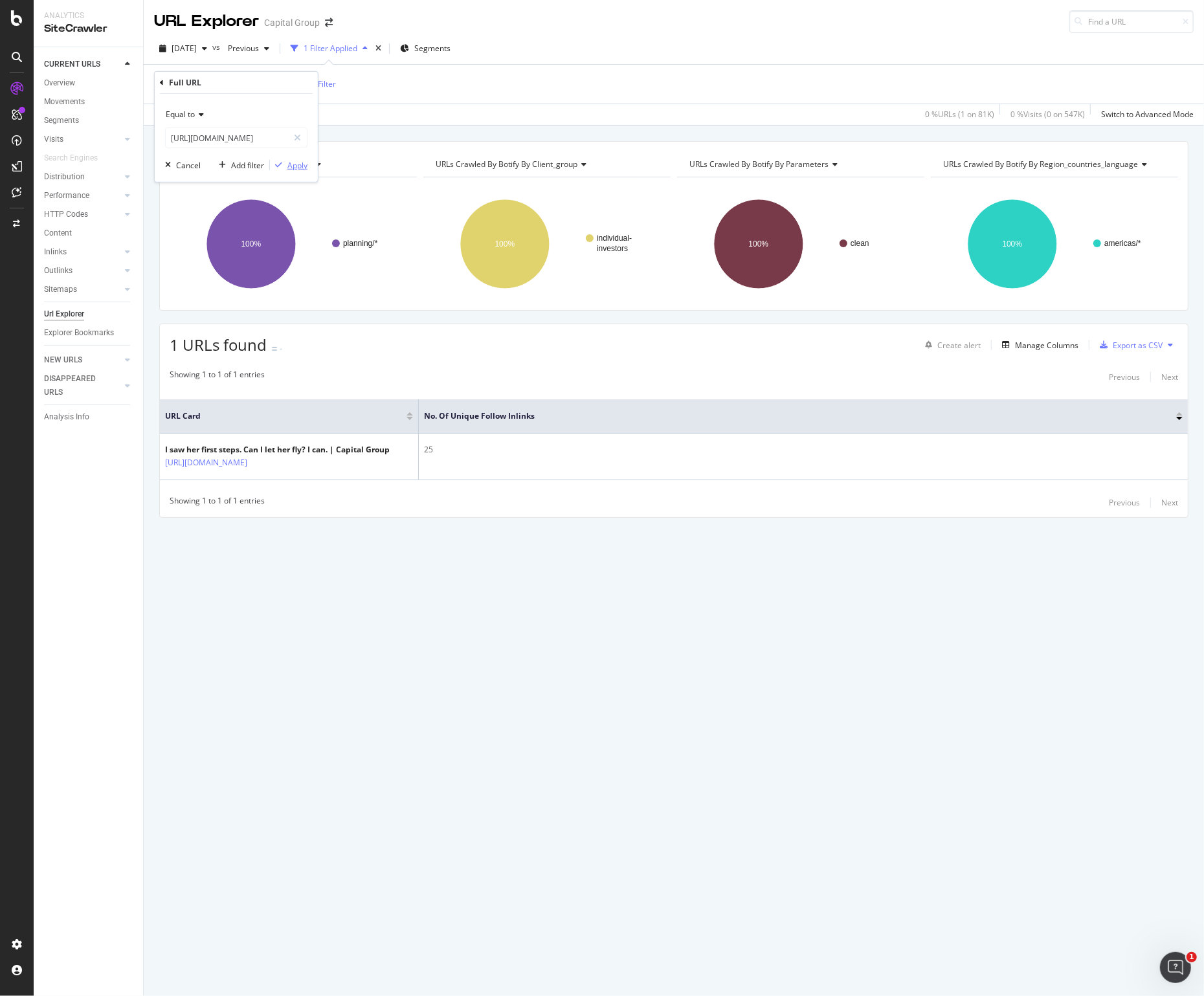
click at [285, 160] on div "Apply" at bounding box center [288, 165] width 37 height 12
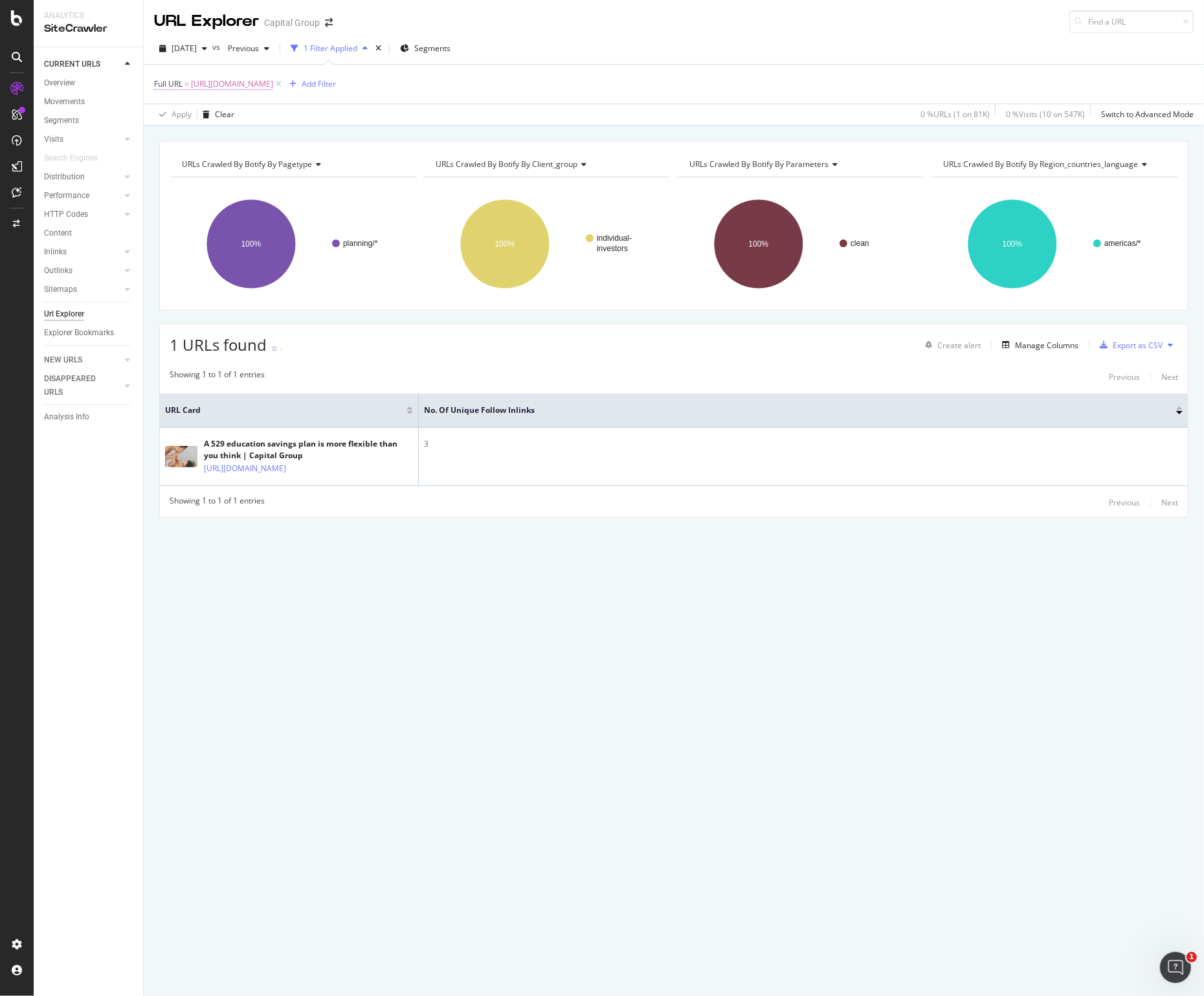
click at [273, 81] on span "[URL][DOMAIN_NAME]" at bounding box center [232, 84] width 83 height 18
click at [257, 137] on input "[URL][DOMAIN_NAME]" at bounding box center [227, 138] width 122 height 21
paste input "service-and-support/529-incoming-rollover"
type input "[URL][DOMAIN_NAME]"
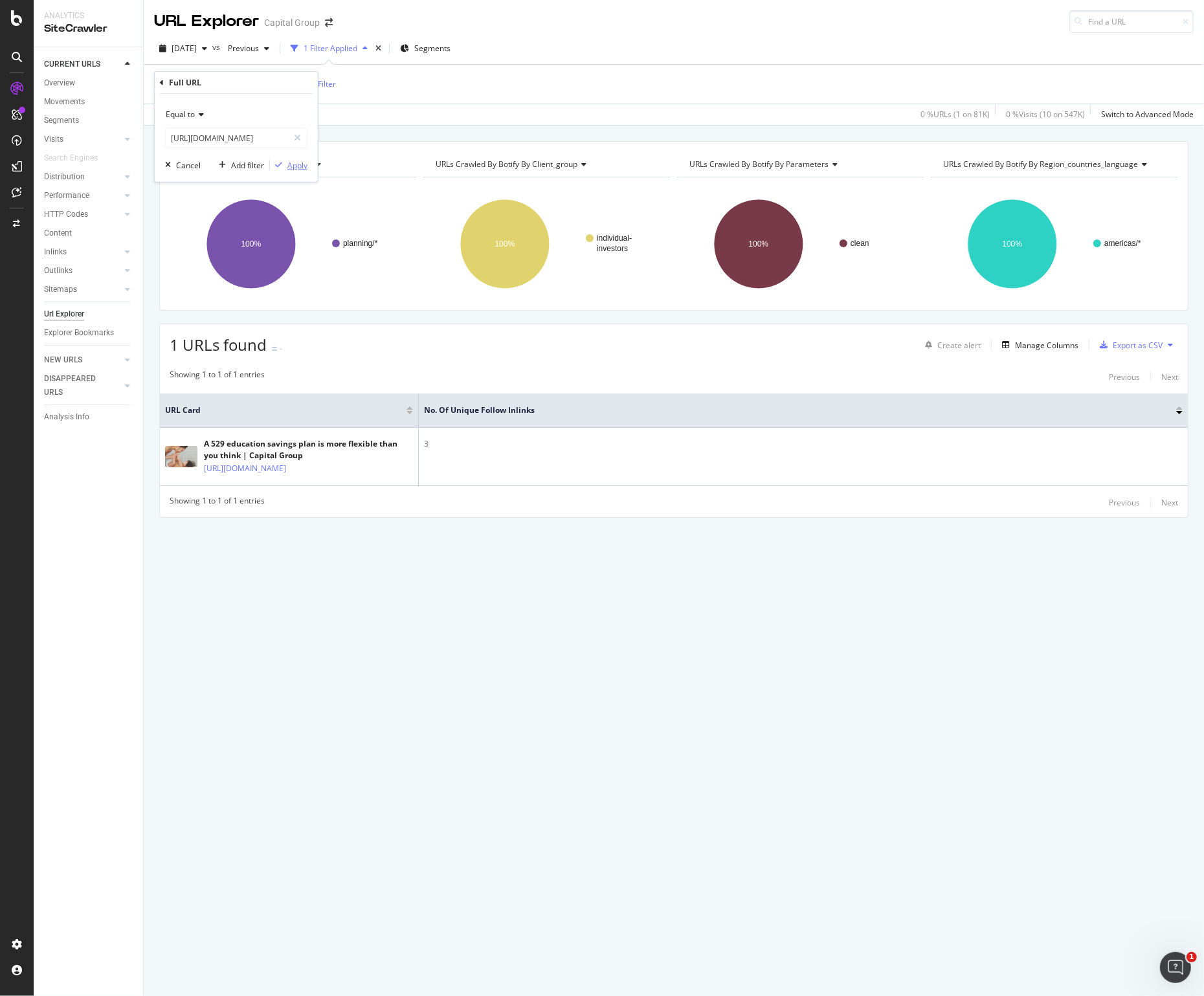
scroll to position [0, 0]
click at [292, 166] on div "Apply" at bounding box center [297, 165] width 20 height 11
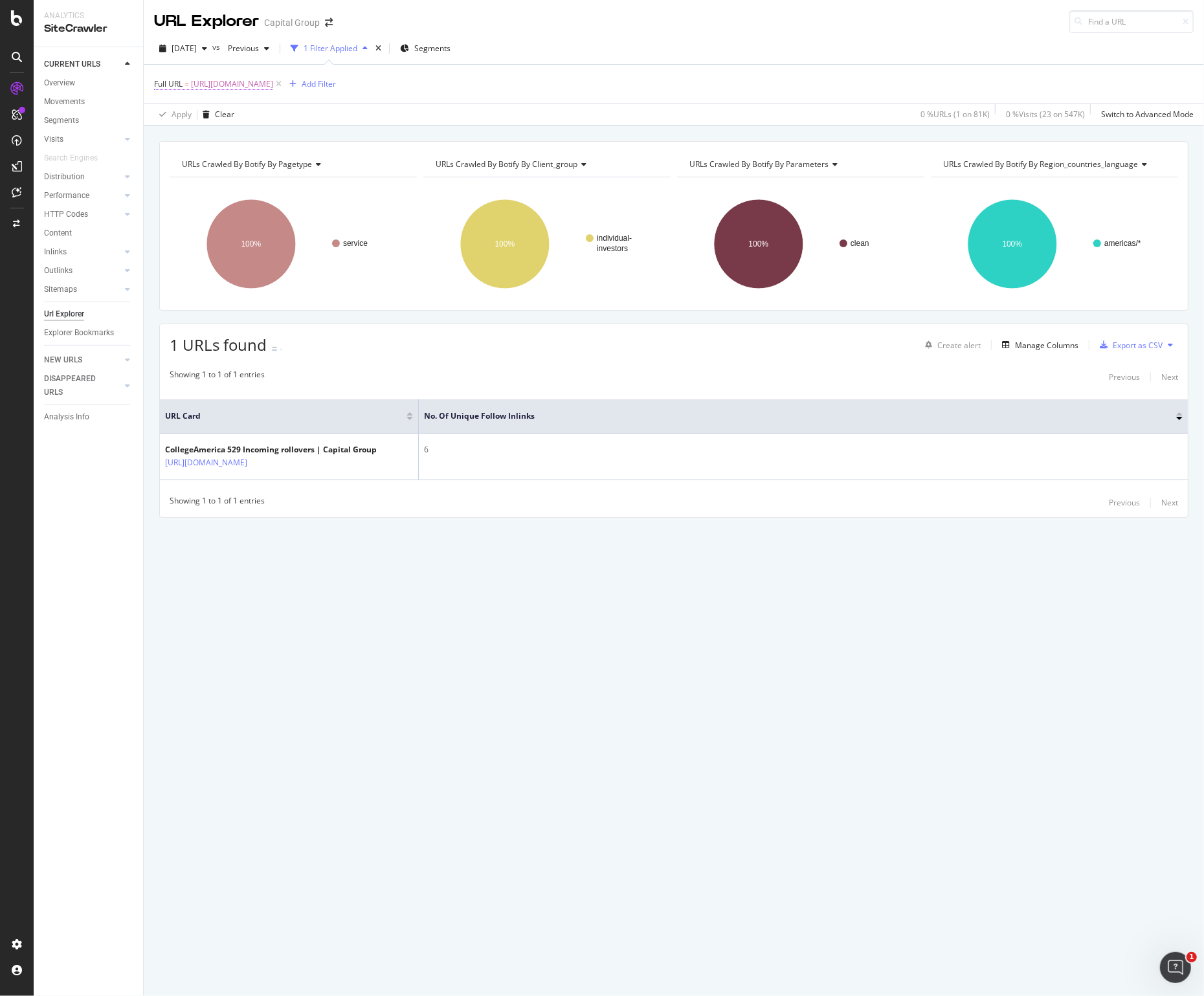
click at [273, 83] on span "[URL][DOMAIN_NAME]" at bounding box center [232, 84] width 83 height 18
click at [193, 131] on input "[URL][DOMAIN_NAME]" at bounding box center [227, 138] width 122 height 21
paste input "planning/college-savings/on-campus/repaying-college-loans"
type input "[URL][DOMAIN_NAME]"
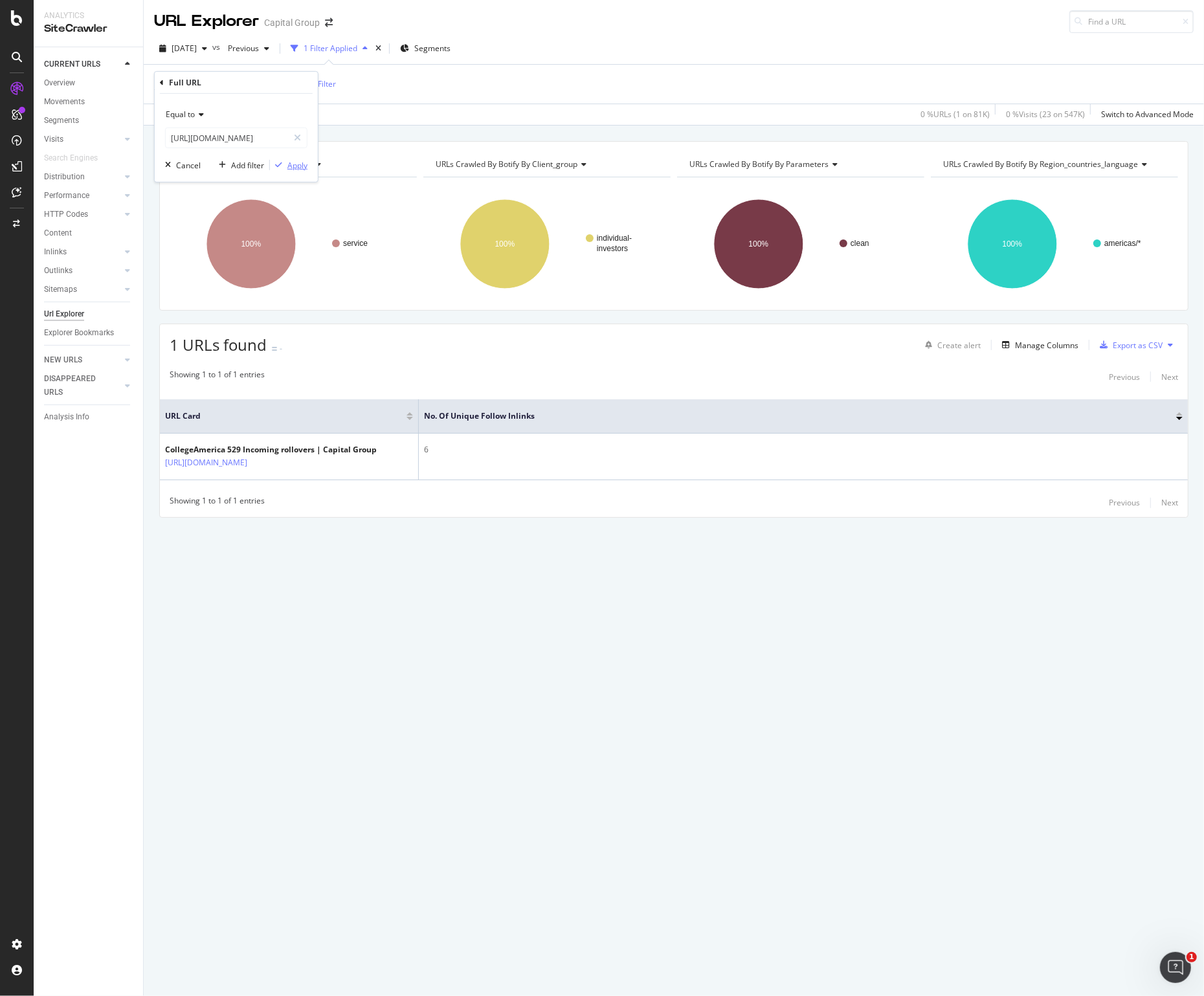
scroll to position [0, 0]
click at [305, 169] on div "Apply" at bounding box center [297, 165] width 20 height 11
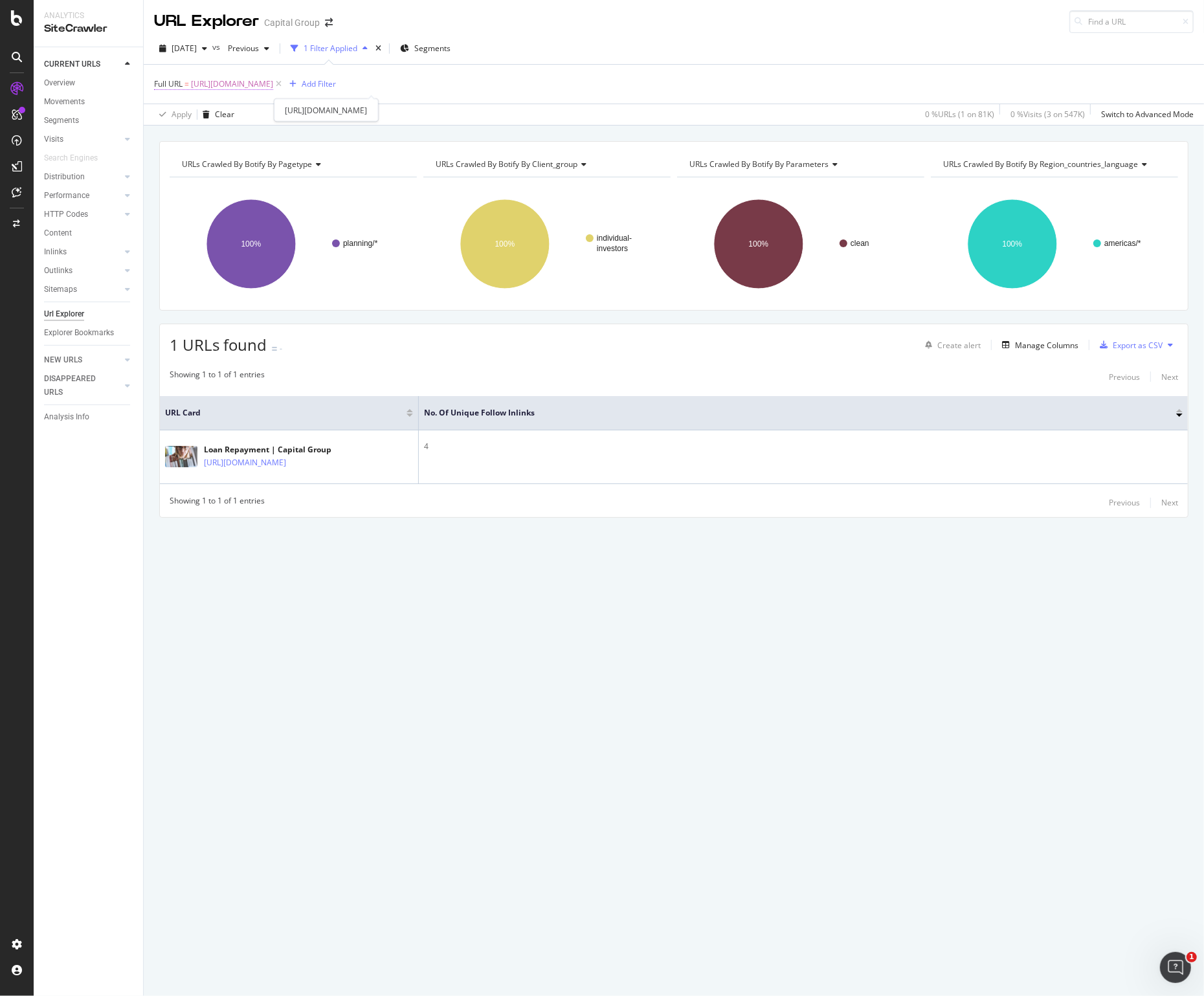
click at [273, 83] on span "[URL][DOMAIN_NAME]" at bounding box center [232, 84] width 83 height 18
click at [226, 143] on input "[URL][DOMAIN_NAME]" at bounding box center [227, 138] width 122 height 21
paste input "new-parent"
type input "[URL][DOMAIN_NAME]"
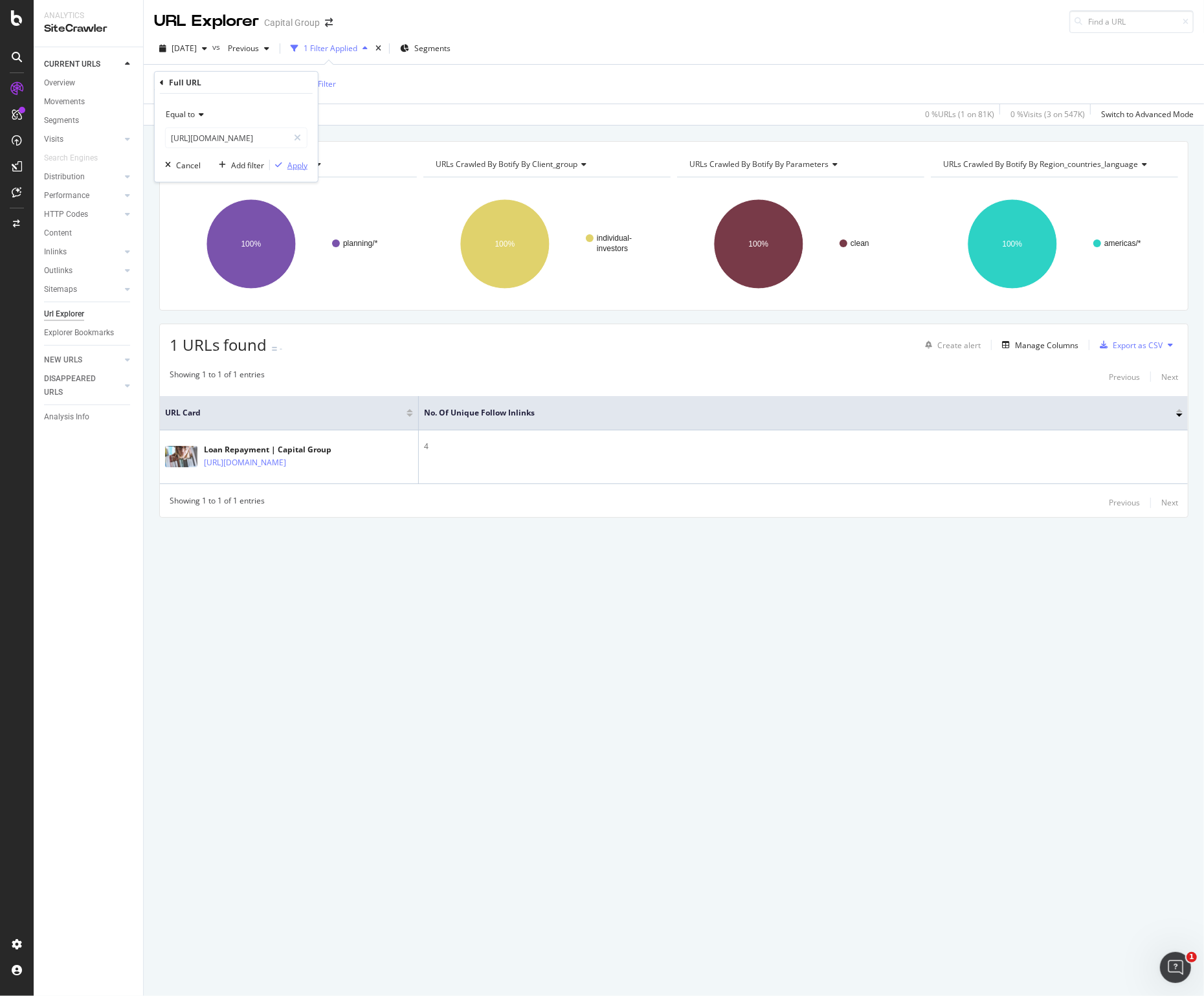
scroll to position [0, 0]
click at [291, 168] on div "Apply" at bounding box center [297, 165] width 20 height 11
click at [273, 82] on span "[URL][DOMAIN_NAME]" at bounding box center [232, 84] width 83 height 18
click at [226, 132] on input "[URL][DOMAIN_NAME]" at bounding box center [227, 138] width 122 height 21
paste input "about-college-[GEOGRAPHIC_DATA]/financial-advisor"
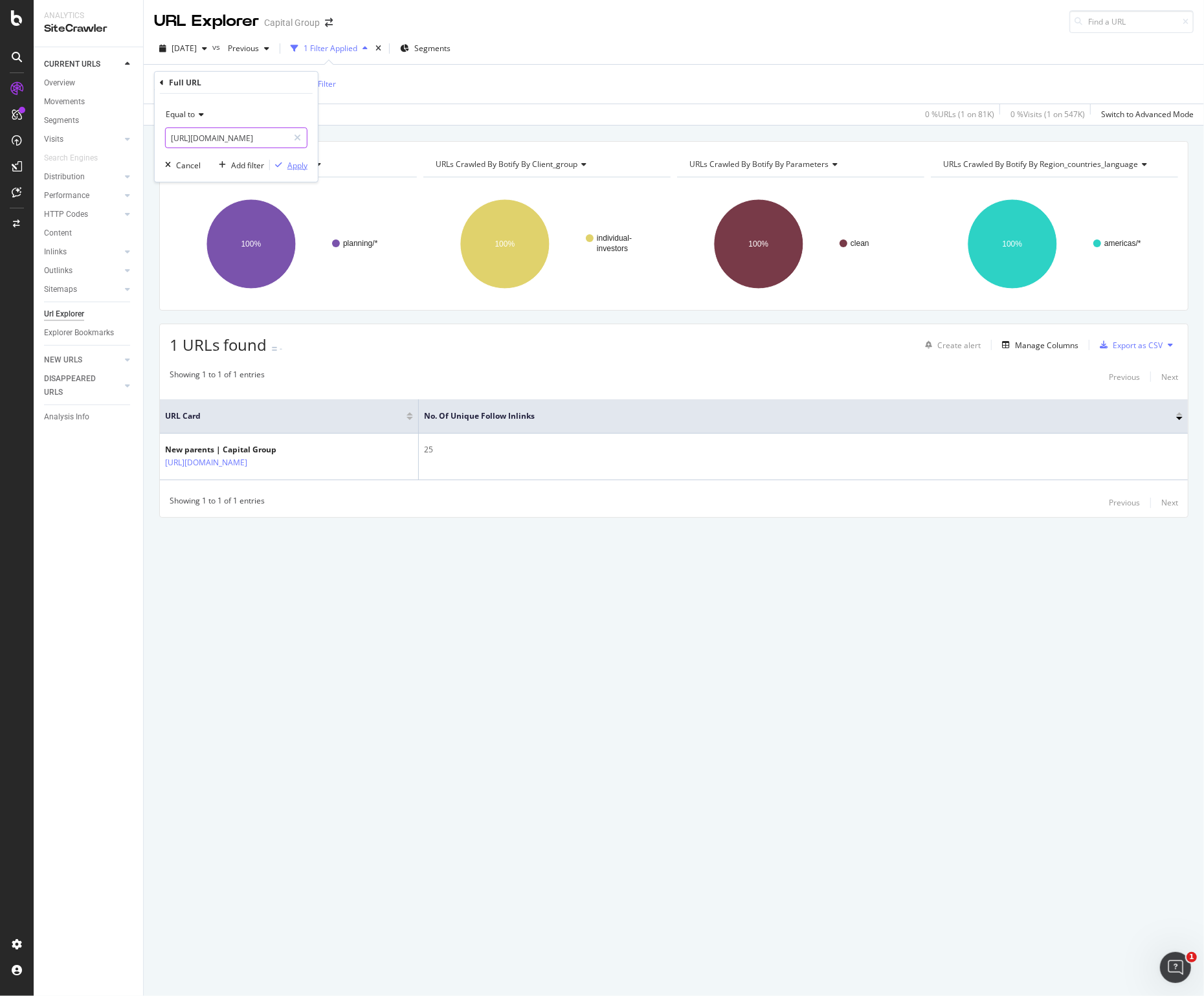
scroll to position [0, 291]
type input "[URL][DOMAIN_NAME]"
click at [296, 164] on div "Apply" at bounding box center [297, 165] width 20 height 11
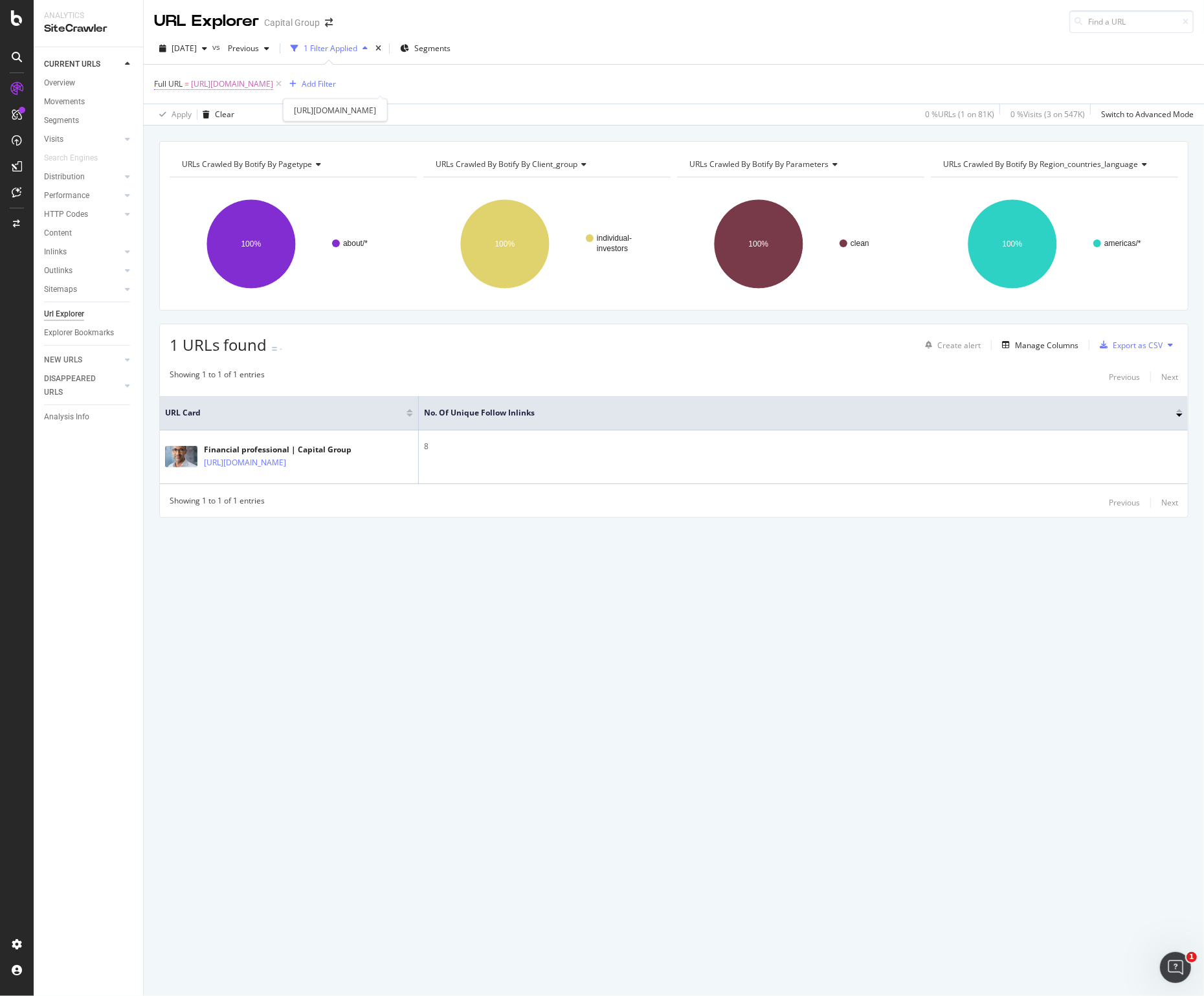
click at [273, 79] on span "[URL][DOMAIN_NAME]" at bounding box center [232, 84] width 83 height 18
click at [214, 132] on input "[URL][DOMAIN_NAME]" at bounding box center [227, 138] width 122 height 21
paste input "service-and-support/collegeamerica/making-withdrawals"
type input "[URL][DOMAIN_NAME]"
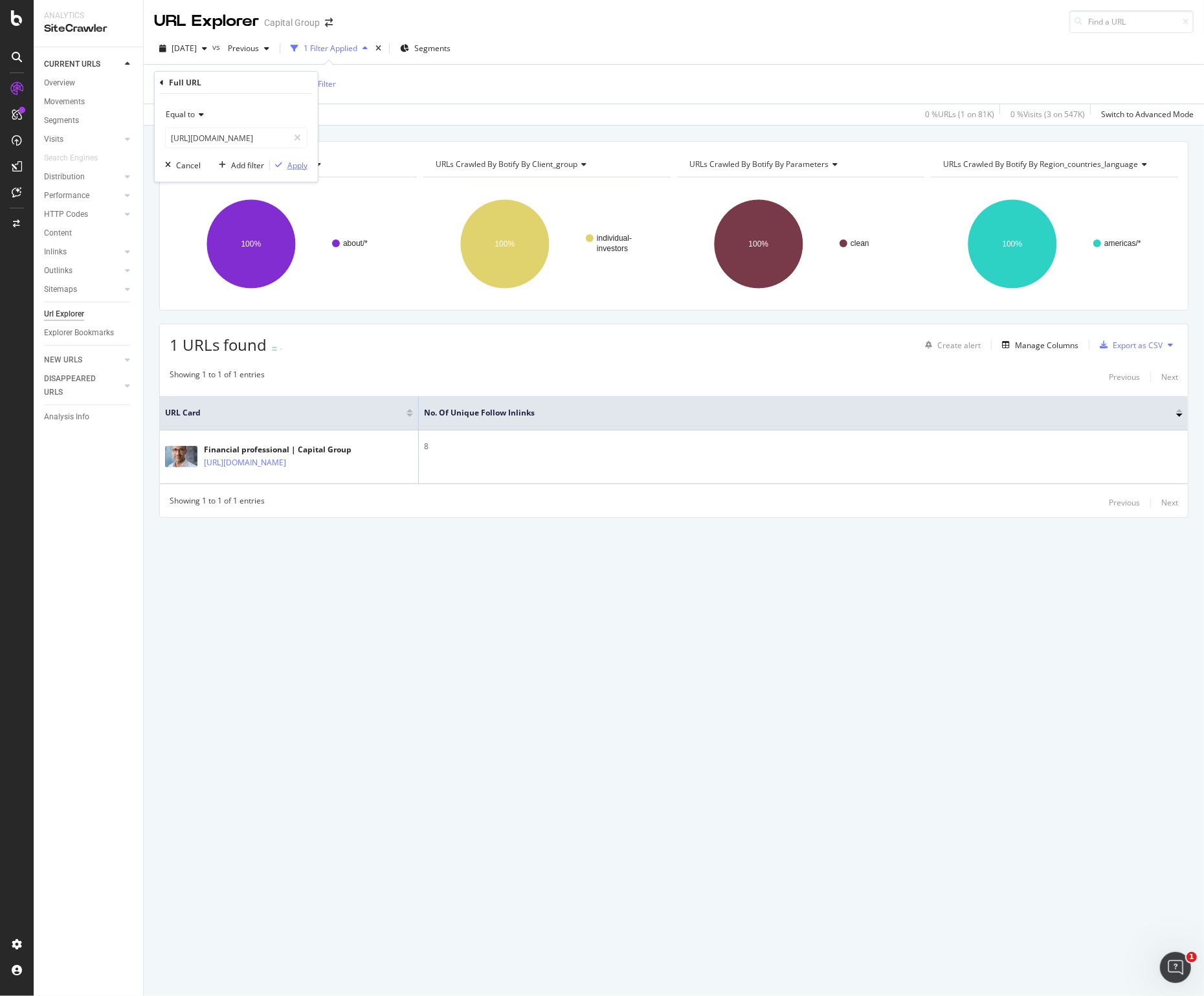
click at [297, 167] on div "Apply" at bounding box center [297, 165] width 20 height 11
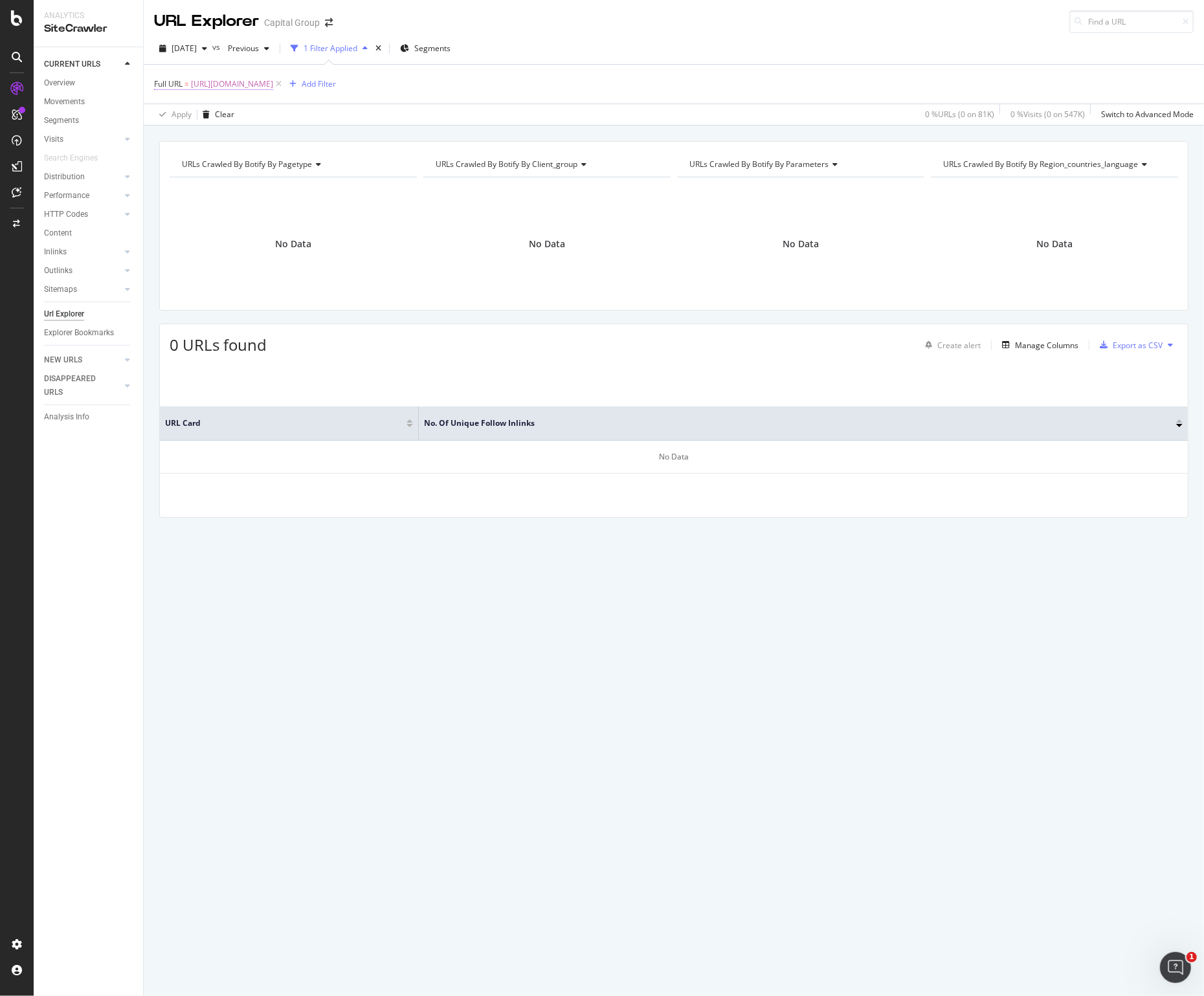
click at [273, 83] on span "[URL][DOMAIN_NAME]" at bounding box center [232, 84] width 83 height 18
click at [205, 151] on div "Equal to [URL][DOMAIN_NAME] Cancel Add filter Apply" at bounding box center [236, 137] width 163 height 88
click at [210, 141] on input "[URL][DOMAIN_NAME]" at bounding box center [227, 138] width 122 height 21
click at [292, 163] on div "Apply" at bounding box center [297, 165] width 20 height 11
click at [273, 77] on span "[URL][DOMAIN_NAME]" at bounding box center [232, 84] width 83 height 18
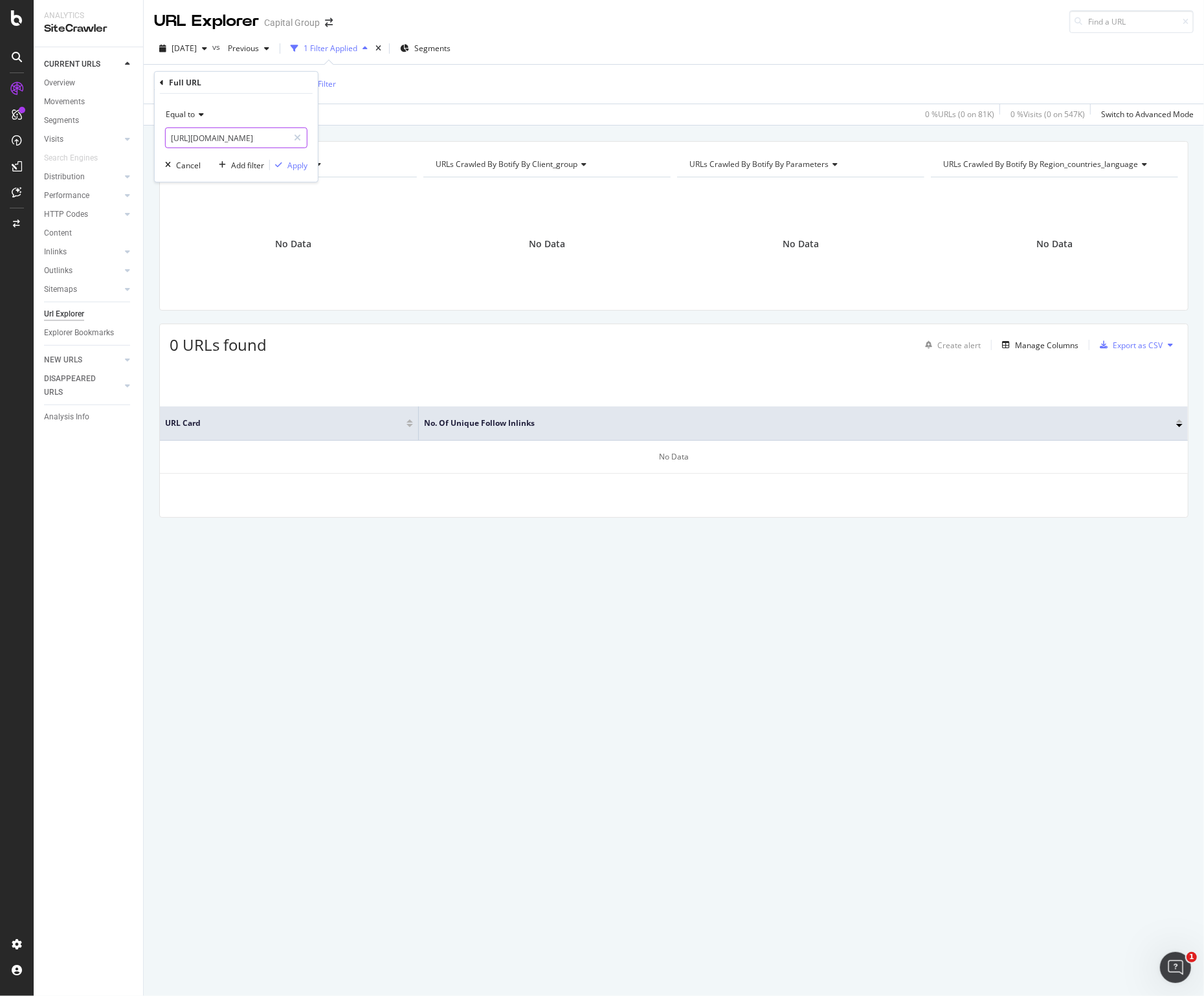
click at [245, 135] on input "[URL][DOMAIN_NAME]" at bounding box center [227, 138] width 122 height 21
paste input "ira/exchange"
type input "[URL][DOMAIN_NAME]"
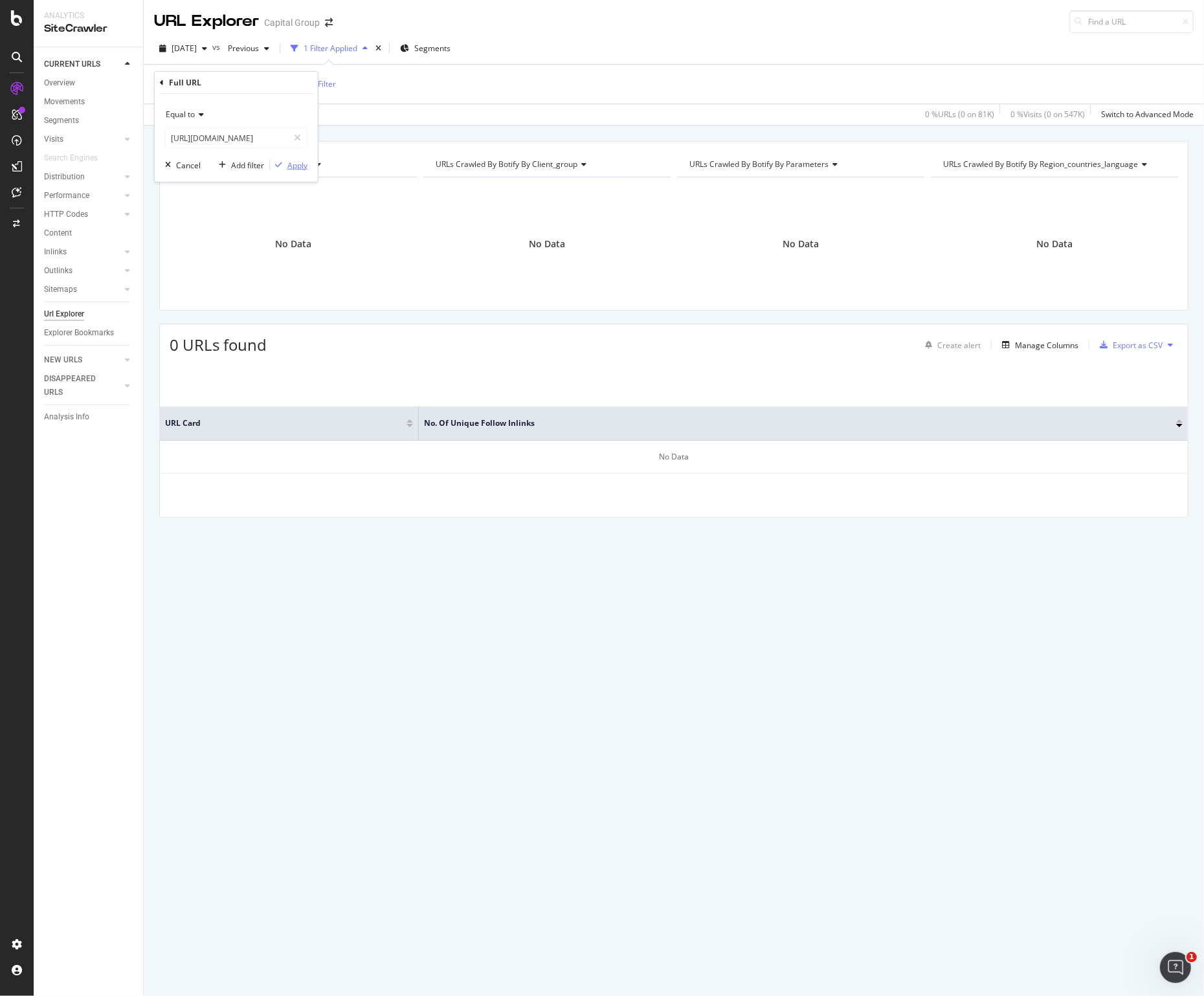
click at [282, 164] on icon "button" at bounding box center [278, 165] width 7 height 8
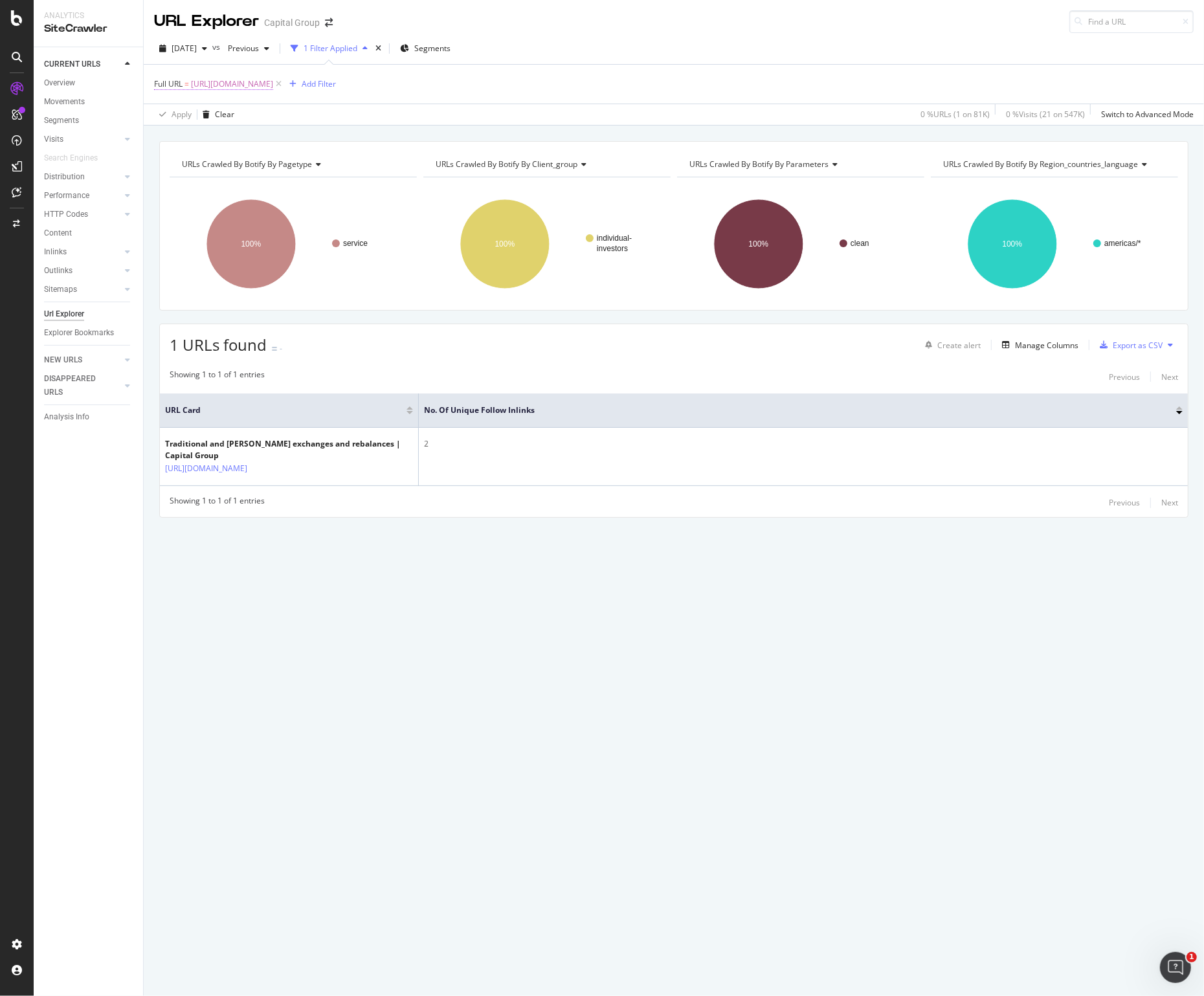
click at [273, 83] on span "[URL][DOMAIN_NAME]" at bounding box center [232, 84] width 83 height 18
click at [234, 136] on input "[URL][DOMAIN_NAME]" at bounding box center [227, 138] width 122 height 21
paste input "collegeamerica"
type input "[URL][DOMAIN_NAME]"
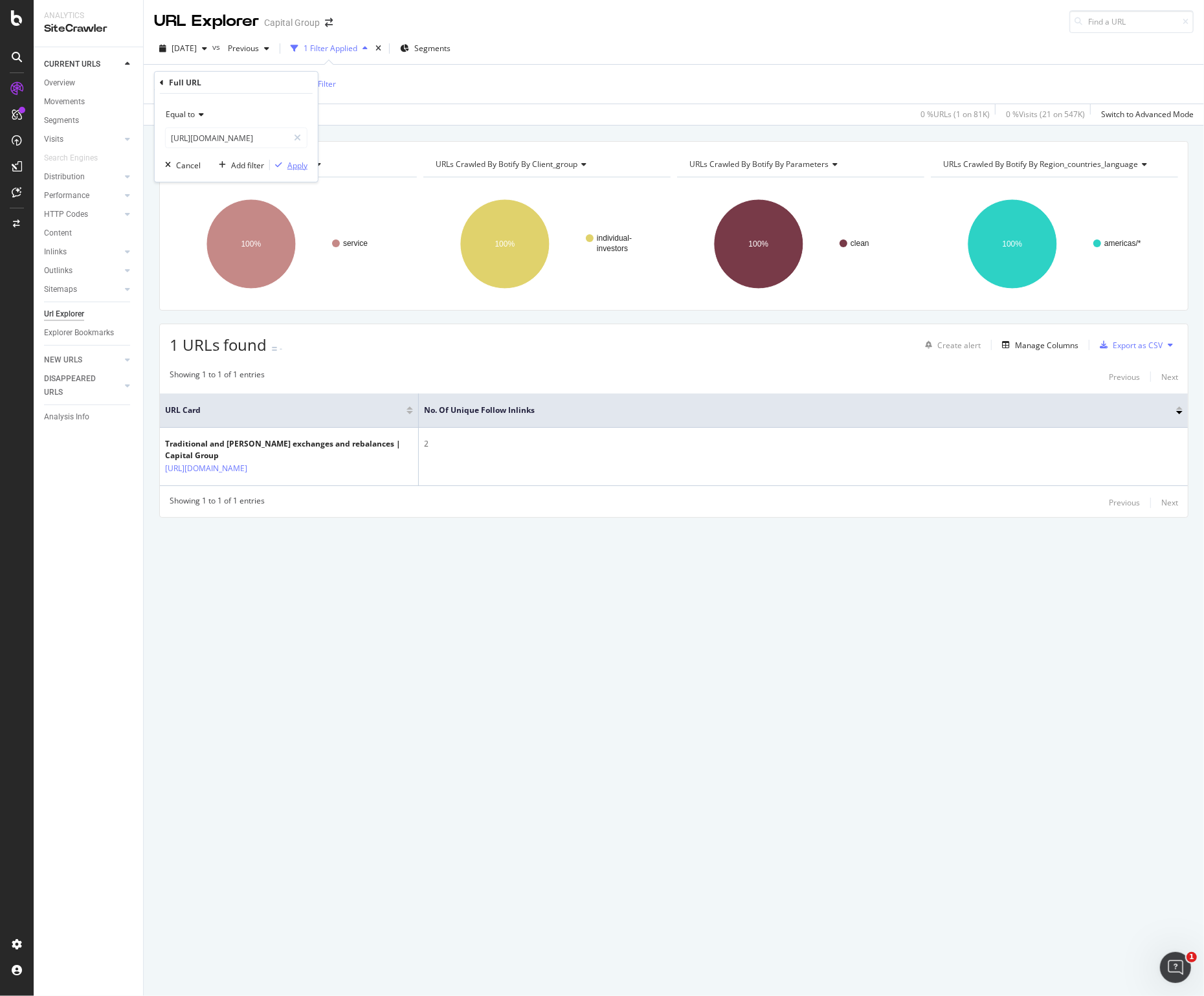
scroll to position [0, 0]
click at [299, 165] on div "Apply" at bounding box center [297, 165] width 20 height 11
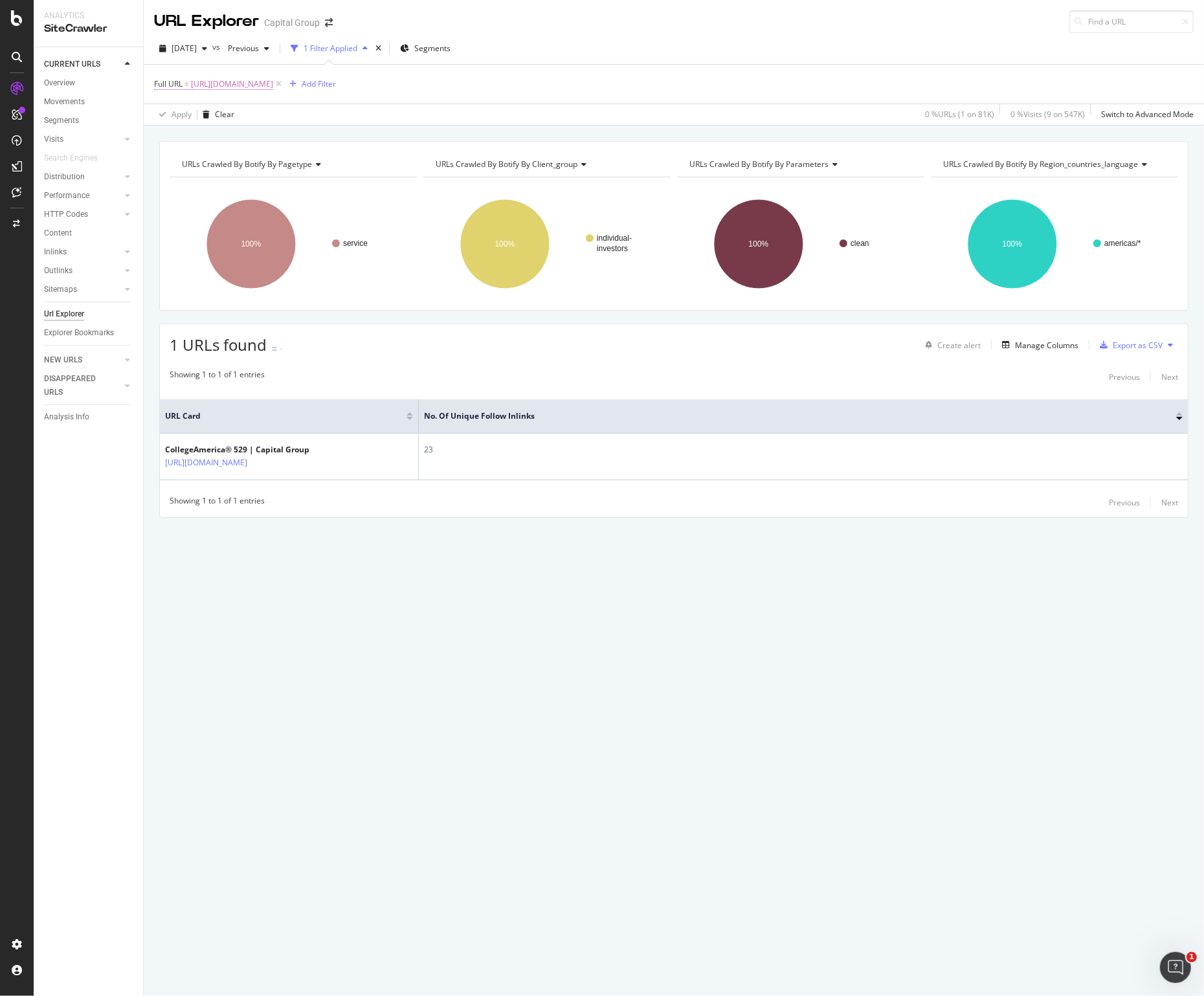
click at [273, 79] on span "[URL][DOMAIN_NAME]" at bounding box center [232, 84] width 83 height 18
click at [245, 129] on input "[URL][DOMAIN_NAME]" at bounding box center [227, 138] width 122 height 21
paste input "/faq"
type input "[URL][DOMAIN_NAME]"
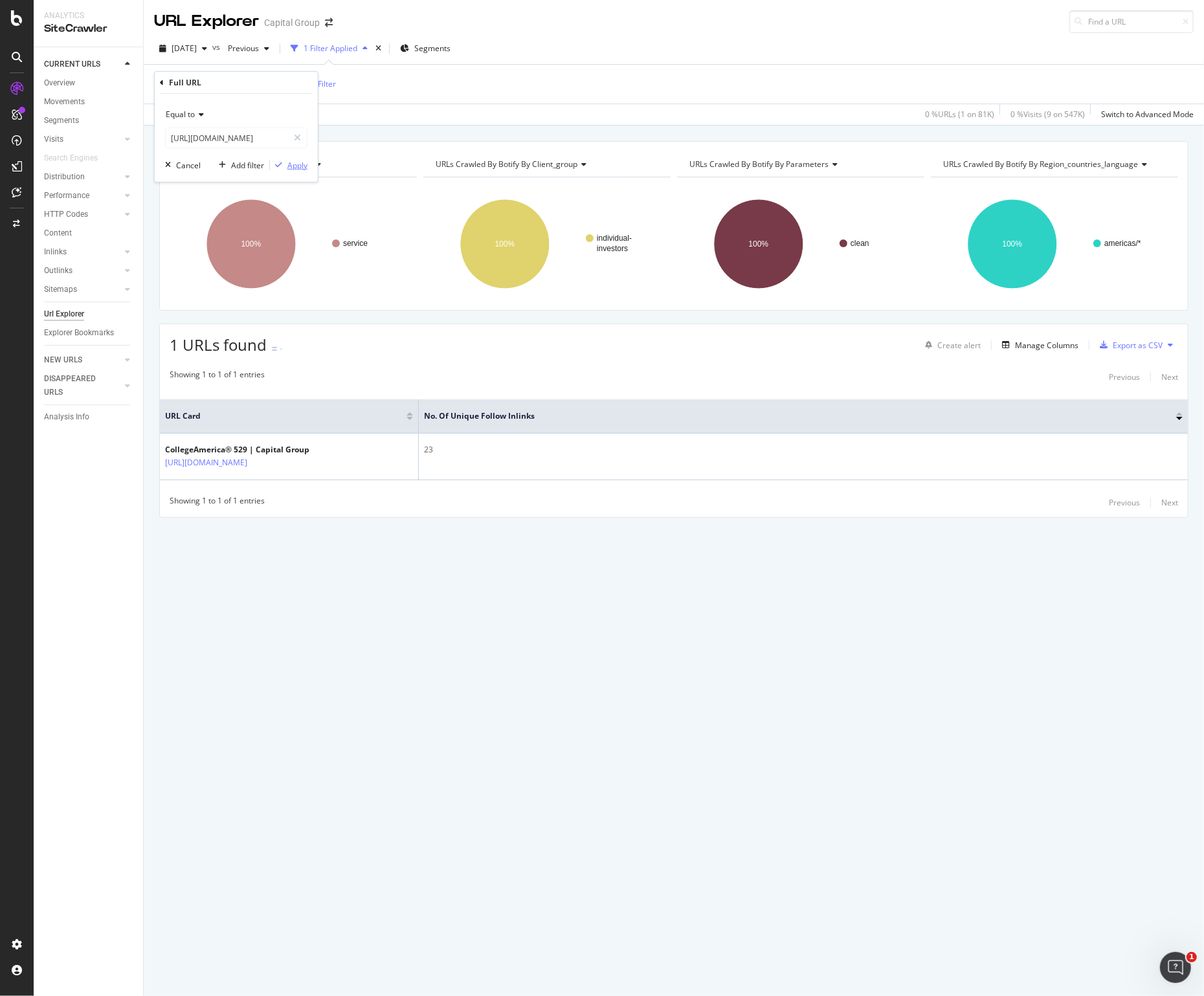
scroll to position [0, 0]
click at [290, 162] on div "Apply" at bounding box center [297, 165] width 20 height 11
click at [273, 83] on span "[URL][DOMAIN_NAME]" at bounding box center [232, 84] width 83 height 18
click at [213, 139] on input "[URL][DOMAIN_NAME]" at bounding box center [227, 138] width 122 height 21
paste input "contribute/gift-options"
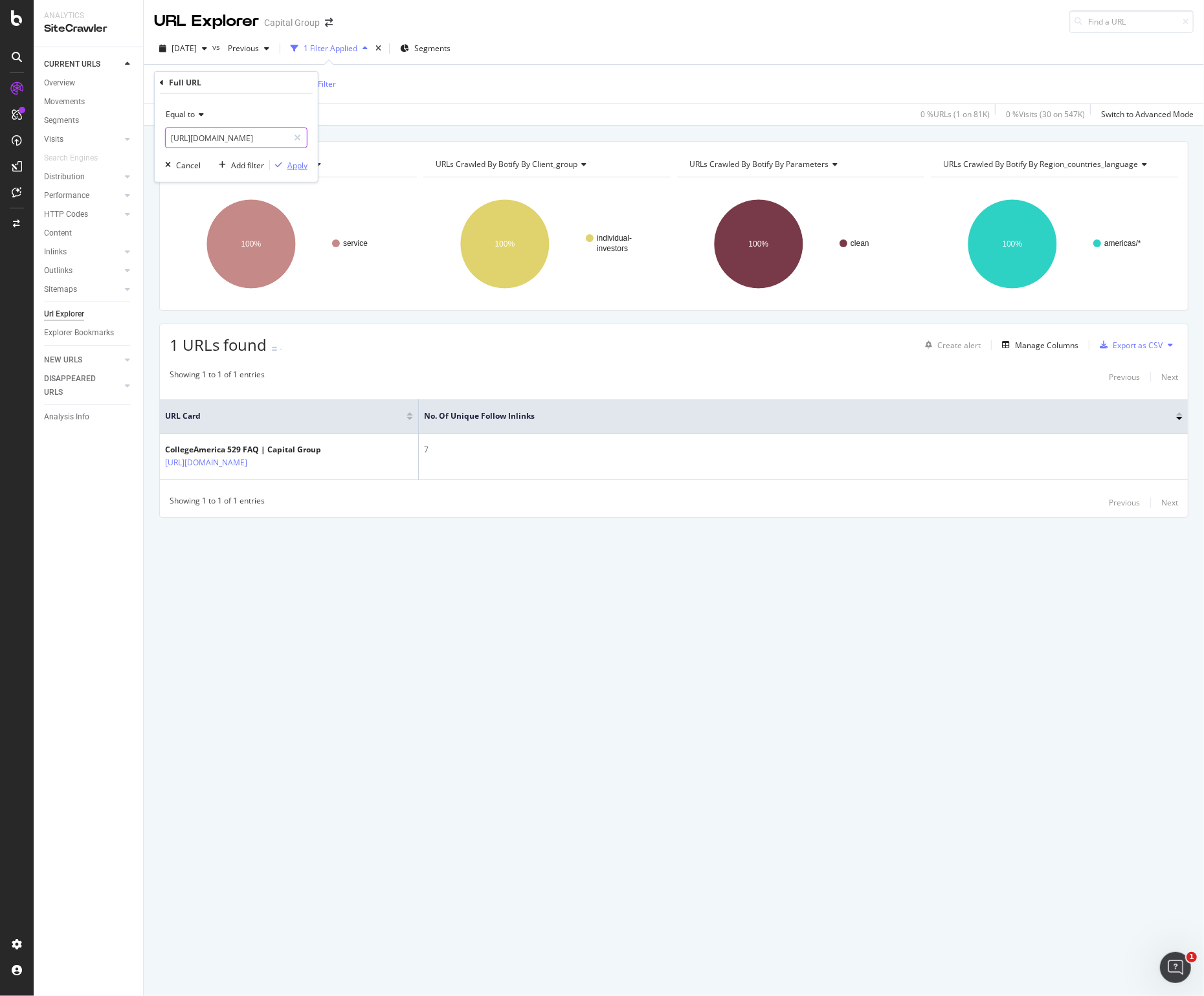
scroll to position [0, 272]
type input "[URL][DOMAIN_NAME]"
click at [292, 167] on div "Apply" at bounding box center [297, 165] width 20 height 11
click at [273, 79] on span "[URL][DOMAIN_NAME]" at bounding box center [232, 84] width 83 height 18
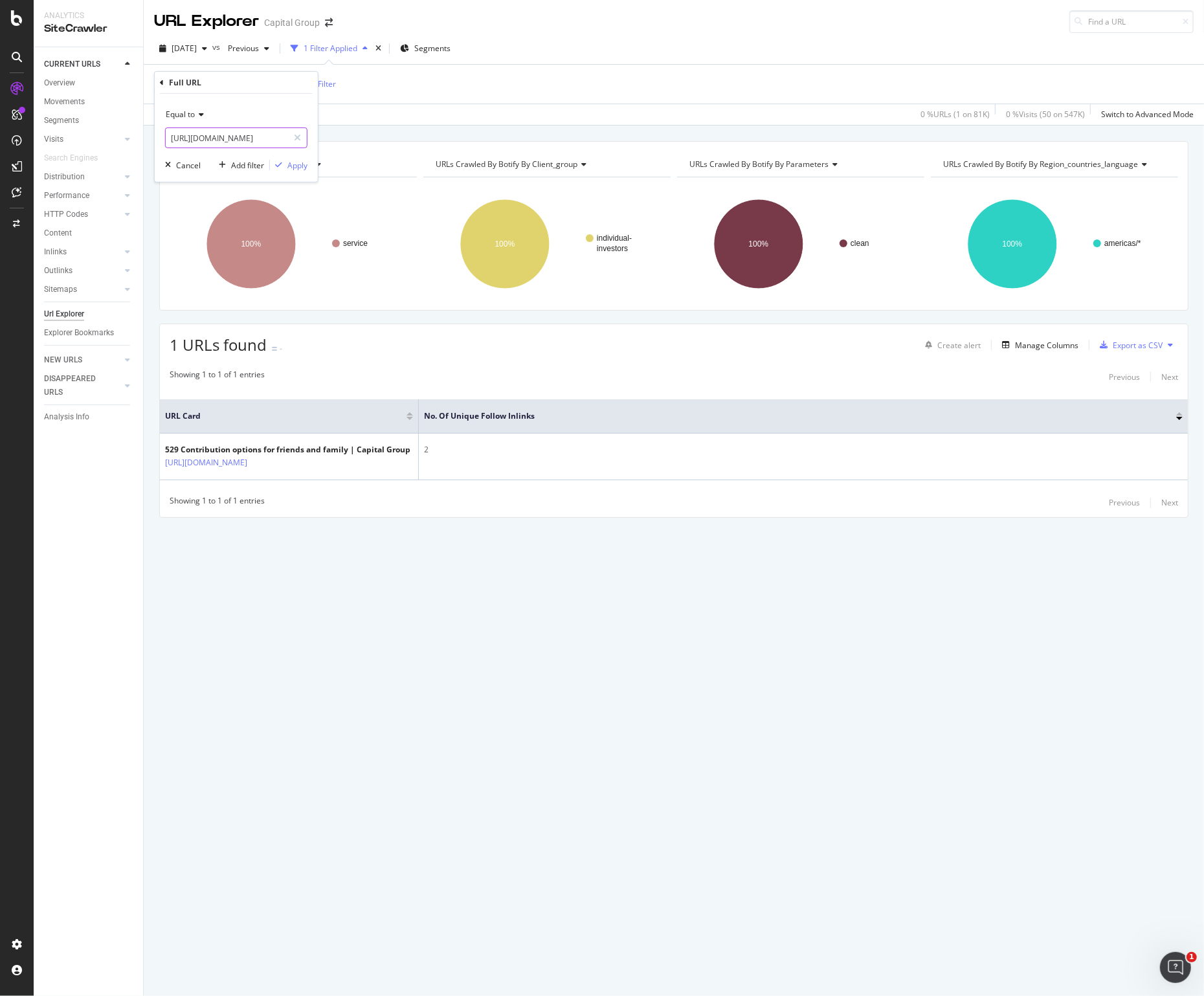
click at [260, 132] on input "[URL][DOMAIN_NAME]" at bounding box center [227, 138] width 122 height 21
paste input "new-investor"
type input "[URL][DOMAIN_NAME]"
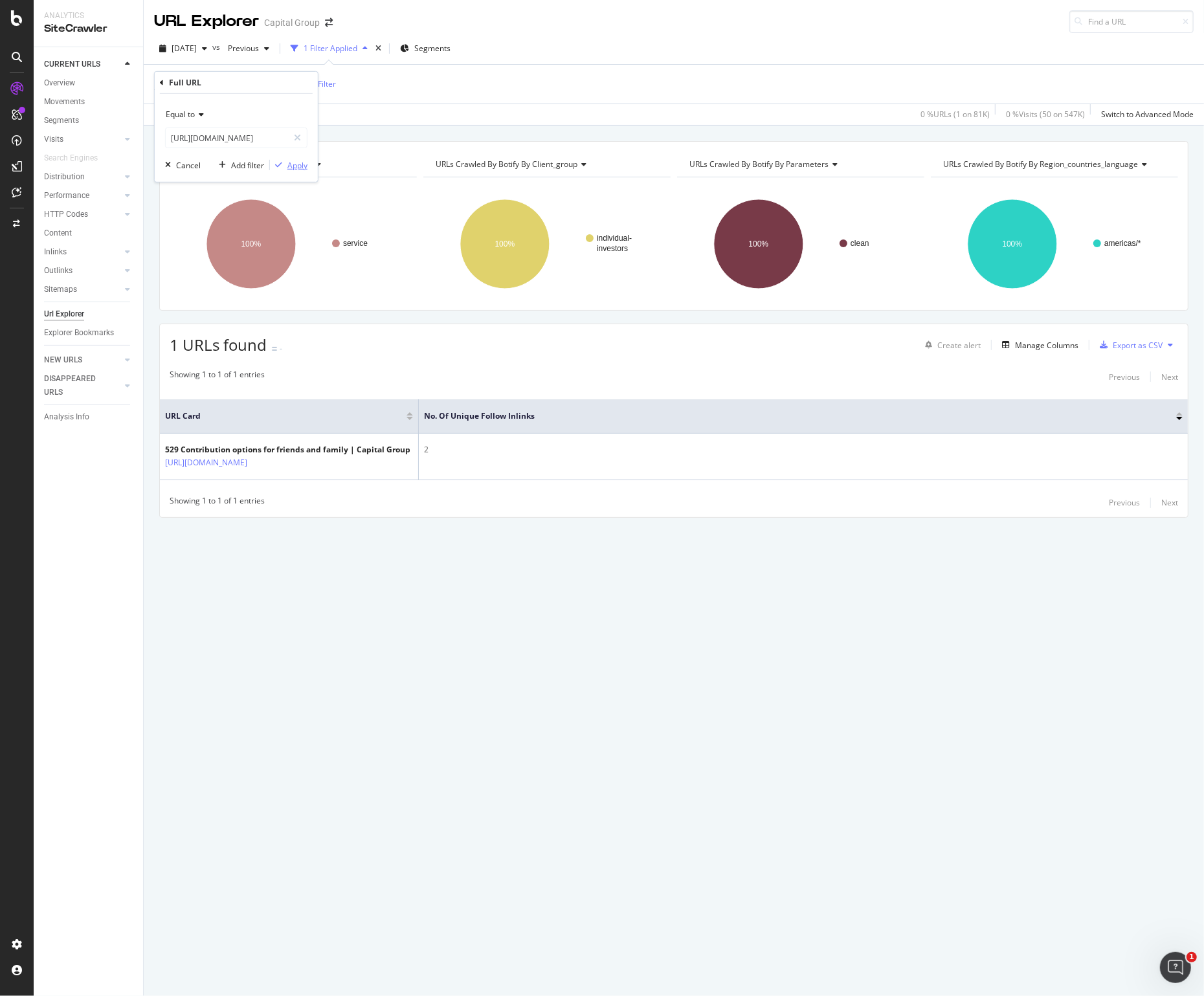
click at [295, 166] on div "Apply" at bounding box center [297, 165] width 20 height 11
click at [273, 77] on span "[URL][DOMAIN_NAME]" at bounding box center [232, 84] width 83 height 18
click at [261, 125] on div "Equal to [URL][DOMAIN_NAME]" at bounding box center [236, 125] width 142 height 44
click at [255, 138] on input "[URL][DOMAIN_NAME]" at bounding box center [227, 138] width 122 height 21
paste input "ira/distribute"
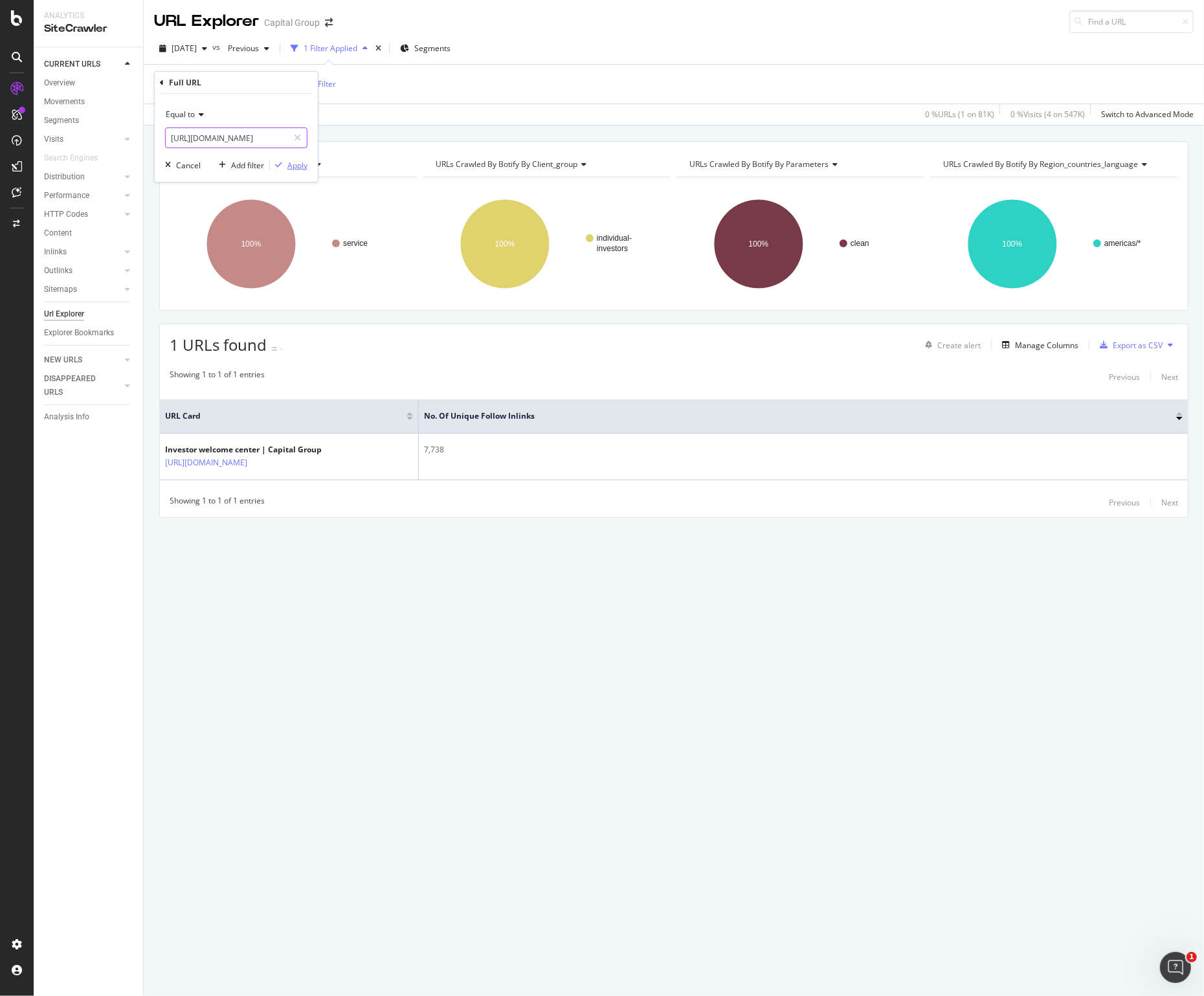
scroll to position [0, 179]
type input "[URL][DOMAIN_NAME]"
click at [288, 168] on div "Apply" at bounding box center [297, 165] width 20 height 11
click at [273, 83] on span "[URL][DOMAIN_NAME]" at bounding box center [232, 84] width 83 height 18
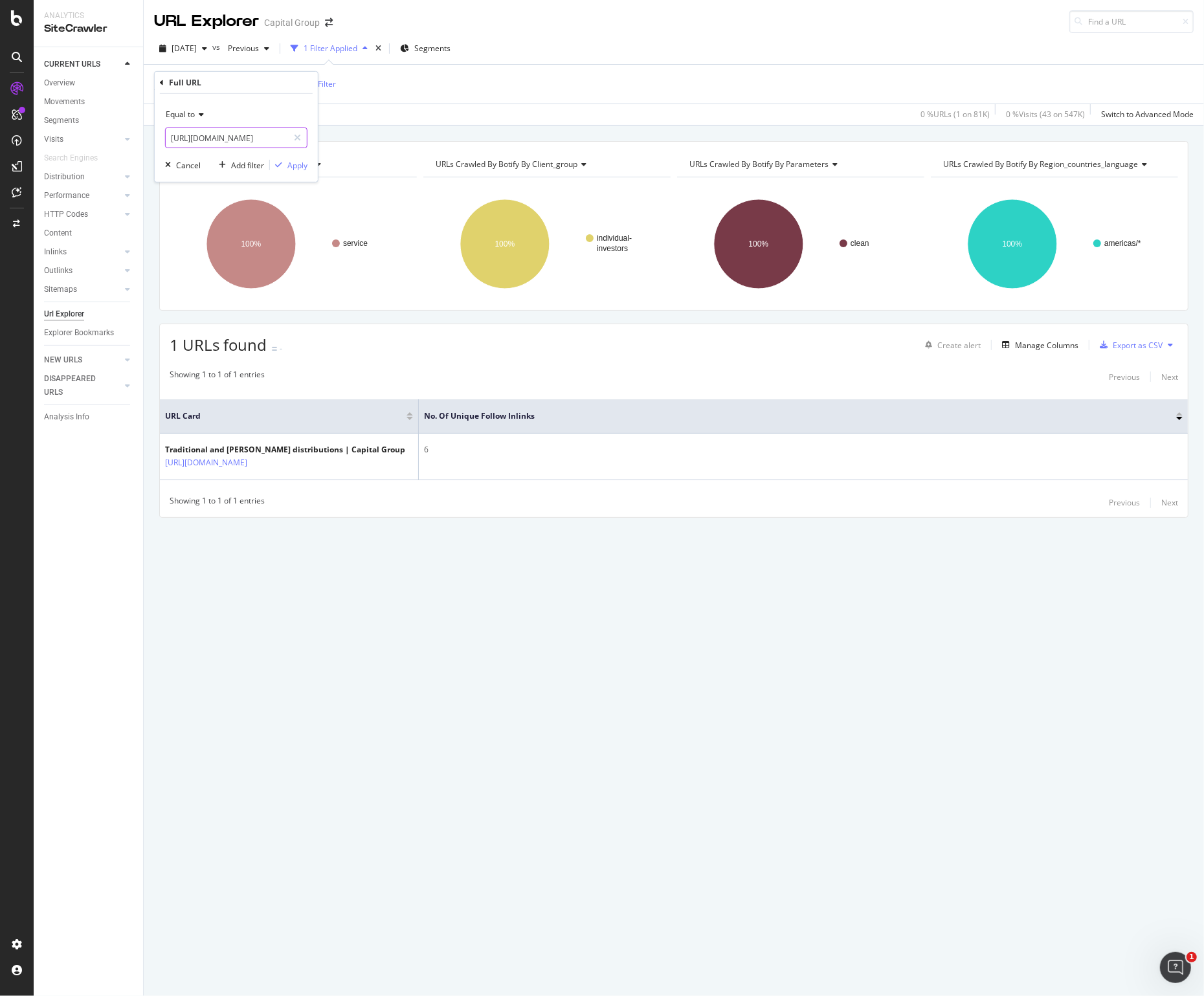
click at [233, 145] on input "[URL][DOMAIN_NAME]" at bounding box center [227, 138] width 122 height 21
paste input "tax-center/tax-faqs/529-tax-faq"
type input "[URL][DOMAIN_NAME]"
click at [299, 166] on div "Apply" at bounding box center [297, 165] width 20 height 11
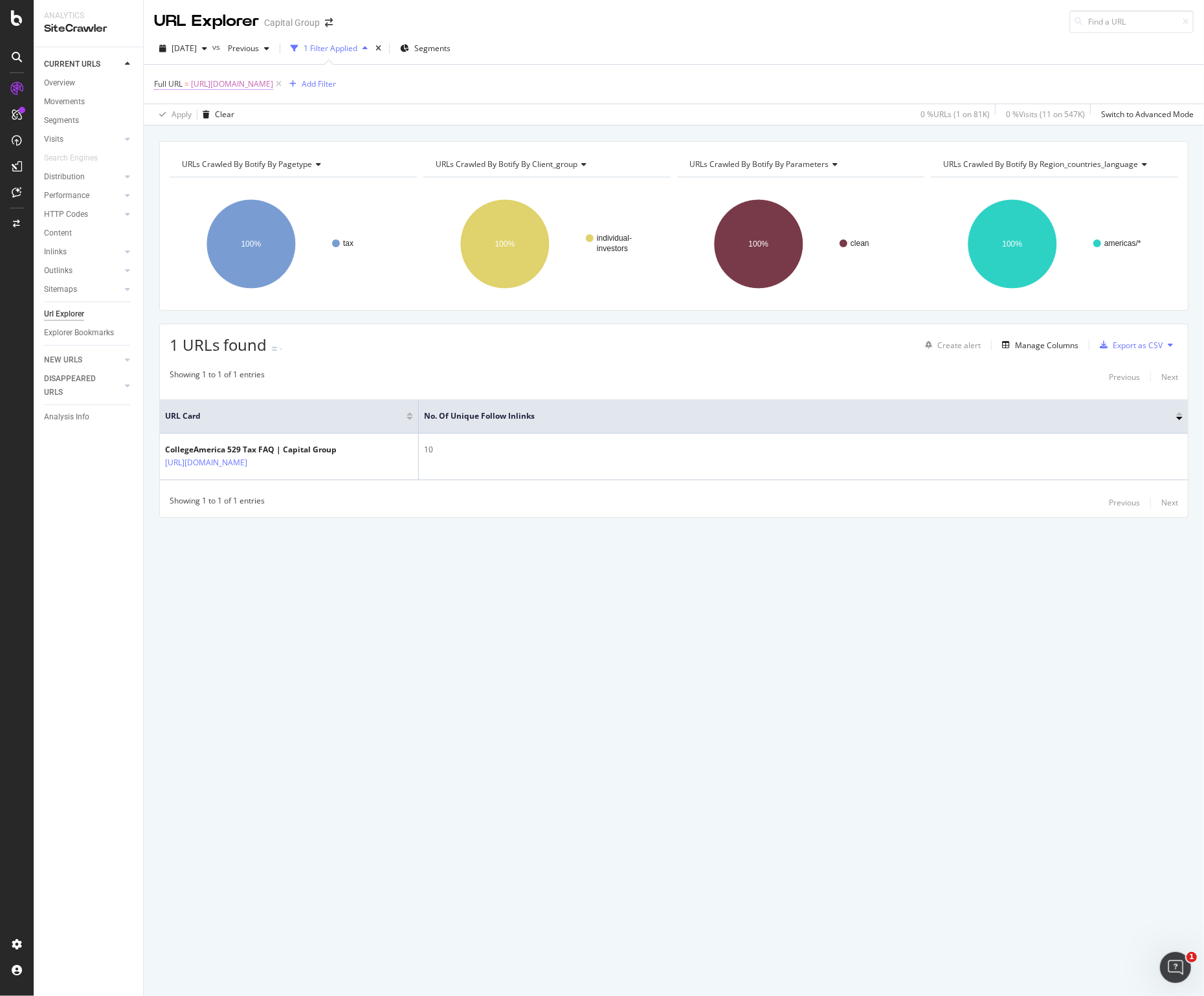
click at [273, 86] on span "[URL][DOMAIN_NAME]" at bounding box center [232, 84] width 83 height 18
click at [220, 134] on input "[URL][DOMAIN_NAME]" at bounding box center [227, 138] width 122 height 21
paste input "open-an-account"
type input "[URL][DOMAIN_NAME]"
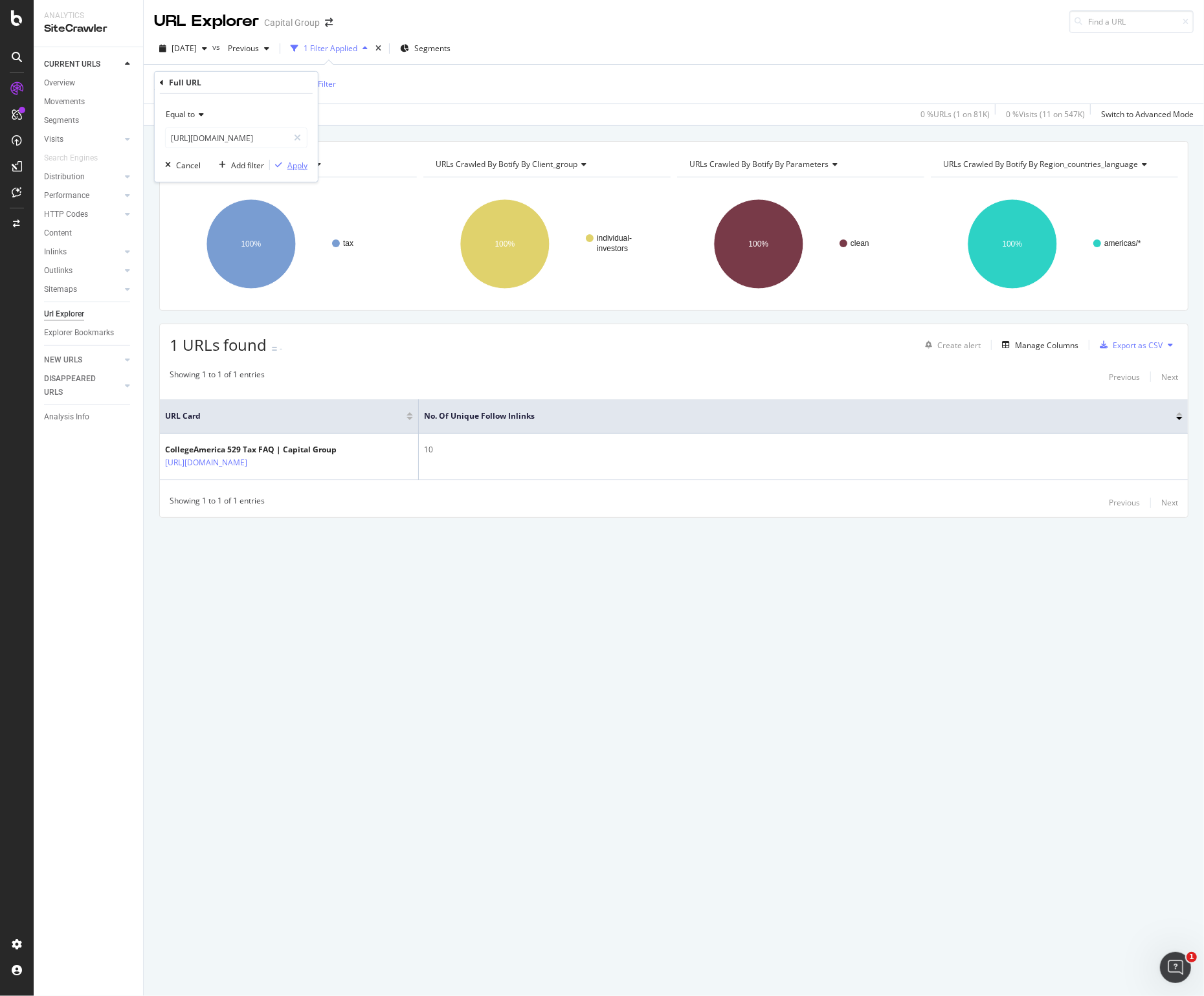
scroll to position [0, 0]
click at [295, 164] on div "Apply" at bounding box center [297, 165] width 20 height 11
click at [273, 86] on span "[URL][DOMAIN_NAME]" at bounding box center [232, 84] width 83 height 18
click at [198, 132] on input "[URL][DOMAIN_NAME]" at bounding box center [227, 138] width 122 height 21
paste input "planning/college-savings/growing-family/two-529-plans"
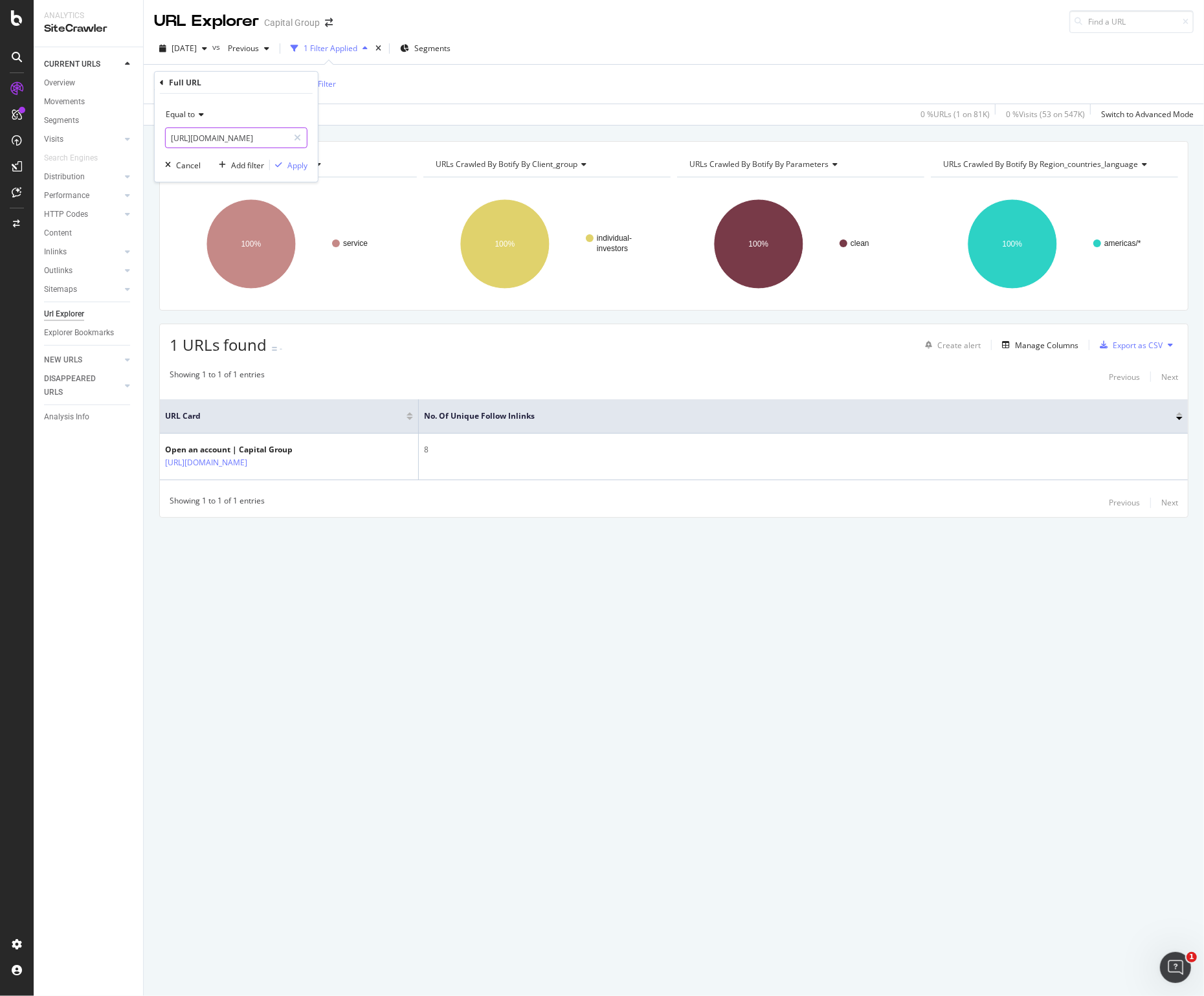
scroll to position [0, 255]
type input "[URL][DOMAIN_NAME]"
click at [288, 160] on div "Apply" at bounding box center [297, 165] width 20 height 11
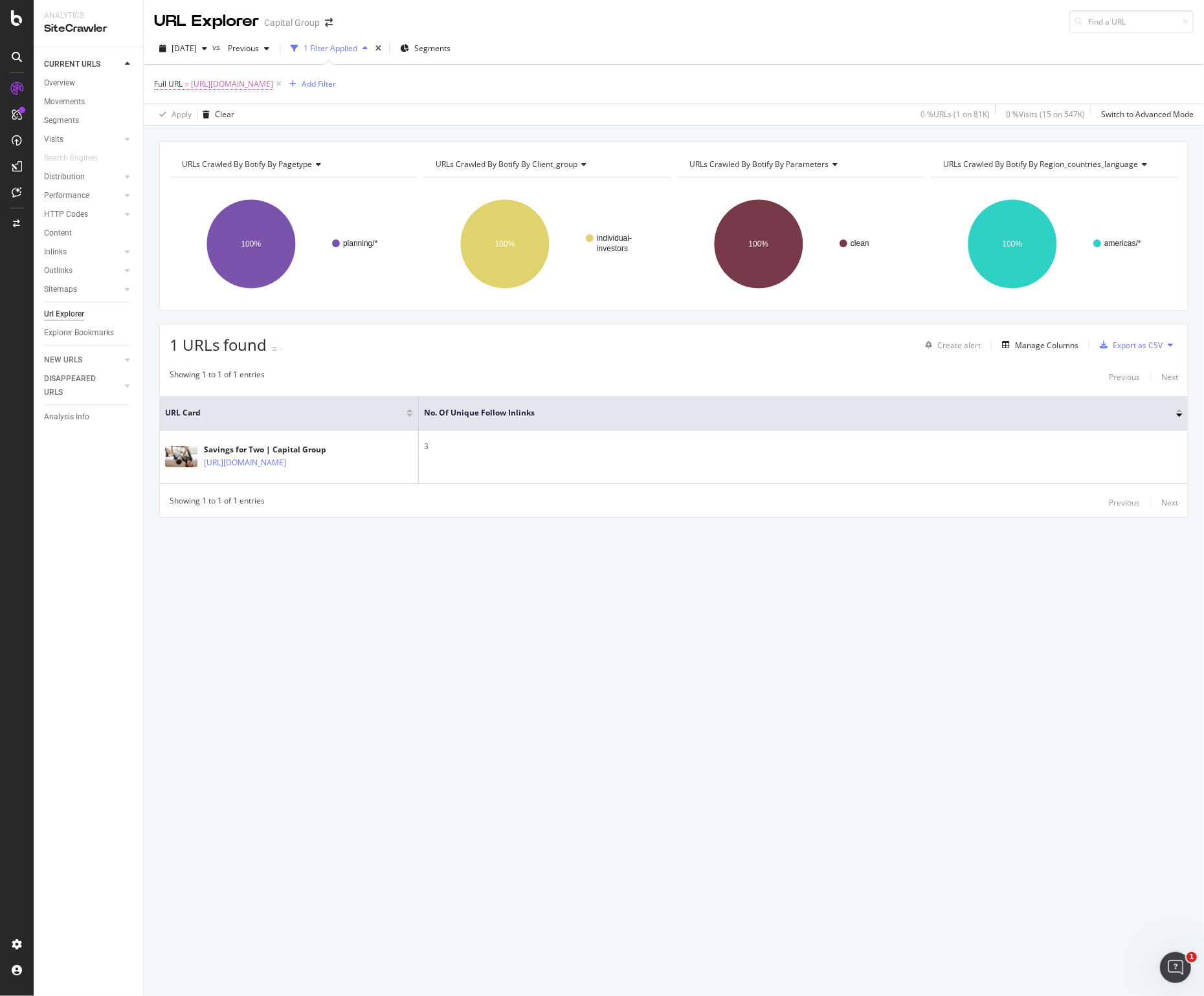
click at [273, 85] on span "[URL][DOMAIN_NAME]" at bounding box center [232, 84] width 83 height 18
click at [222, 131] on input "[URL][DOMAIN_NAME]" at bounding box center [227, 138] width 122 height 21
paste input "service-and-support/ira/contribute"
type input "[URL][DOMAIN_NAME]"
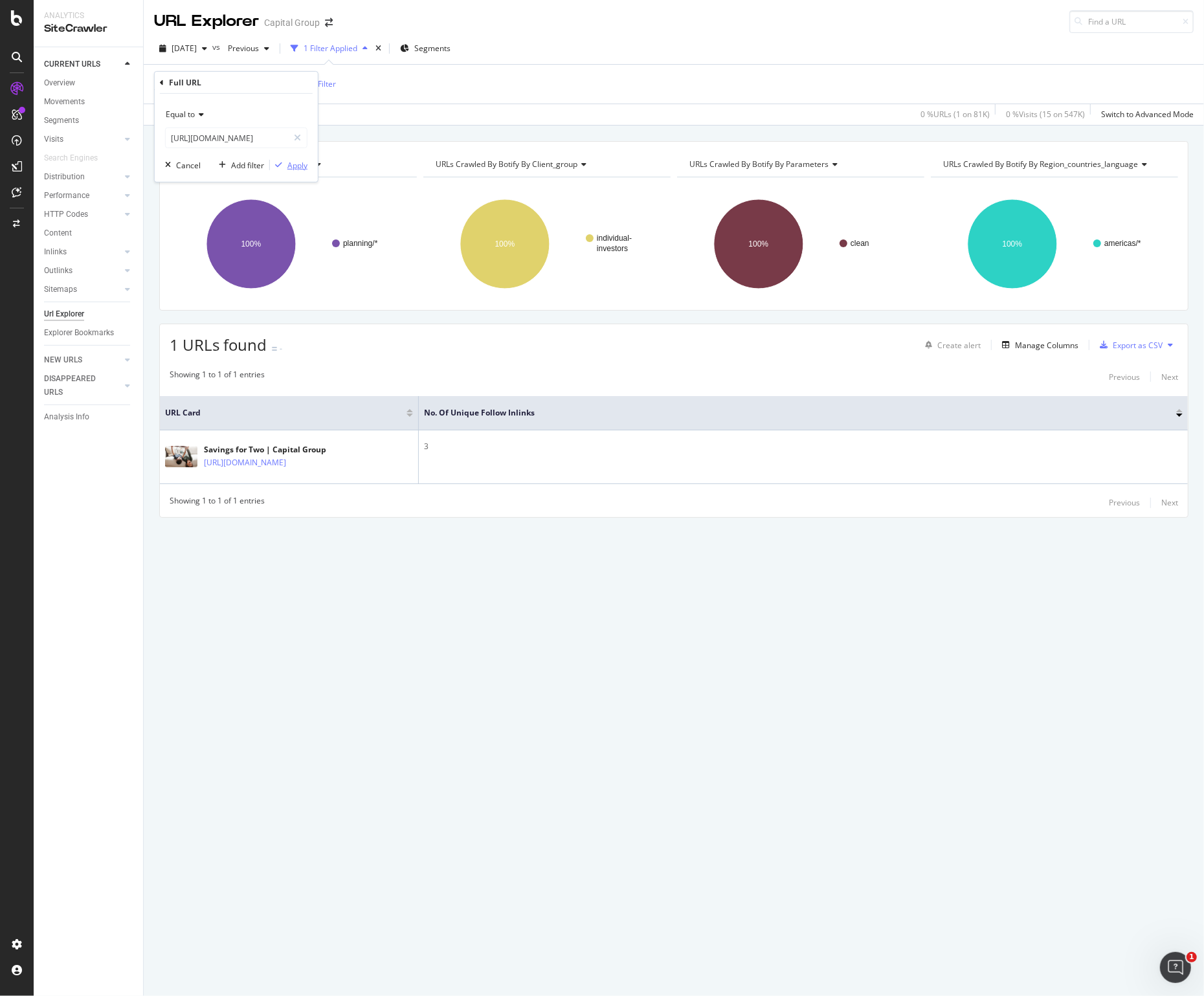
scroll to position [0, 0]
click at [299, 166] on div "Apply" at bounding box center [297, 165] width 20 height 11
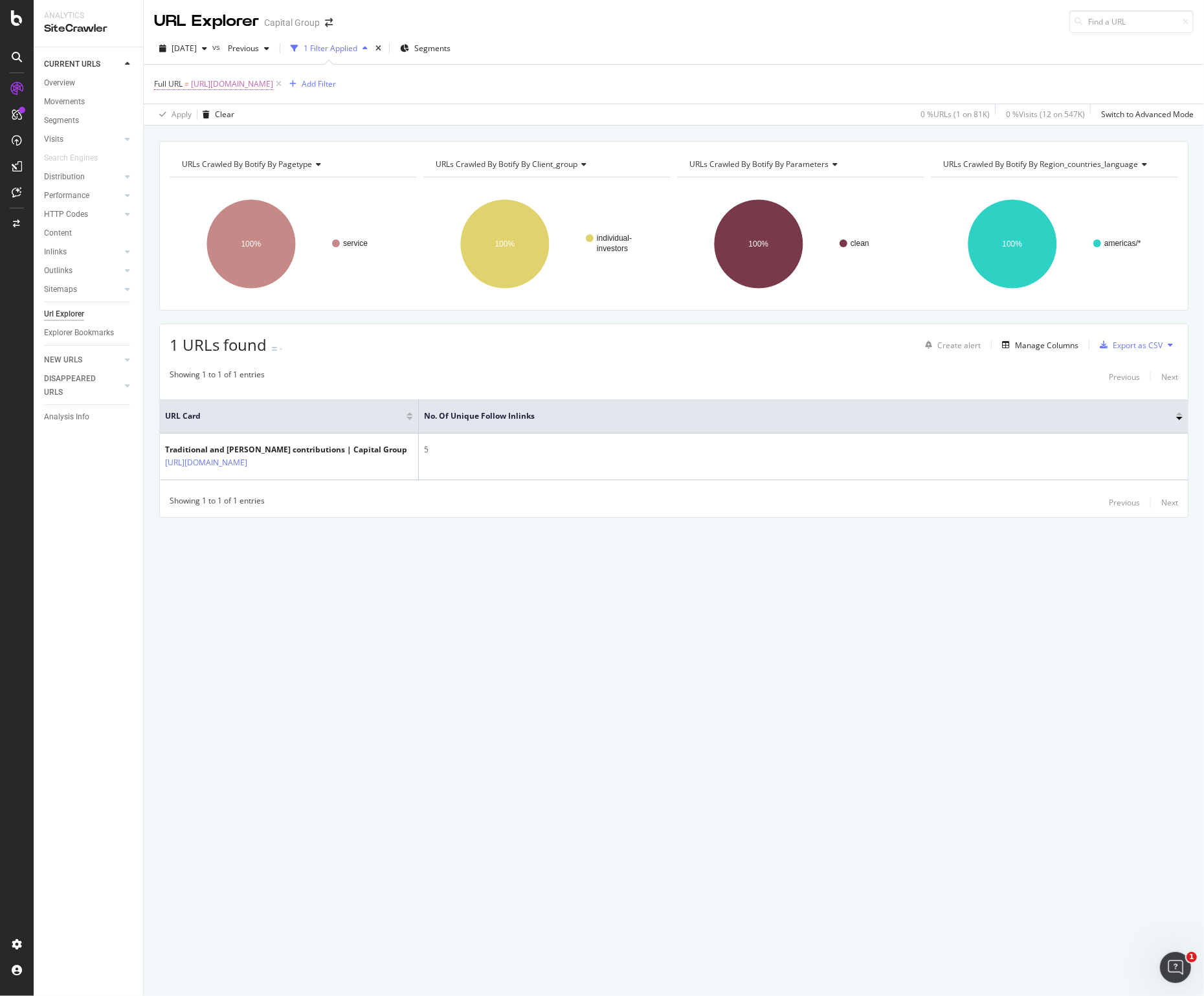
click at [273, 89] on span "[URL][DOMAIN_NAME]" at bounding box center [232, 84] width 83 height 18
click at [238, 141] on input "[URL][DOMAIN_NAME]" at bounding box center [227, 138] width 122 height 21
paste input "collegeameric"
type input "[URL][DOMAIN_NAME]"
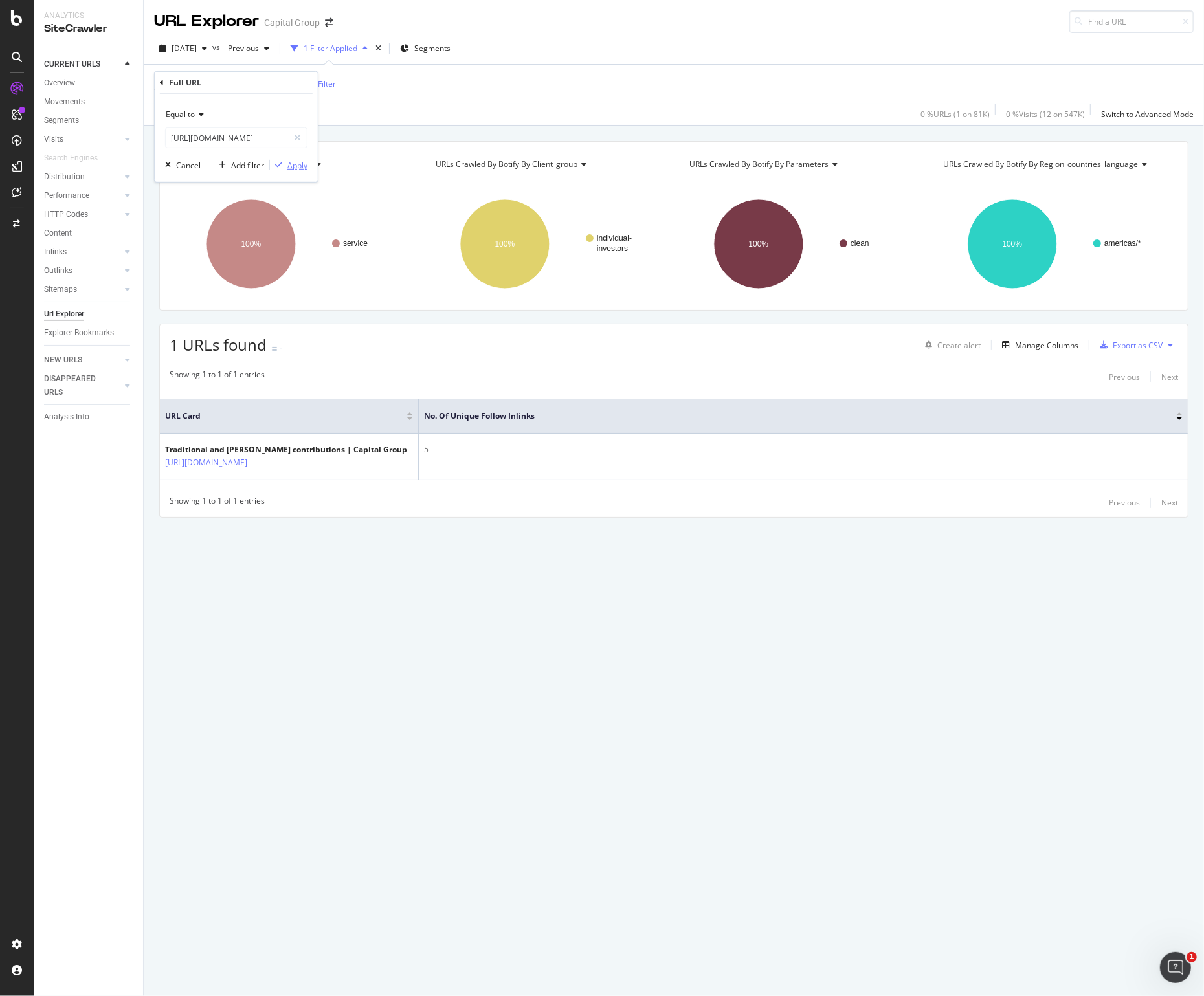
click at [291, 162] on div "Apply" at bounding box center [297, 165] width 20 height 11
click at [273, 81] on span "[URL][DOMAIN_NAME]" at bounding box center [232, 84] width 83 height 18
click at [233, 140] on input "[URL][DOMAIN_NAME]" at bounding box center [227, 138] width 122 height 21
paste input "beneficiaries-owners"
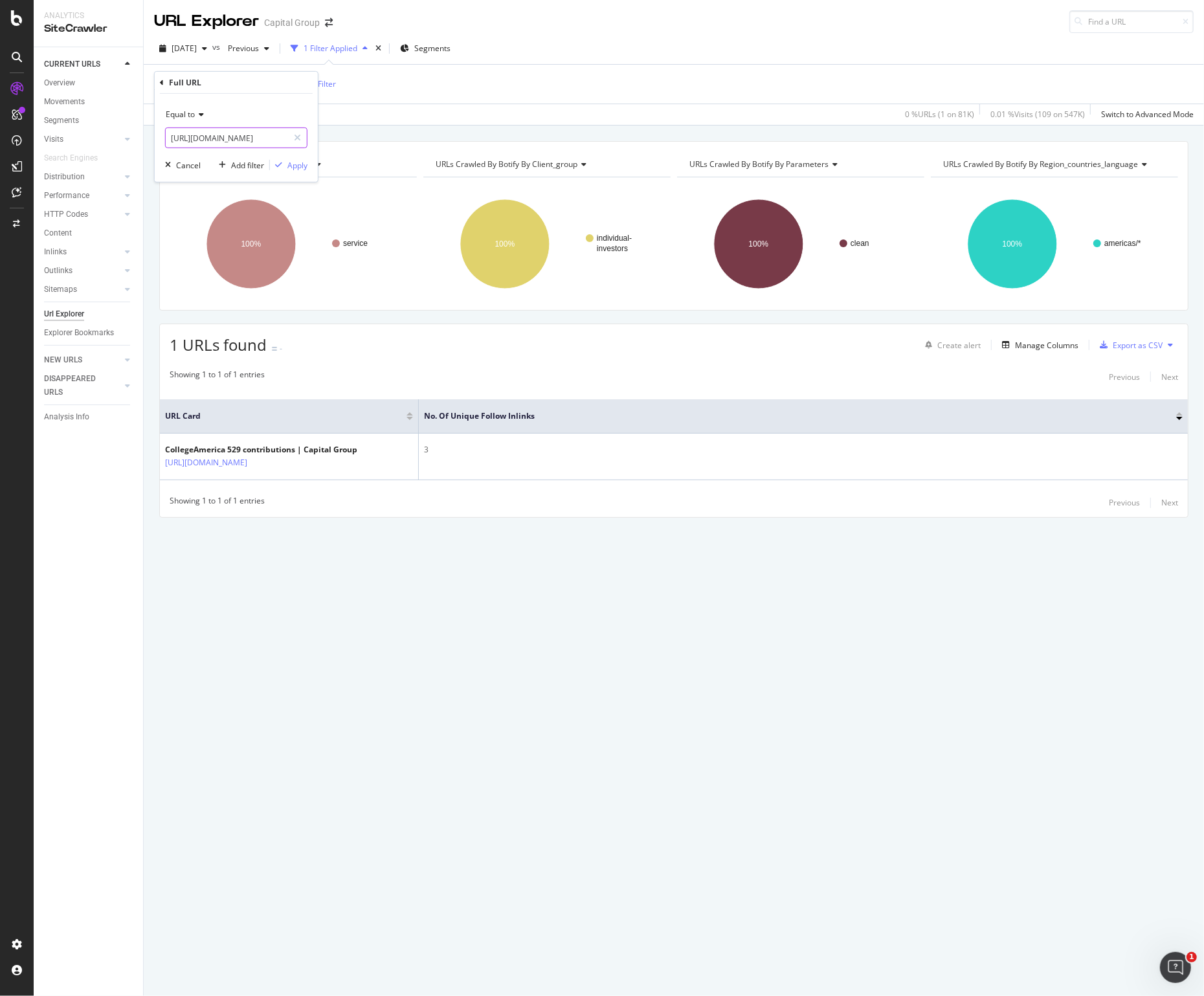
type input "[URL][DOMAIN_NAME]"
click at [307, 172] on div "Equal to [URL][DOMAIN_NAME] Cancel Add filter Apply" at bounding box center [236, 137] width 163 height 88
click at [303, 167] on div "Apply" at bounding box center [297, 165] width 20 height 11
click at [273, 85] on span "[URL][DOMAIN_NAME]" at bounding box center [232, 84] width 83 height 18
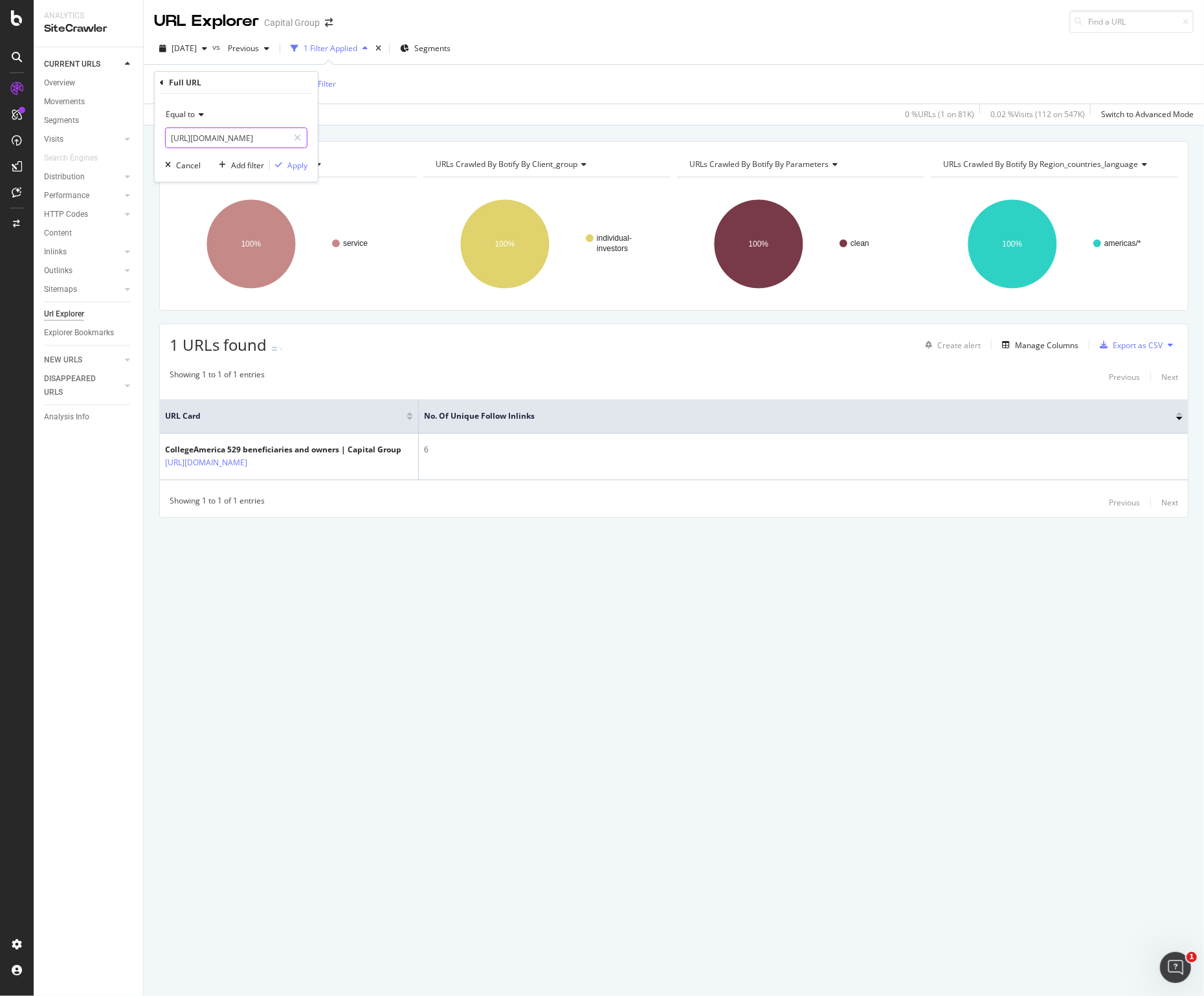
click at [221, 145] on input "[URL][DOMAIN_NAME]" at bounding box center [227, 138] width 122 height 21
paste input "planning/college-savings/college-savings-comparison"
type input "[URL][DOMAIN_NAME]"
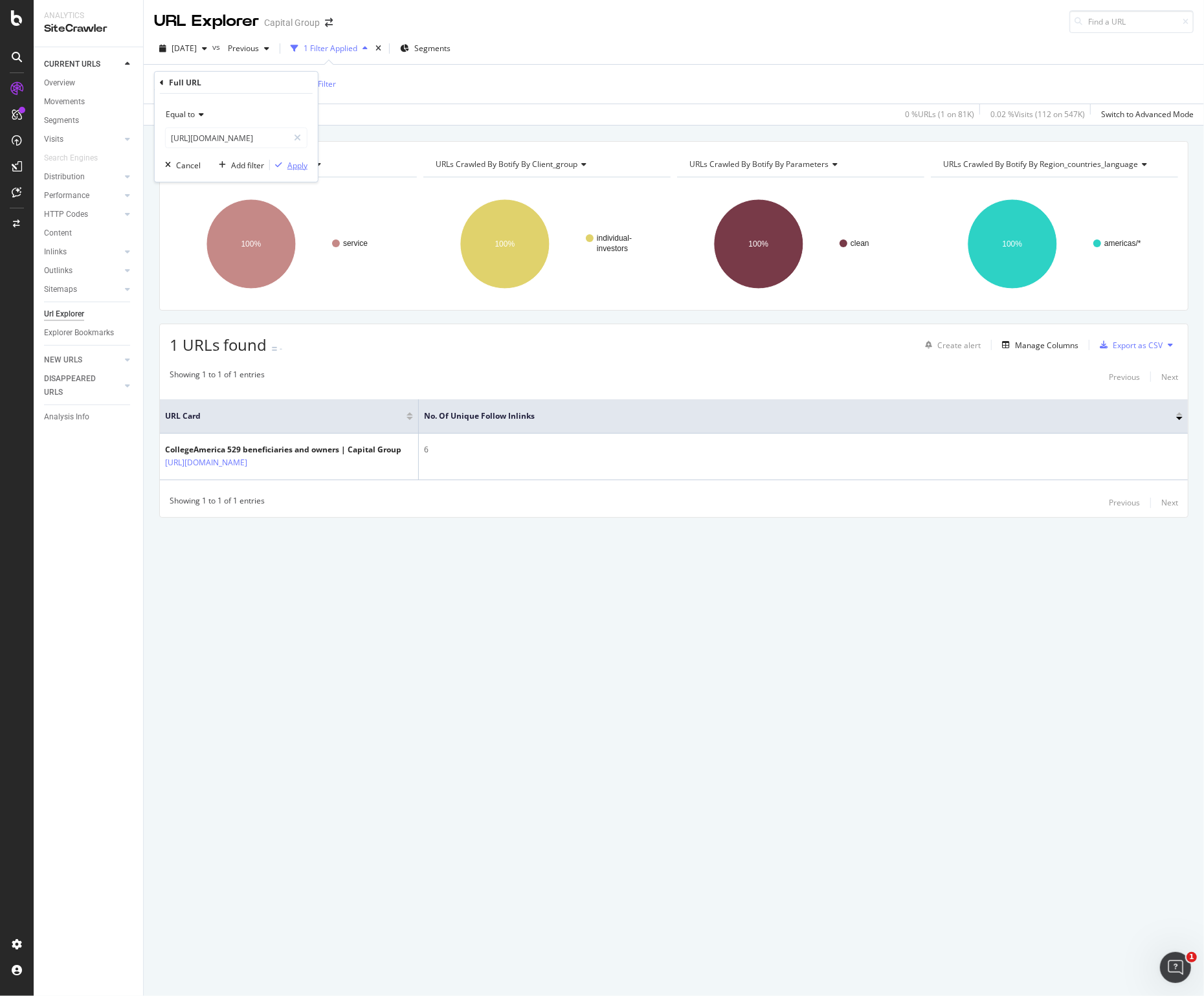
click at [298, 168] on div "Apply" at bounding box center [297, 165] width 20 height 11
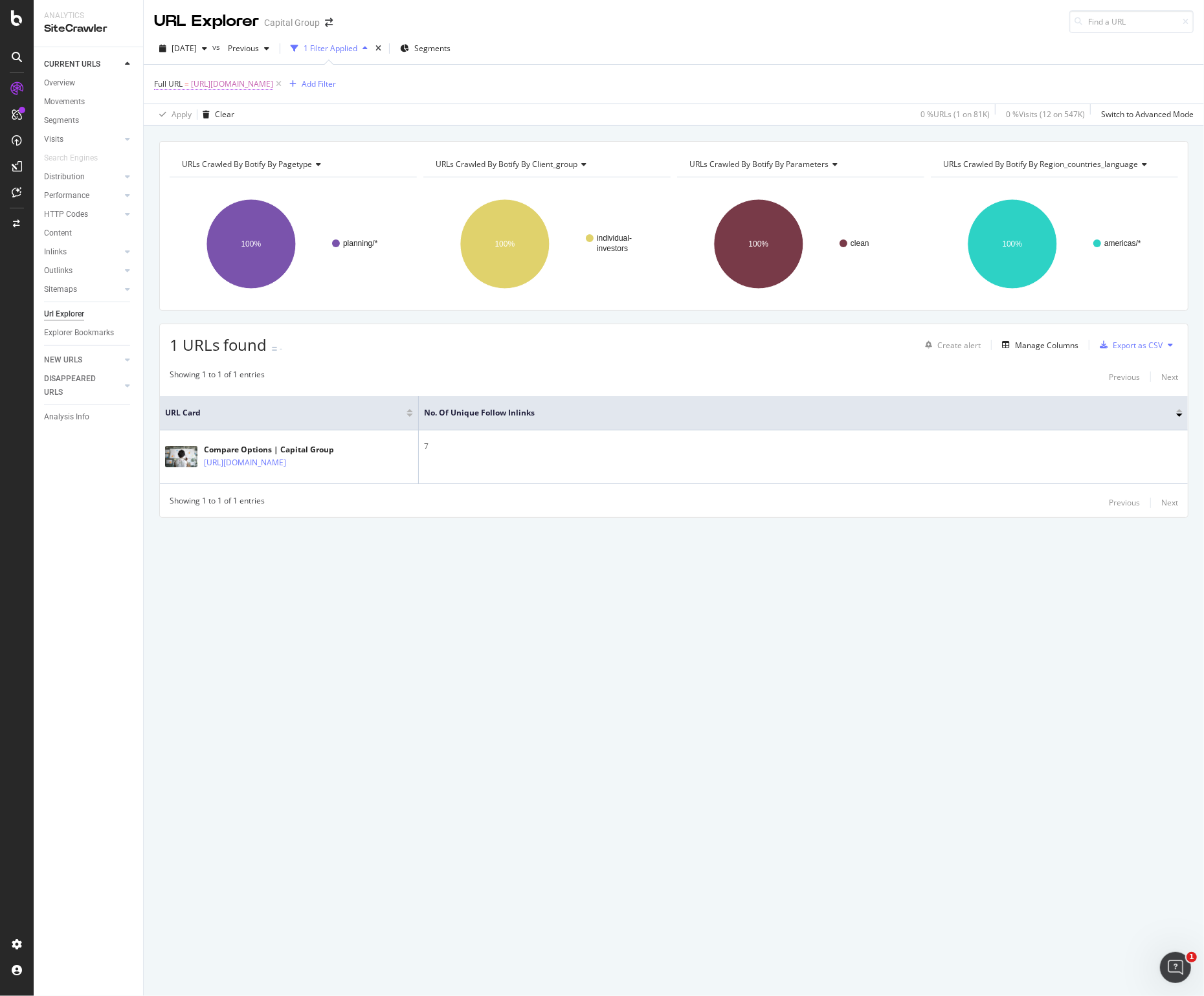
click at [260, 80] on span "[URL][DOMAIN_NAME]" at bounding box center [232, 84] width 83 height 18
click at [212, 142] on input "[URL][DOMAIN_NAME]" at bounding box center [227, 138] width 122 height 21
paste input "service-and-support/collegeamerica/distribute/payees"
type input "[URL][DOMAIN_NAME]"
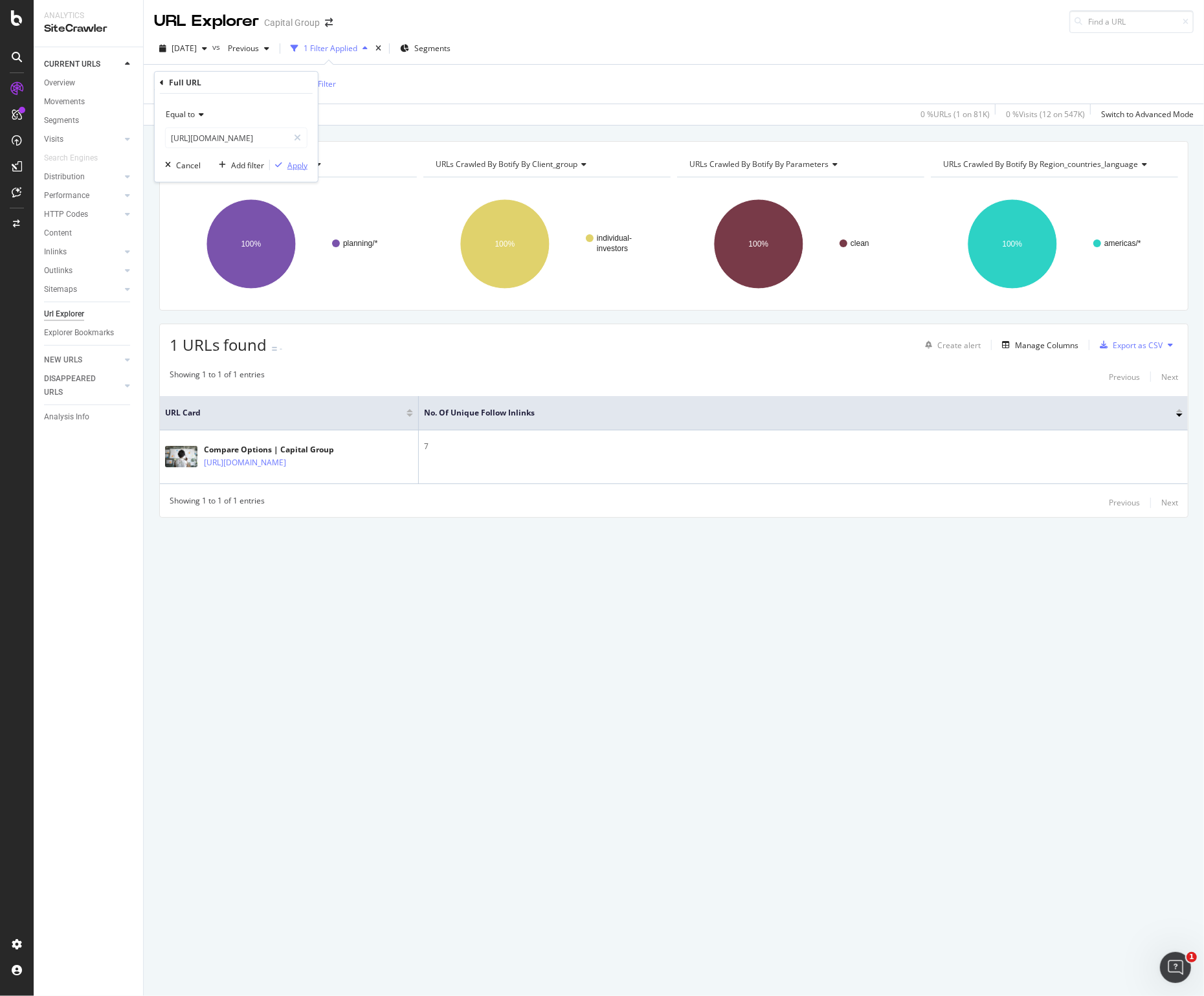
scroll to position [0, 0]
click at [287, 164] on div "Apply" at bounding box center [297, 165] width 20 height 11
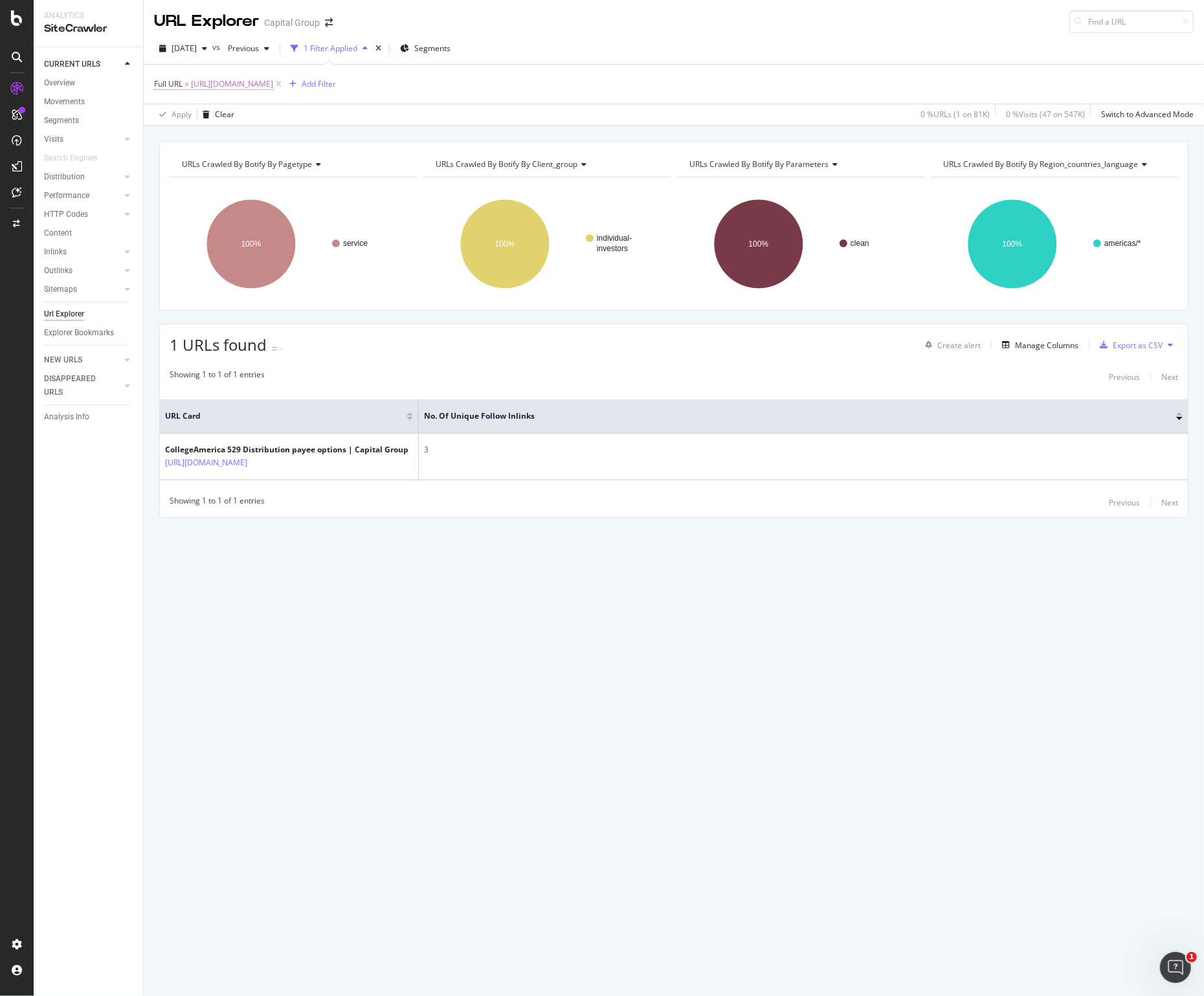
click at [273, 83] on span "[URL][DOMAIN_NAME]" at bounding box center [232, 84] width 83 height 18
click at [247, 130] on input "[URL][DOMAIN_NAME]" at bounding box center [227, 138] width 122 height 21
paste input "planning/college-savings/on-campus/using-your-529"
type input "[URL][DOMAIN_NAME]"
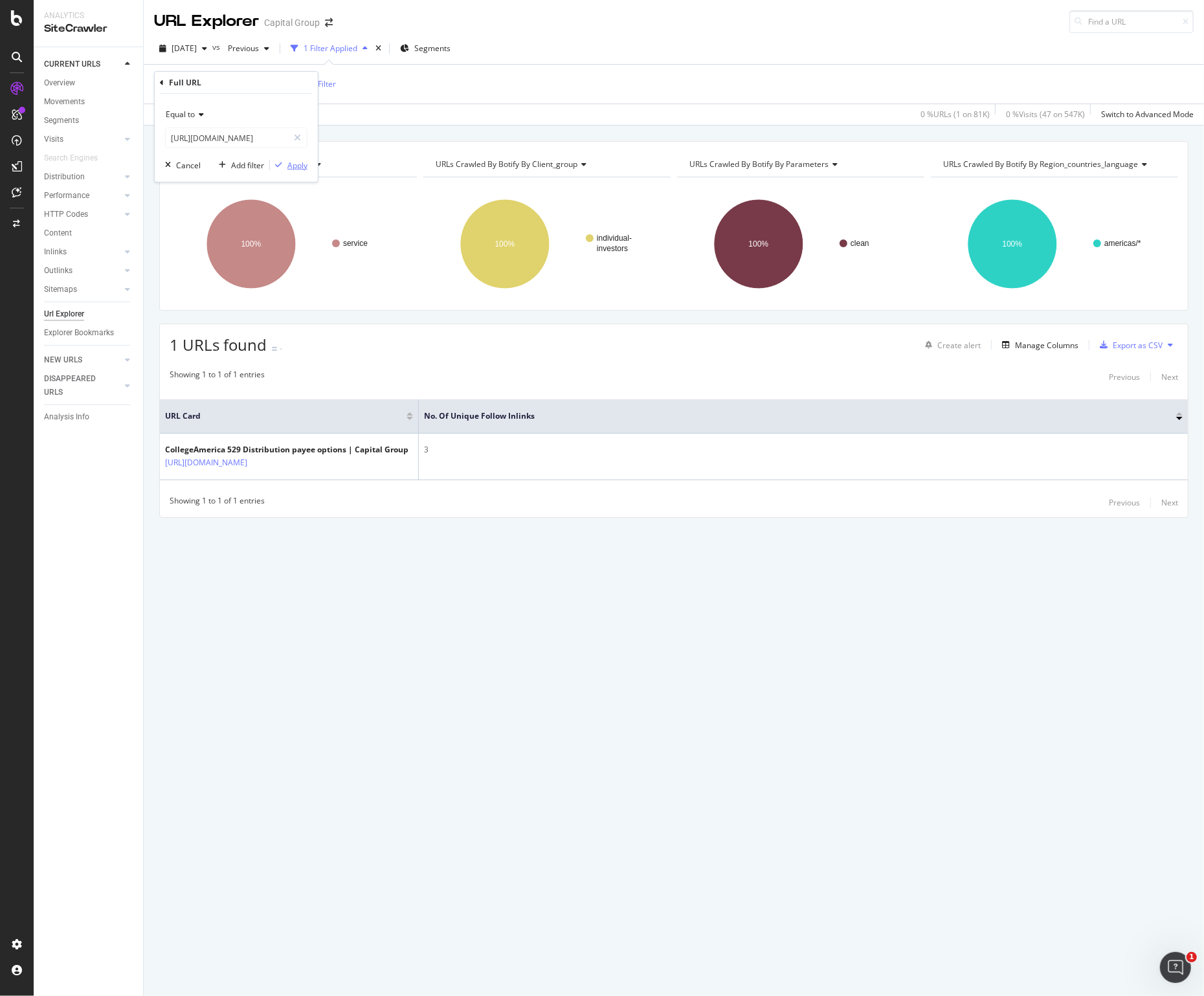
scroll to position [0, 0]
click at [302, 165] on div "Apply" at bounding box center [297, 165] width 20 height 11
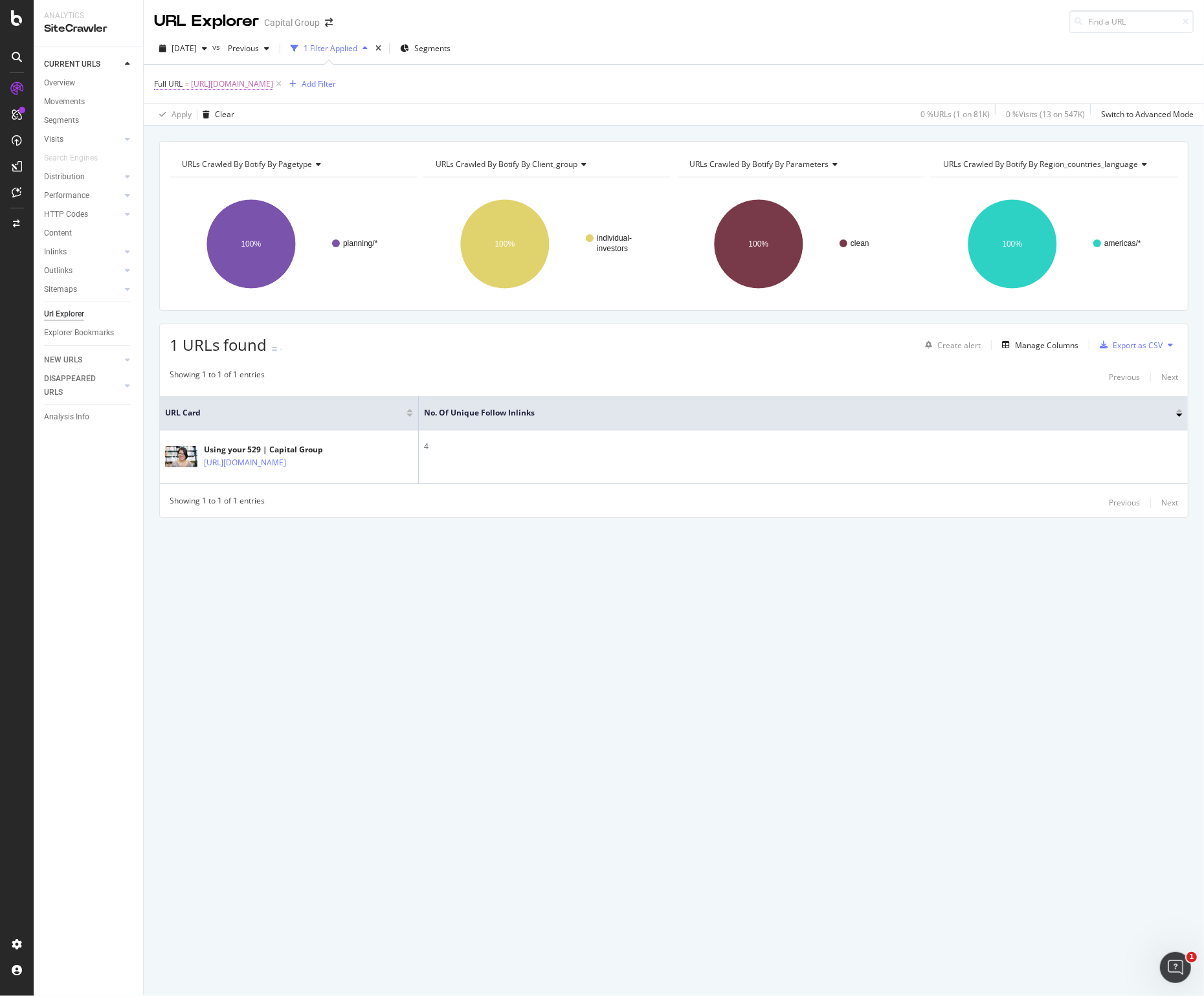
click at [273, 78] on span "[URL][DOMAIN_NAME]" at bounding box center [232, 84] width 83 height 18
click at [230, 135] on input "[URL][DOMAIN_NAME]" at bounding box center [227, 138] width 122 height 21
paste input "service-and-support/collegeamerica/making-529-withdrawals"
type input "[URL][DOMAIN_NAME]"
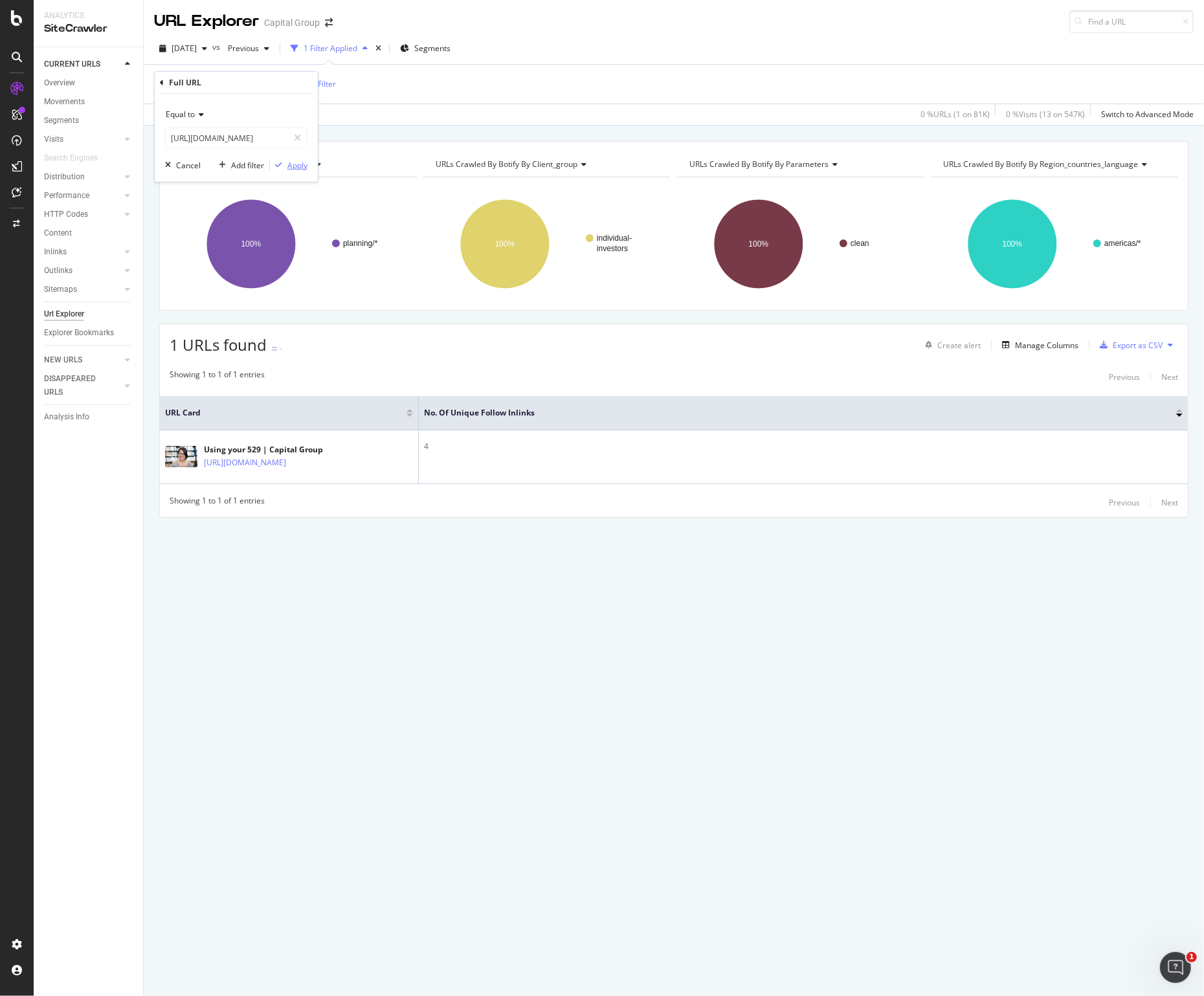
scroll to position [0, 0]
click at [285, 162] on div "button" at bounding box center [279, 165] width 17 height 8
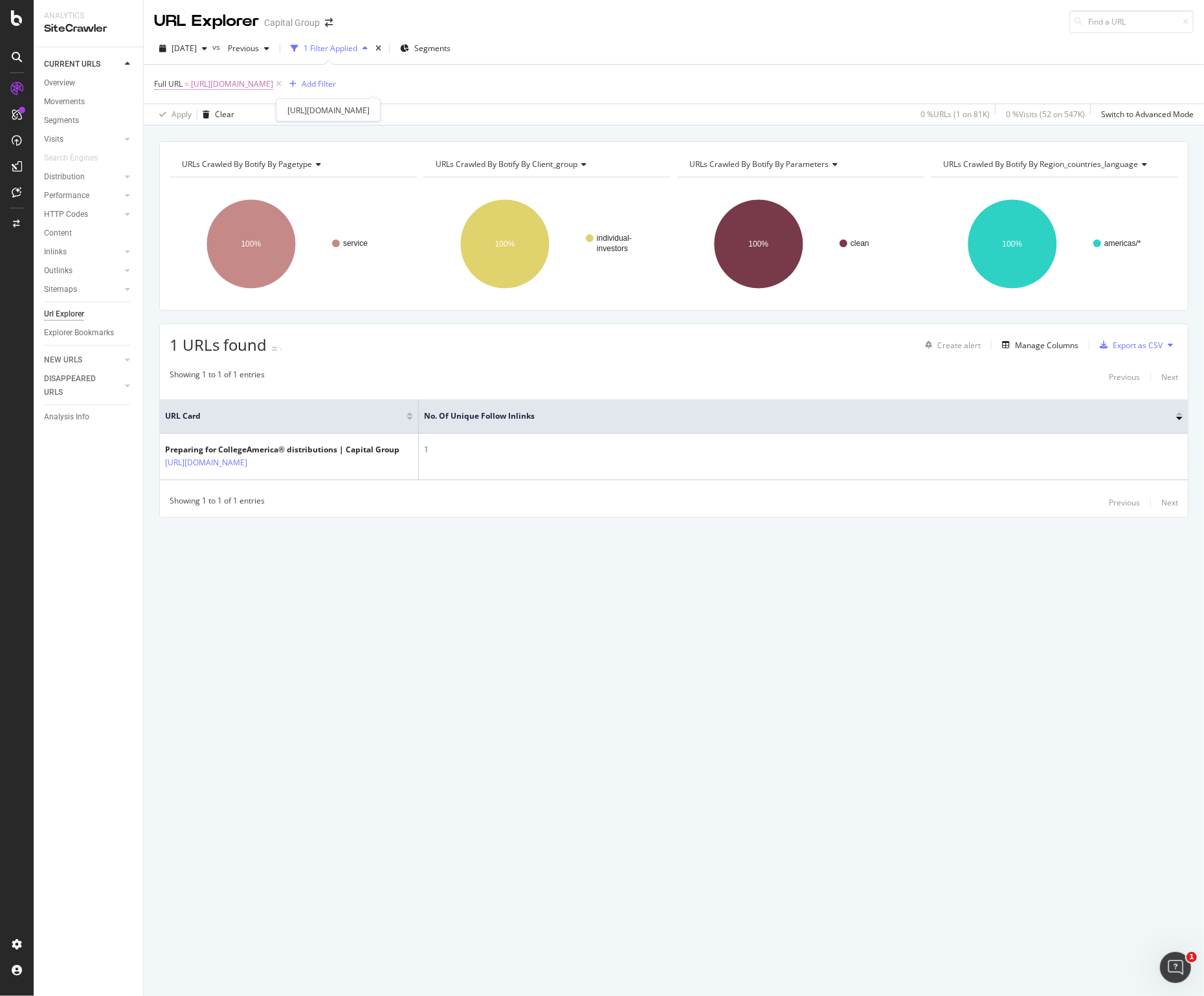
click at [273, 83] on span "[URL][DOMAIN_NAME]" at bounding box center [232, 84] width 83 height 18
click at [244, 138] on input "[URL][DOMAIN_NAME]" at bounding box center [227, 138] width 122 height 21
paste input "distribute"
type input "[URL][DOMAIN_NAME]"
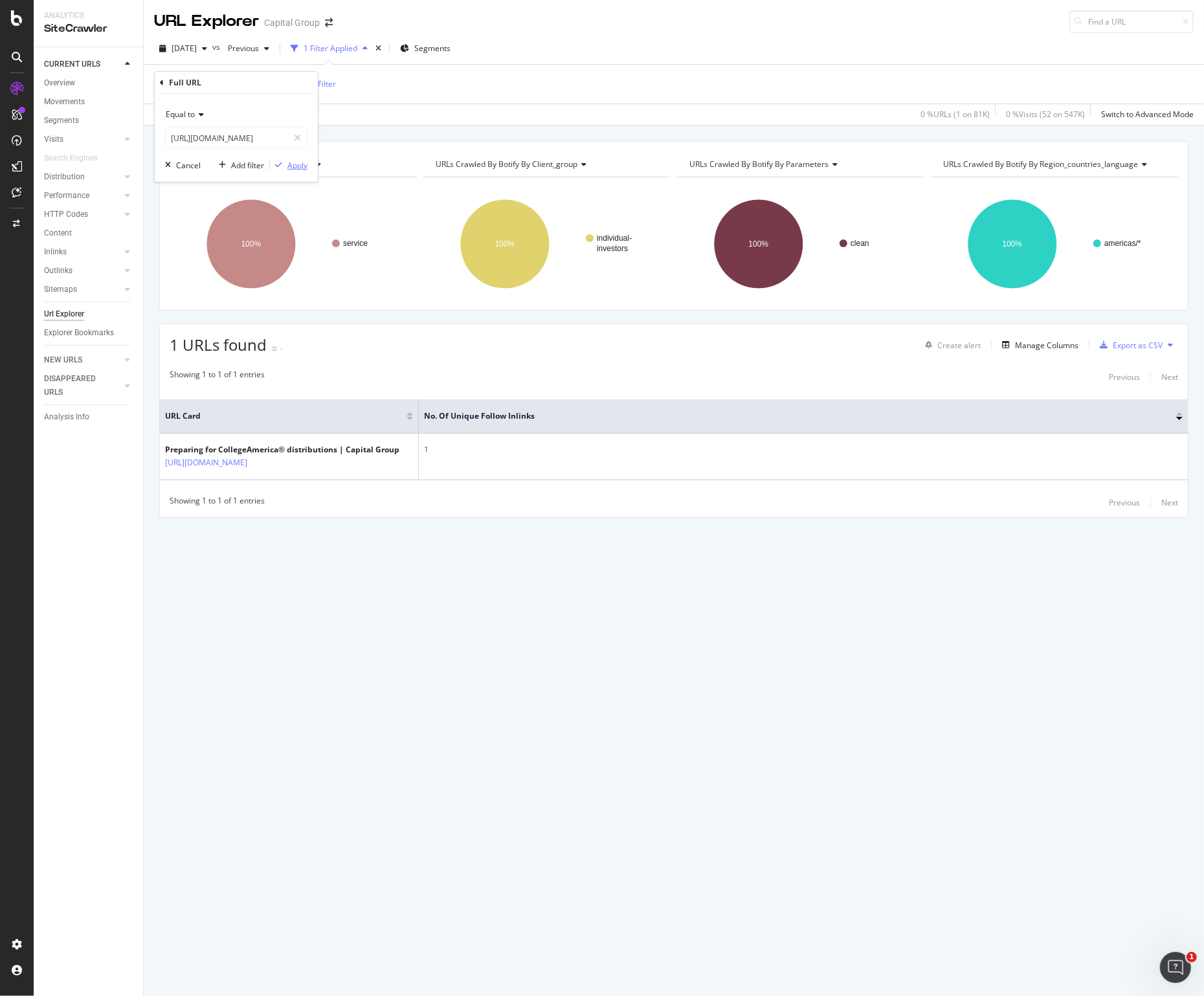
scroll to position [0, 0]
click at [287, 161] on div "Apply" at bounding box center [297, 165] width 20 height 11
click at [273, 83] on span "[URL][DOMAIN_NAME]" at bounding box center [232, 84] width 83 height 18
click at [201, 139] on input "[URL][DOMAIN_NAME]" at bounding box center [227, 138] width 122 height 21
paste input "planning/college-savings/about-college-[GEOGRAPHIC_DATA]"
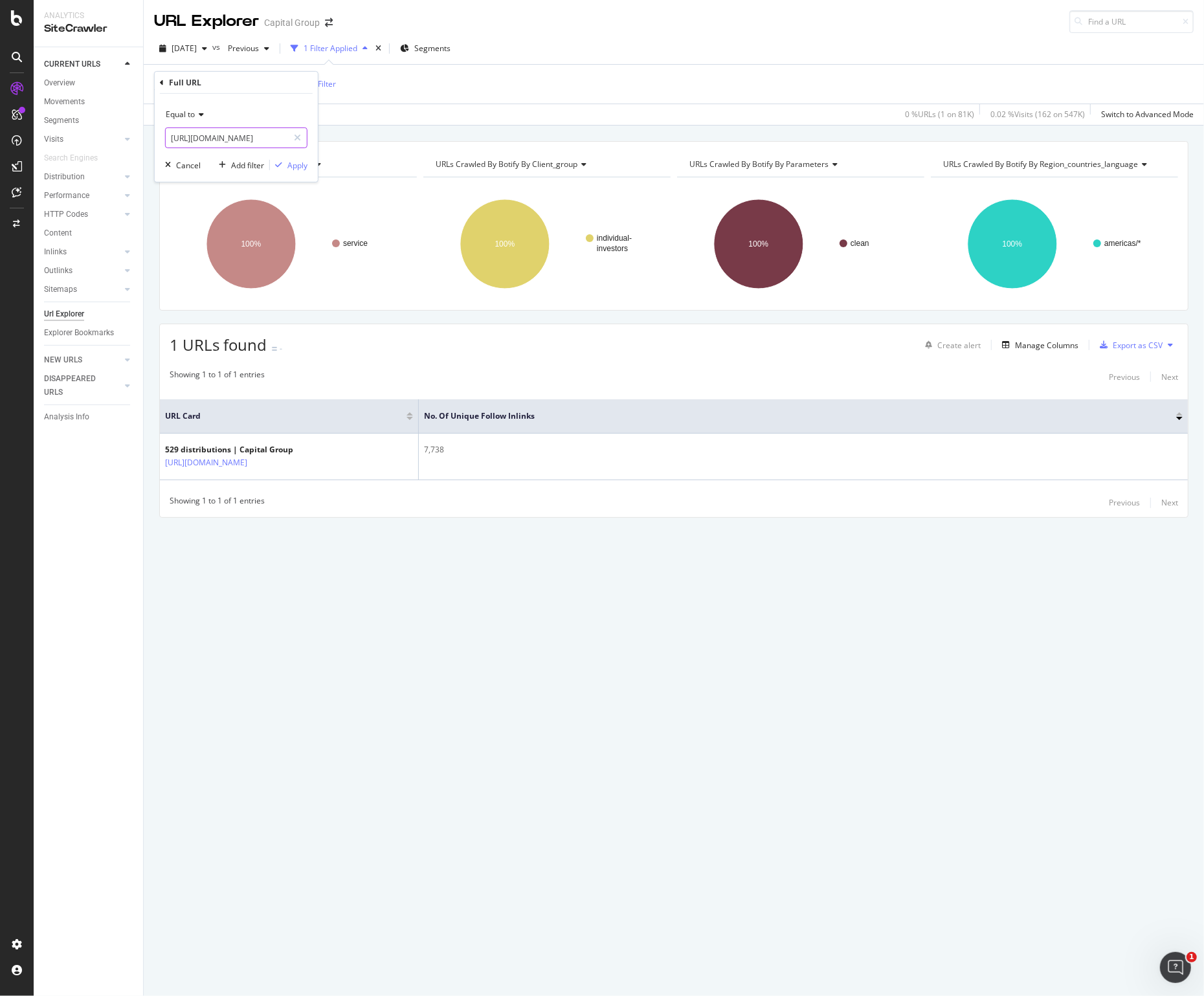
scroll to position [0, 229]
type input "[URL][DOMAIN_NAME]"
click at [301, 165] on div "Apply" at bounding box center [297, 165] width 20 height 11
click at [273, 83] on span "[URL][DOMAIN_NAME]" at bounding box center [232, 84] width 83 height 18
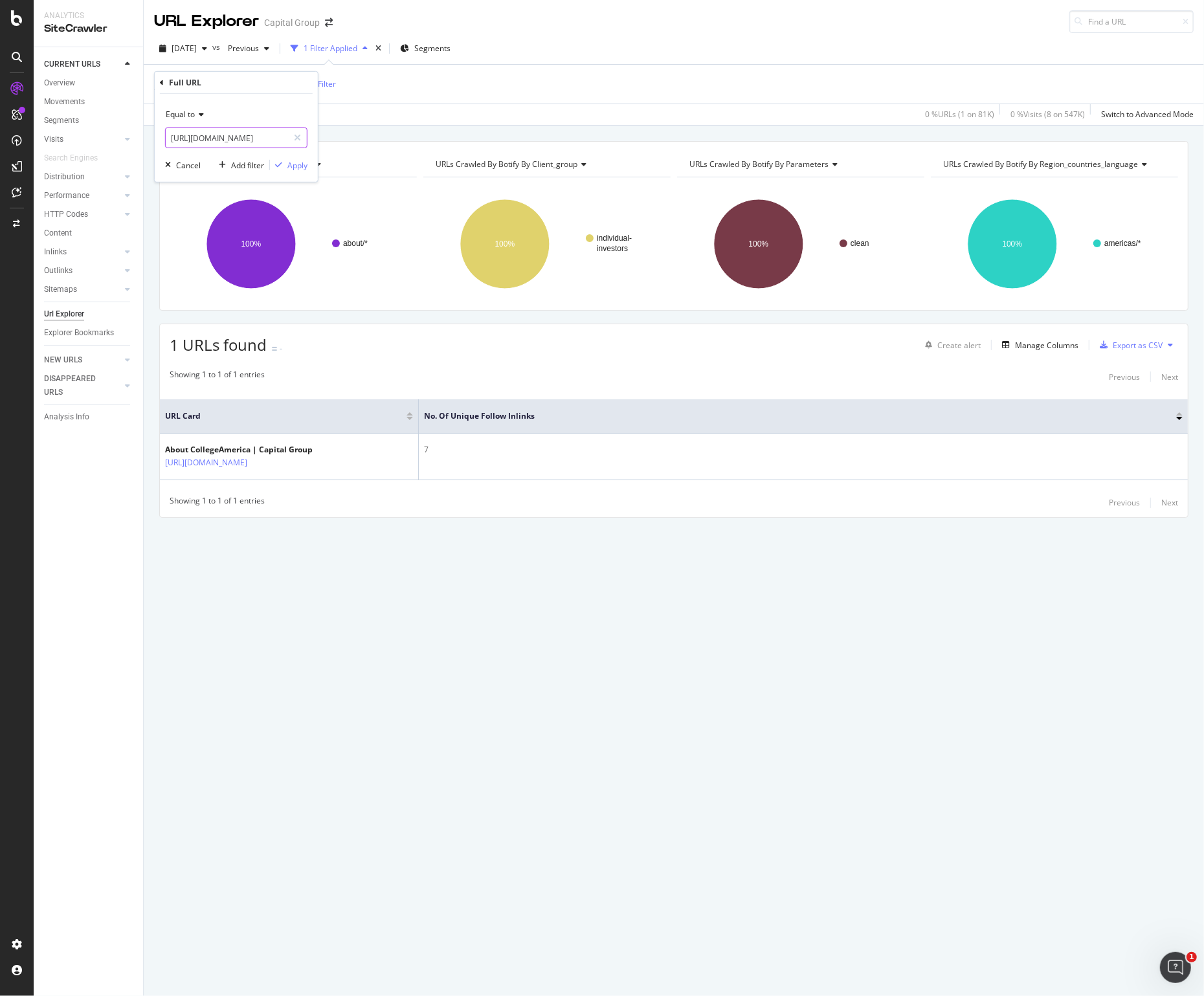
click at [260, 135] on input "[URL][DOMAIN_NAME]" at bounding box center [227, 138] width 122 height 21
paste input "service-and-support"
type input "[URL][DOMAIN_NAME]"
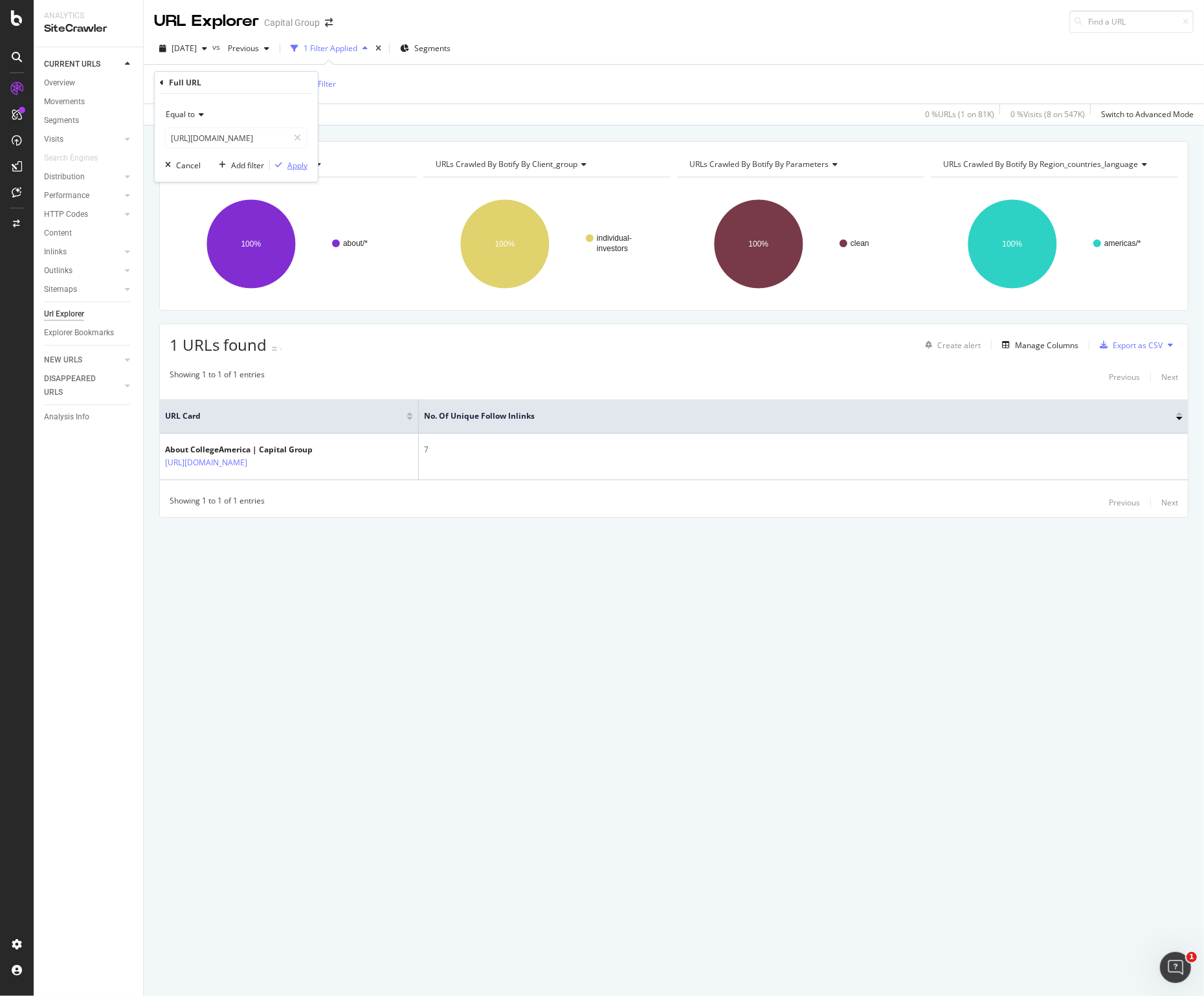
click at [298, 169] on div "Apply" at bounding box center [297, 165] width 20 height 11
click at [273, 89] on span "[URL][DOMAIN_NAME]" at bounding box center [232, 84] width 83 height 18
click at [222, 137] on input "[URL][DOMAIN_NAME]" at bounding box center [227, 138] width 122 height 21
paste input "investments/target-date-college-series"
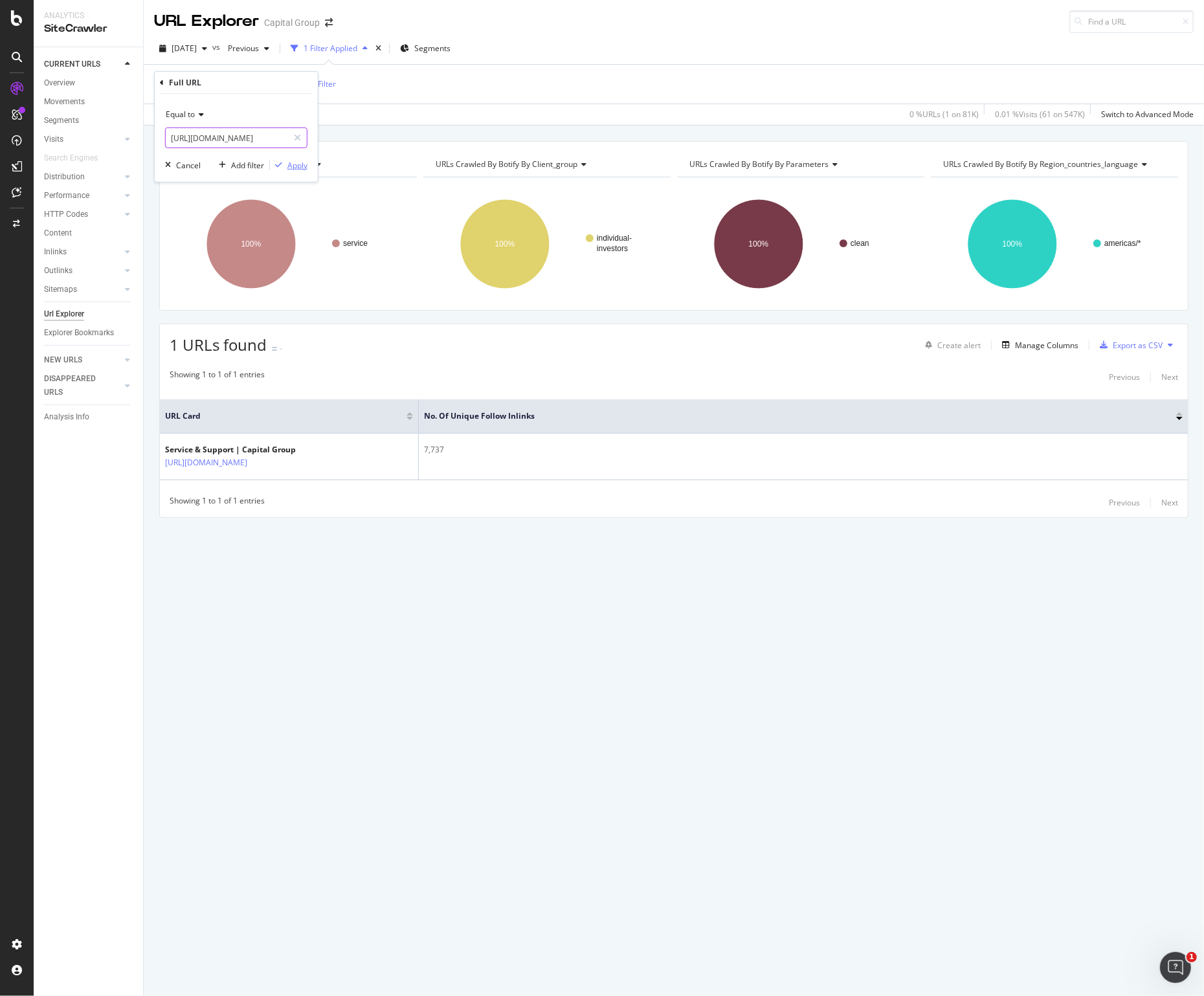
type input "[URL][DOMAIN_NAME]"
click at [295, 167] on div "Apply" at bounding box center [297, 165] width 20 height 11
click at [267, 83] on span "[URL][DOMAIN_NAME]" at bounding box center [232, 84] width 83 height 18
click at [218, 145] on input "[URL][DOMAIN_NAME]" at bounding box center [227, 138] width 122 height 21
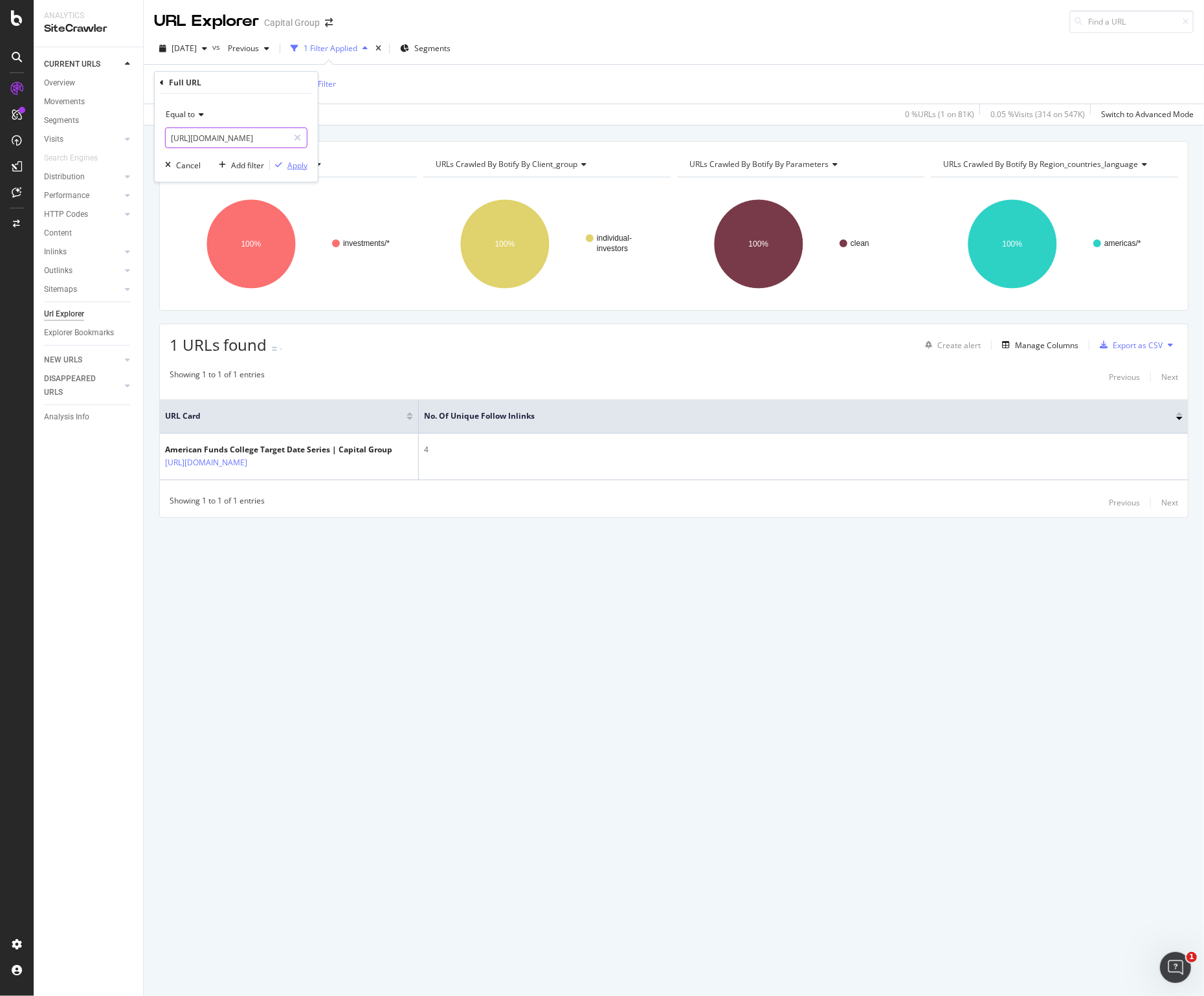
paste input "share-class-information/reducing-sales-charg"
type input "[URL][DOMAIN_NAME]"
click at [291, 162] on div "Apply" at bounding box center [297, 165] width 20 height 11
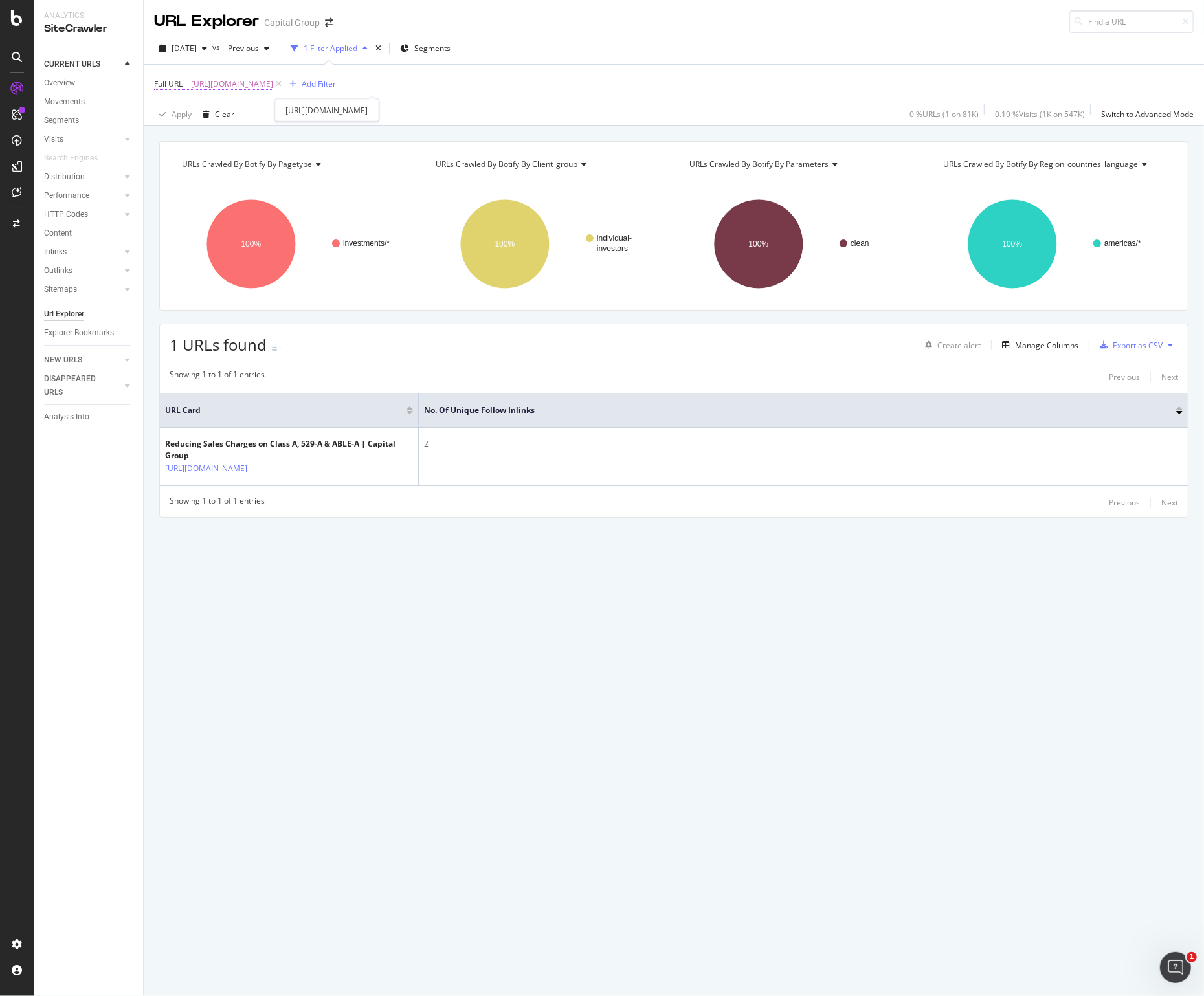
click at [273, 81] on span "[URL][DOMAIN_NAME]" at bounding box center [232, 84] width 83 height 18
click at [243, 141] on input "[URL][DOMAIN_NAME]" at bounding box center [227, 138] width 122 height 21
paste input "retirement-income-portfolio-seri"
type input "[URL][DOMAIN_NAME]"
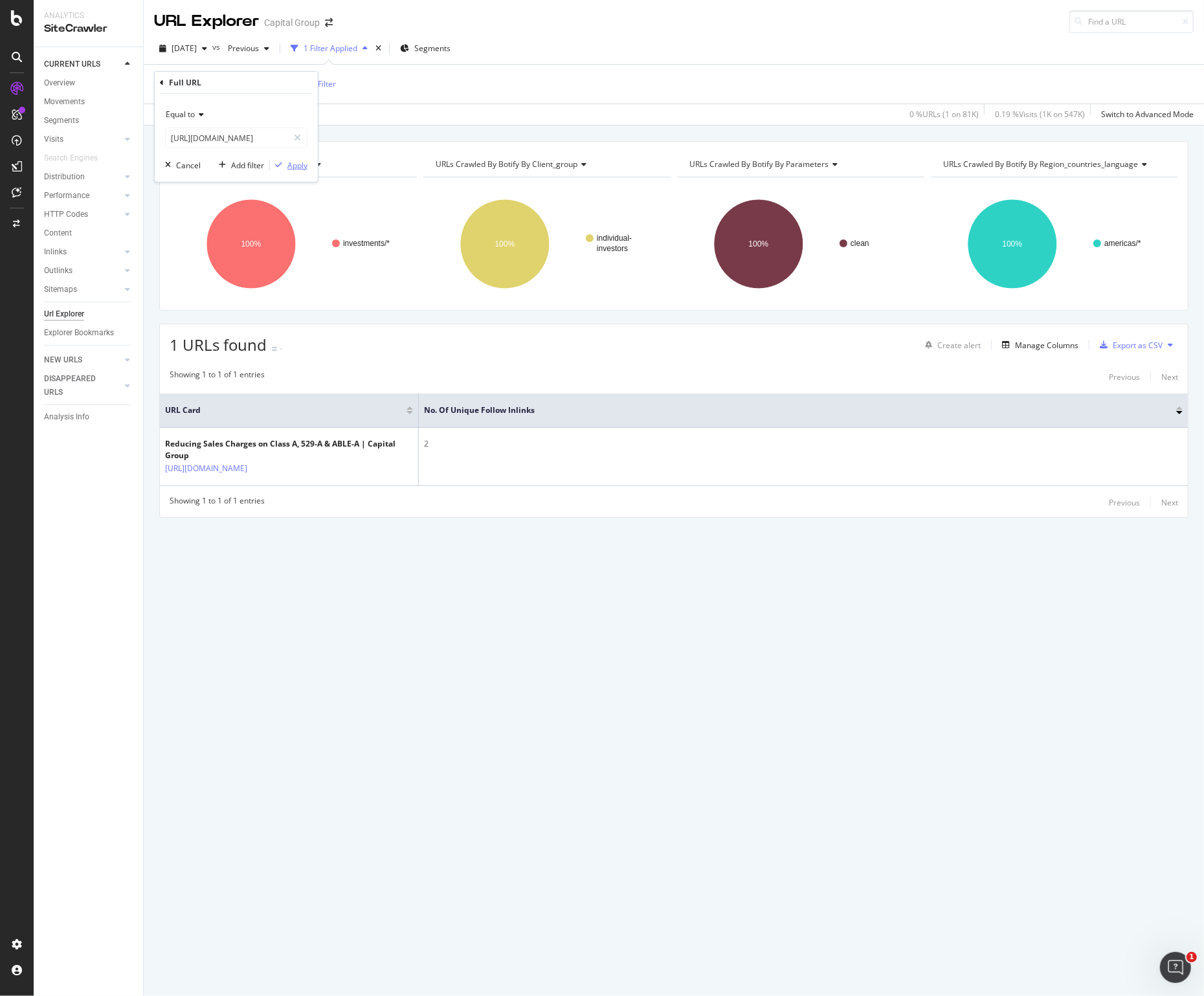
scroll to position [0, 0]
click at [290, 160] on div "Apply" at bounding box center [297, 165] width 20 height 11
click at [273, 82] on span "[URL][DOMAIN_NAME]" at bounding box center [232, 84] width 83 height 18
click at [194, 136] on input "[URL][DOMAIN_NAME]" at bounding box center [227, 138] width 122 height 21
paste input "planning/college-saving"
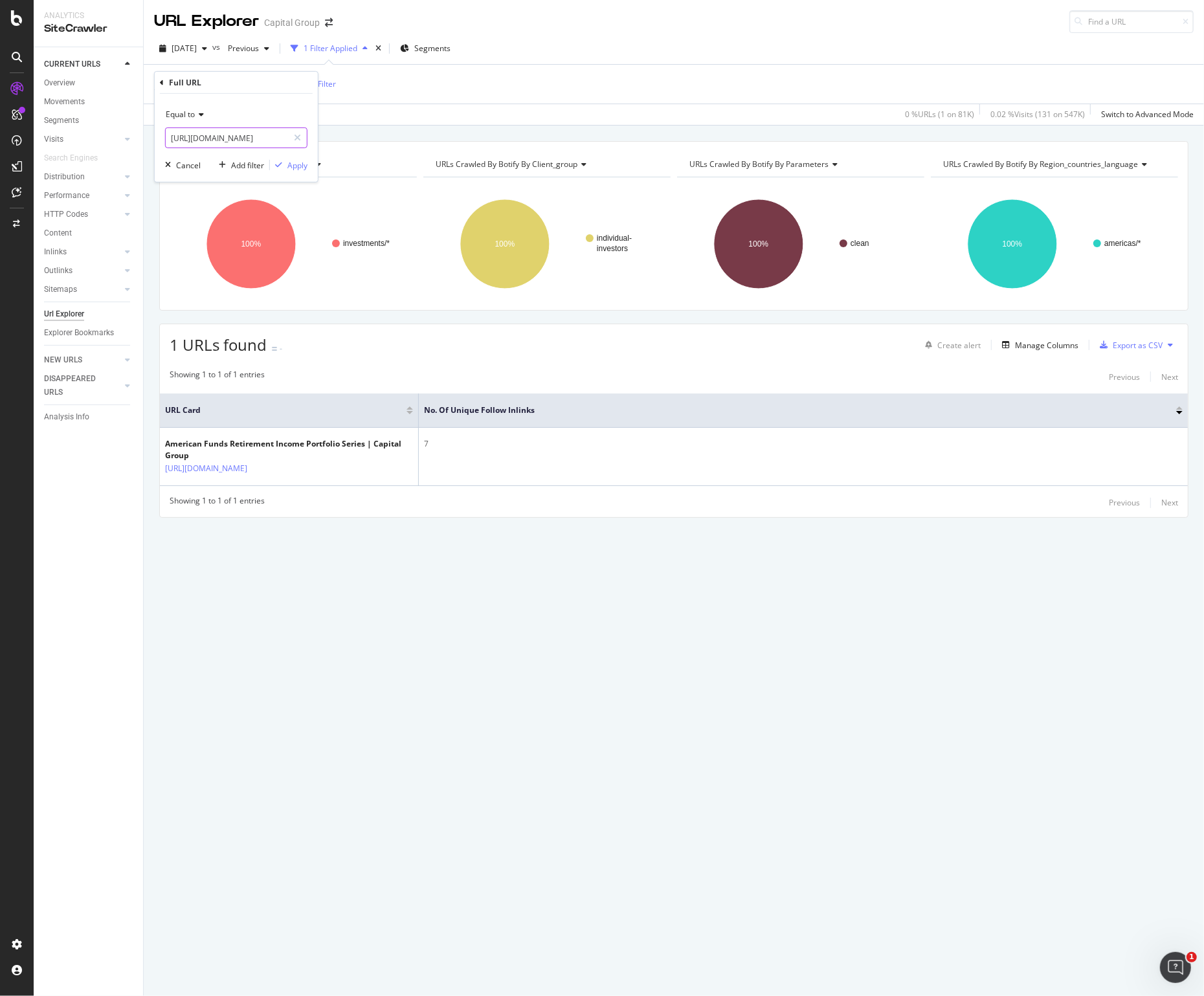
scroll to position [0, 145]
type input "[URL][DOMAIN_NAME]"
click at [283, 166] on div "button" at bounding box center [279, 165] width 17 height 8
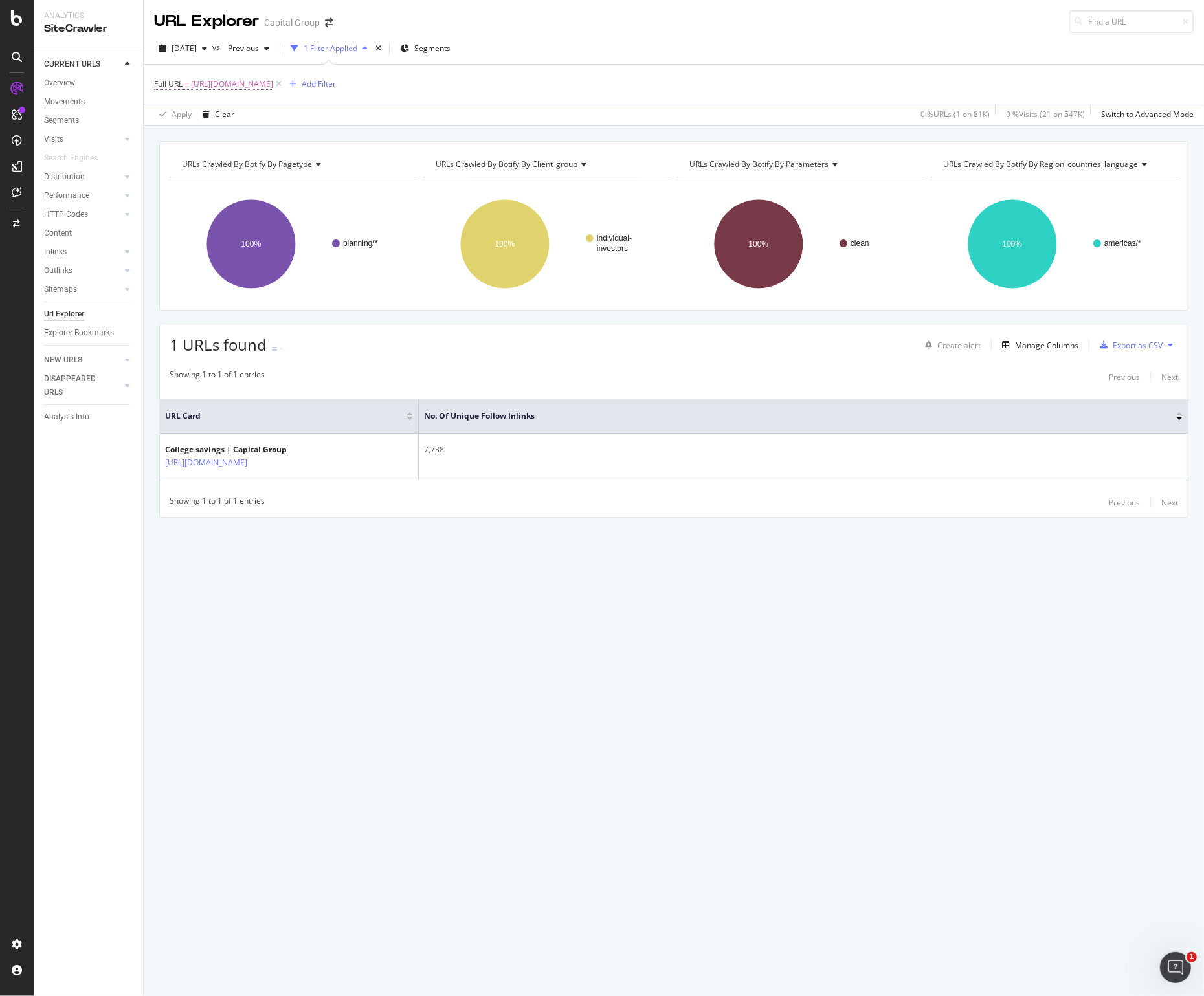
click at [273, 83] on span "[URL][DOMAIN_NAME]" at bounding box center [232, 84] width 83 height 18
click at [226, 156] on div "Equal to [URL][DOMAIN_NAME] Cancel Add filter Apply" at bounding box center [236, 137] width 163 height 88
click at [230, 148] on input "[URL][DOMAIN_NAME]" at bounding box center [227, 138] width 122 height 21
paste input "/grandparents"
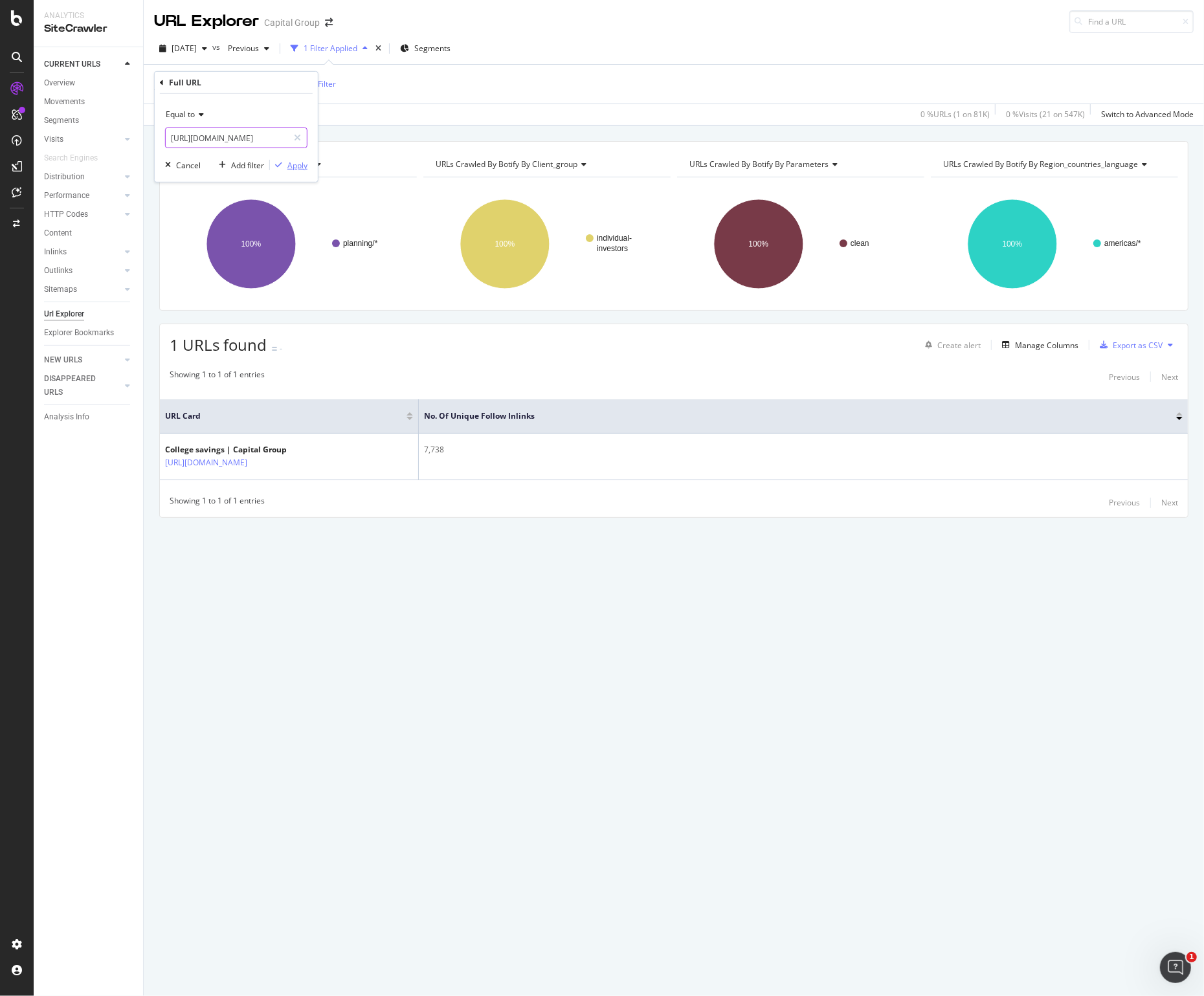
type input "[URL][DOMAIN_NAME]"
click at [291, 159] on button "Apply" at bounding box center [288, 165] width 37 height 13
click at [273, 86] on span "[URL][DOMAIN_NAME]" at bounding box center [232, 84] width 83 height 18
click at [236, 128] on input "[URL][DOMAIN_NAME]" at bounding box center [227, 138] width 122 height 21
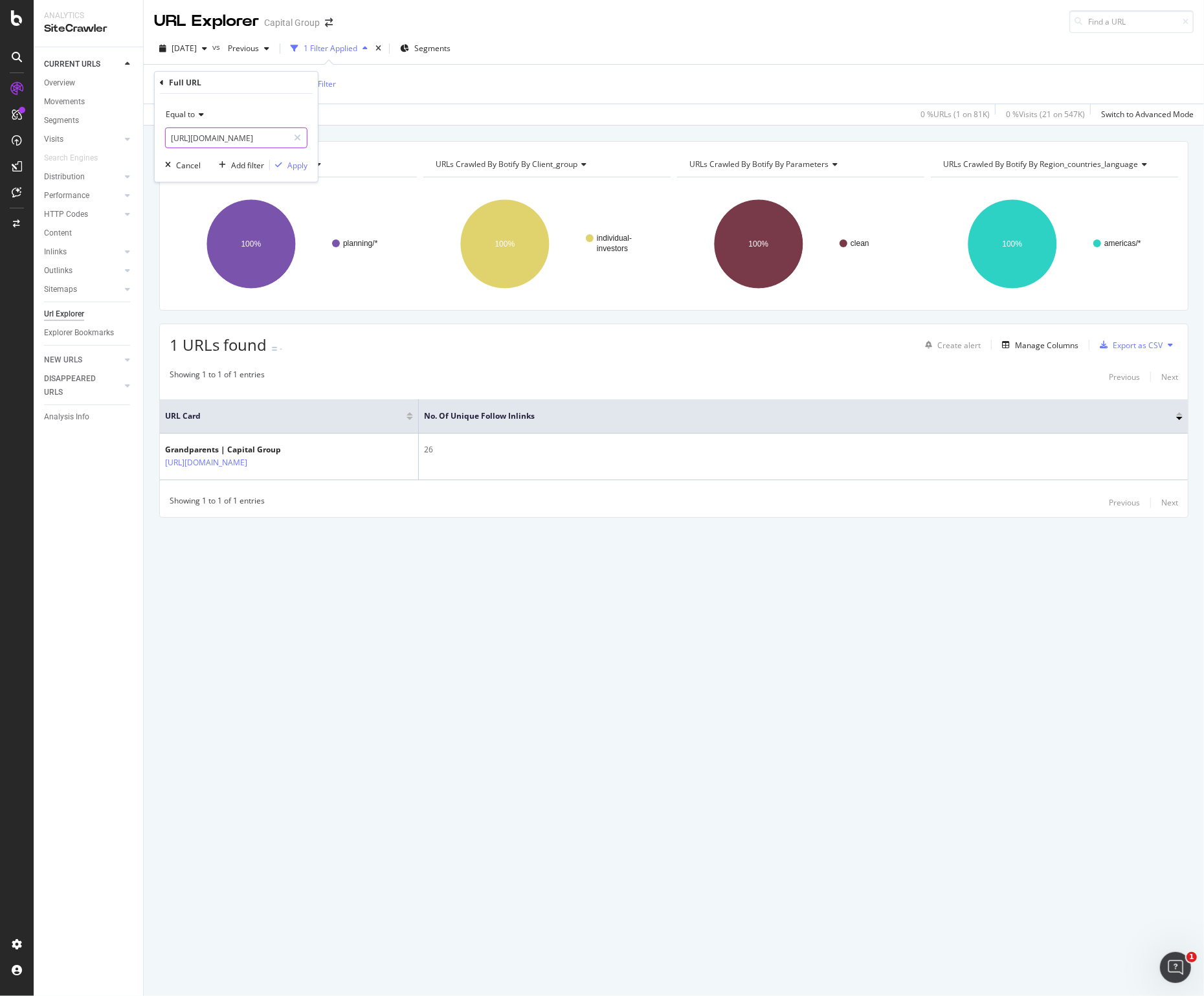
paste input "service-and-support/collegeamerica/distribute/qualified-expense"
type input "[URL][DOMAIN_NAME]"
click at [295, 165] on div "Apply" at bounding box center [297, 165] width 20 height 11
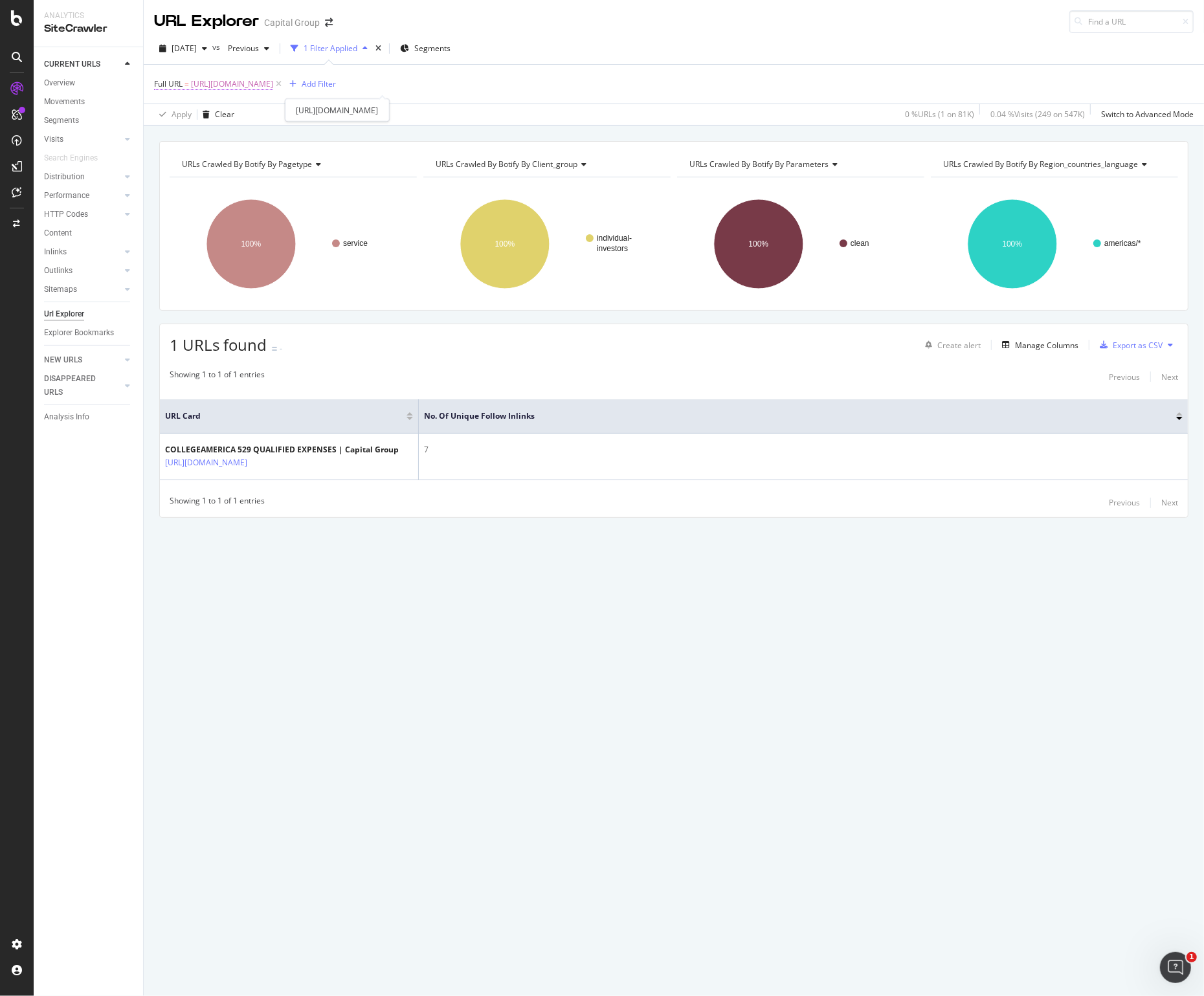
click at [273, 86] on span "[URL][DOMAIN_NAME]" at bounding box center [232, 84] width 83 height 18
click at [236, 136] on input "[URL][DOMAIN_NAME]" at bounding box center [227, 138] width 122 height 21
paste input "planning/college-savings/college-america-faq"
type input "[URL][DOMAIN_NAME]"
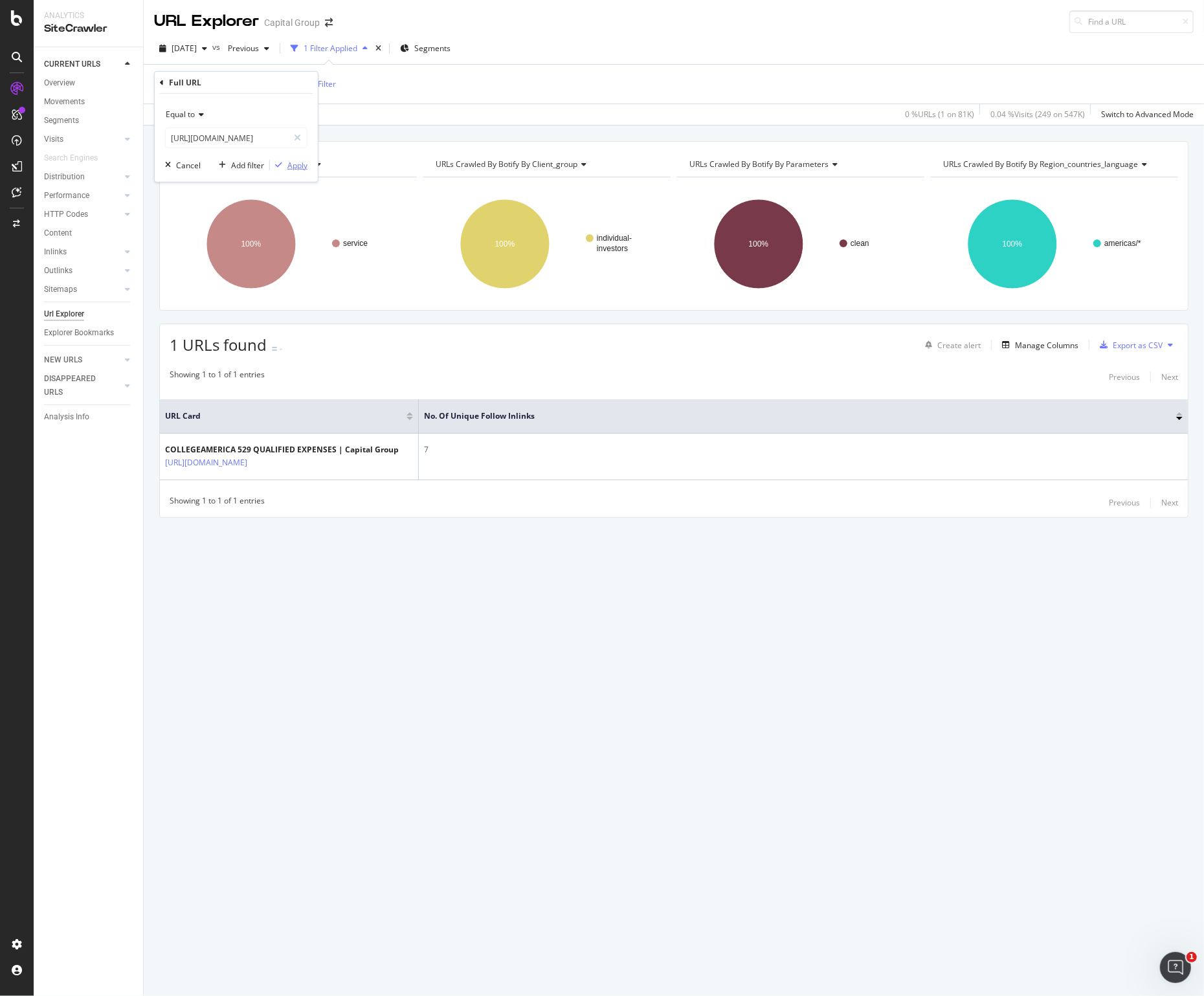
scroll to position [0, 0]
click at [283, 162] on div "button" at bounding box center [279, 165] width 17 height 8
click at [273, 82] on span "[URL][DOMAIN_NAME]" at bounding box center [232, 84] width 83 height 18
click at [236, 138] on input "[URL][DOMAIN_NAME]" at bounding box center [227, 138] width 122 height 21
paste input "investments/share-class-information/share-class-pricing"
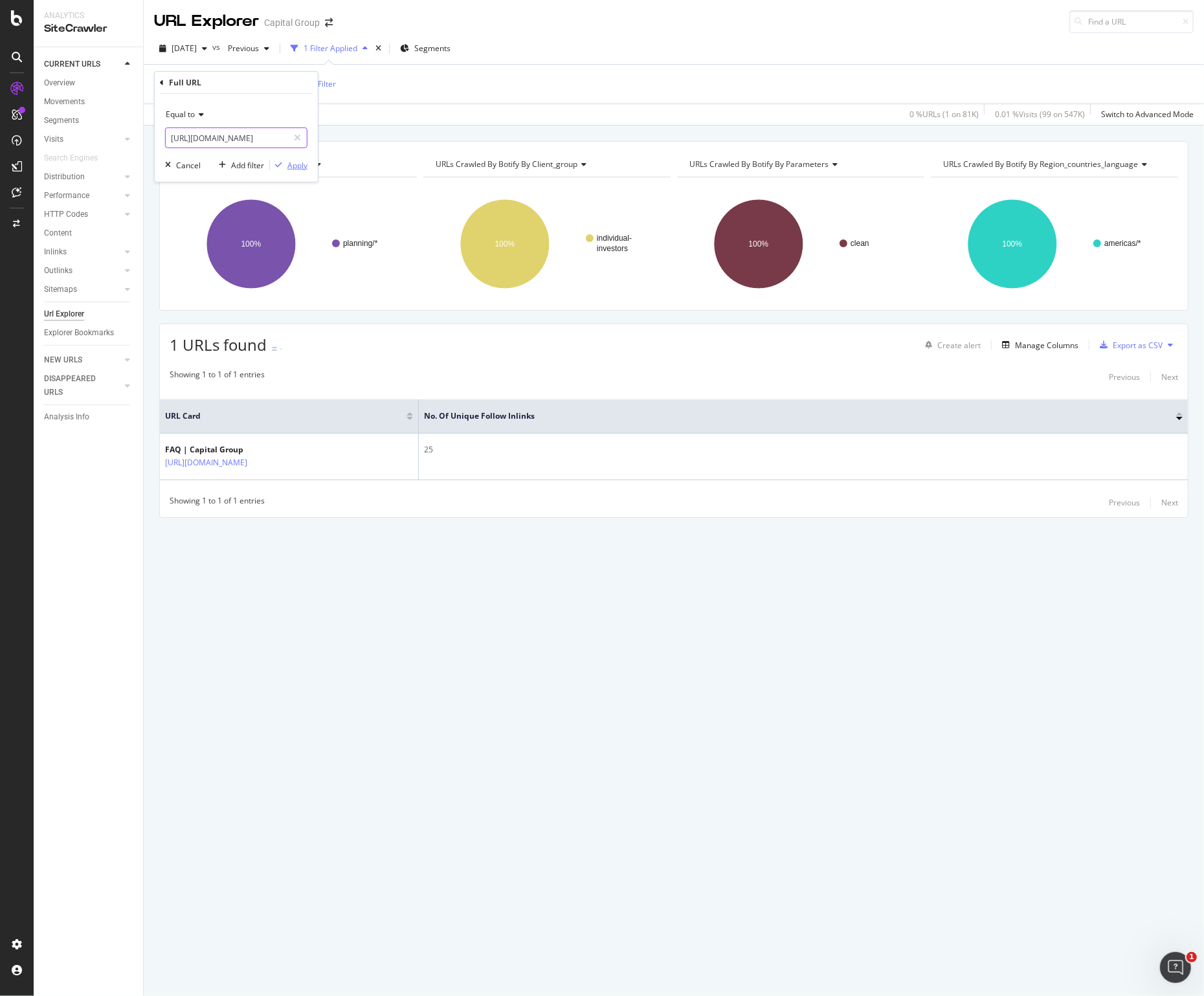
scroll to position [0, 260]
type input "[URL][DOMAIN_NAME]"
click at [291, 165] on div "Apply" at bounding box center [297, 165] width 20 height 11
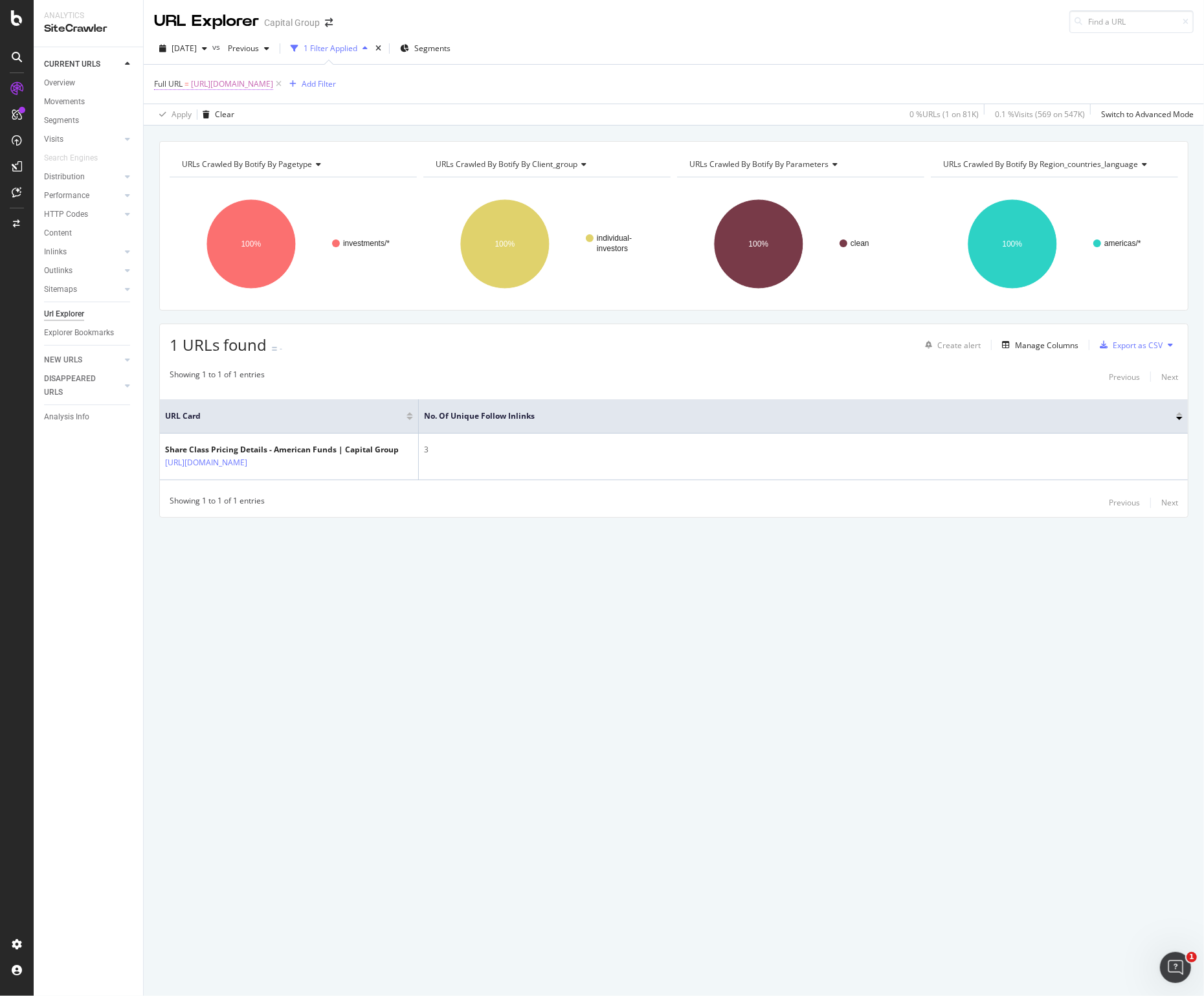
click at [273, 83] on span "[URL][DOMAIN_NAME]" at bounding box center [232, 84] width 83 height 18
click at [219, 137] on input "[URL][DOMAIN_NAME]" at bounding box center [227, 138] width 122 height 21
paste input "text"
type input "[URL][DOMAIN_NAME]"
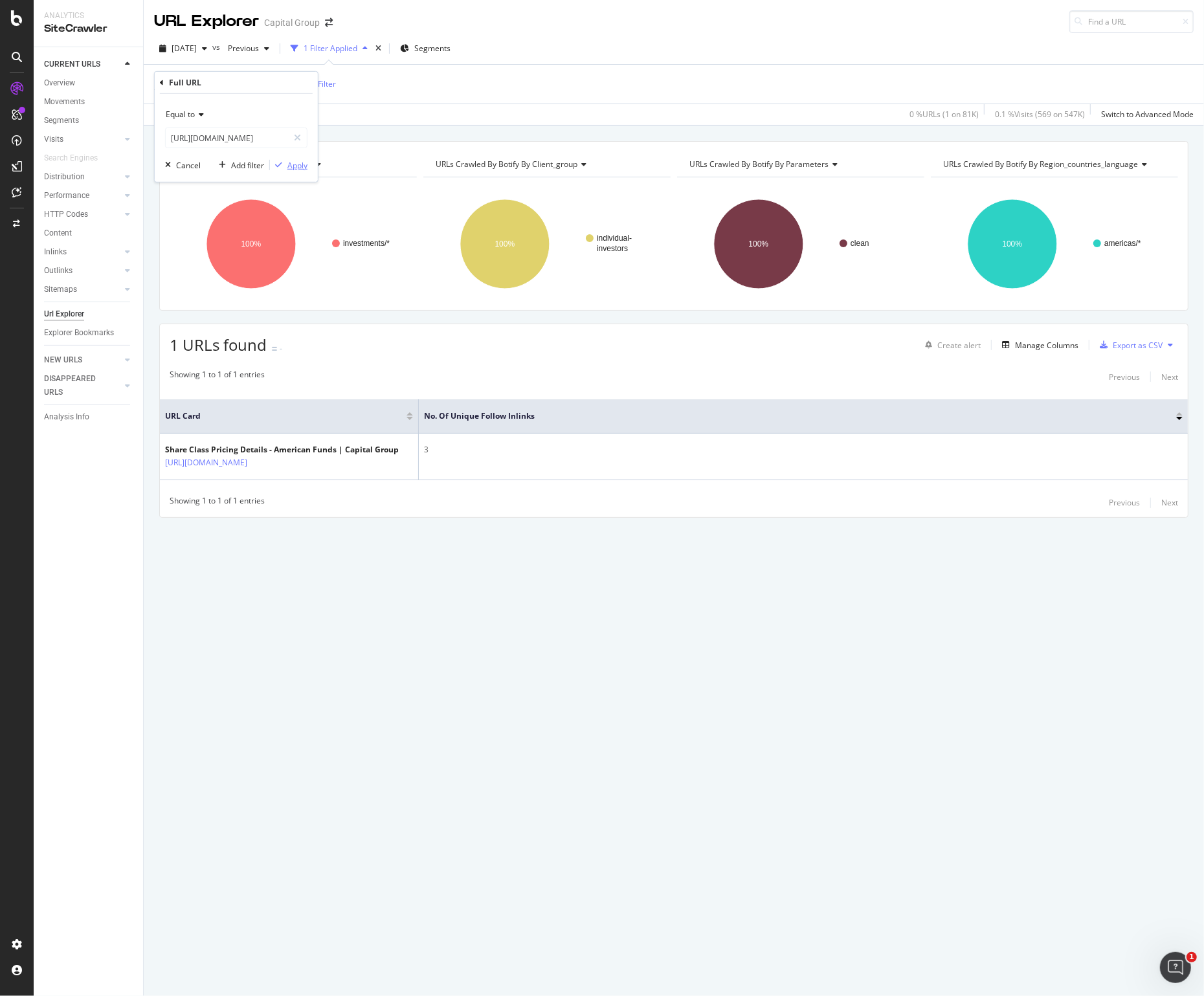
click at [293, 166] on div "Apply" at bounding box center [297, 165] width 20 height 11
click at [273, 86] on span "[URL][DOMAIN_NAME]" at bounding box center [232, 84] width 83 height 18
click at [260, 129] on input "[URL][DOMAIN_NAME]" at bounding box center [227, 138] width 122 height 21
paste input "planning/college-savings/529-plan-basics"
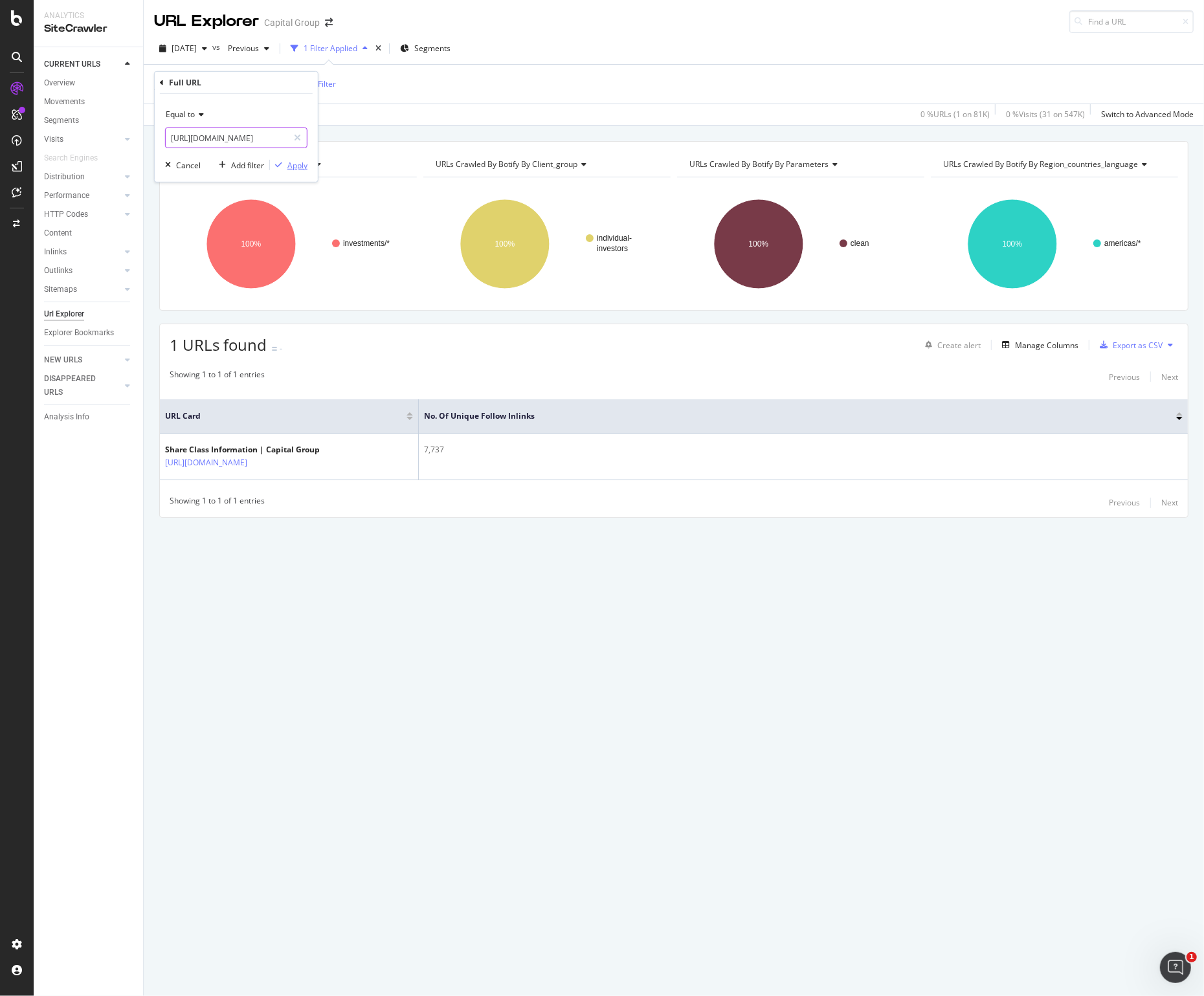
type input "[URL][DOMAIN_NAME]"
click at [303, 163] on div "Apply" at bounding box center [297, 165] width 20 height 11
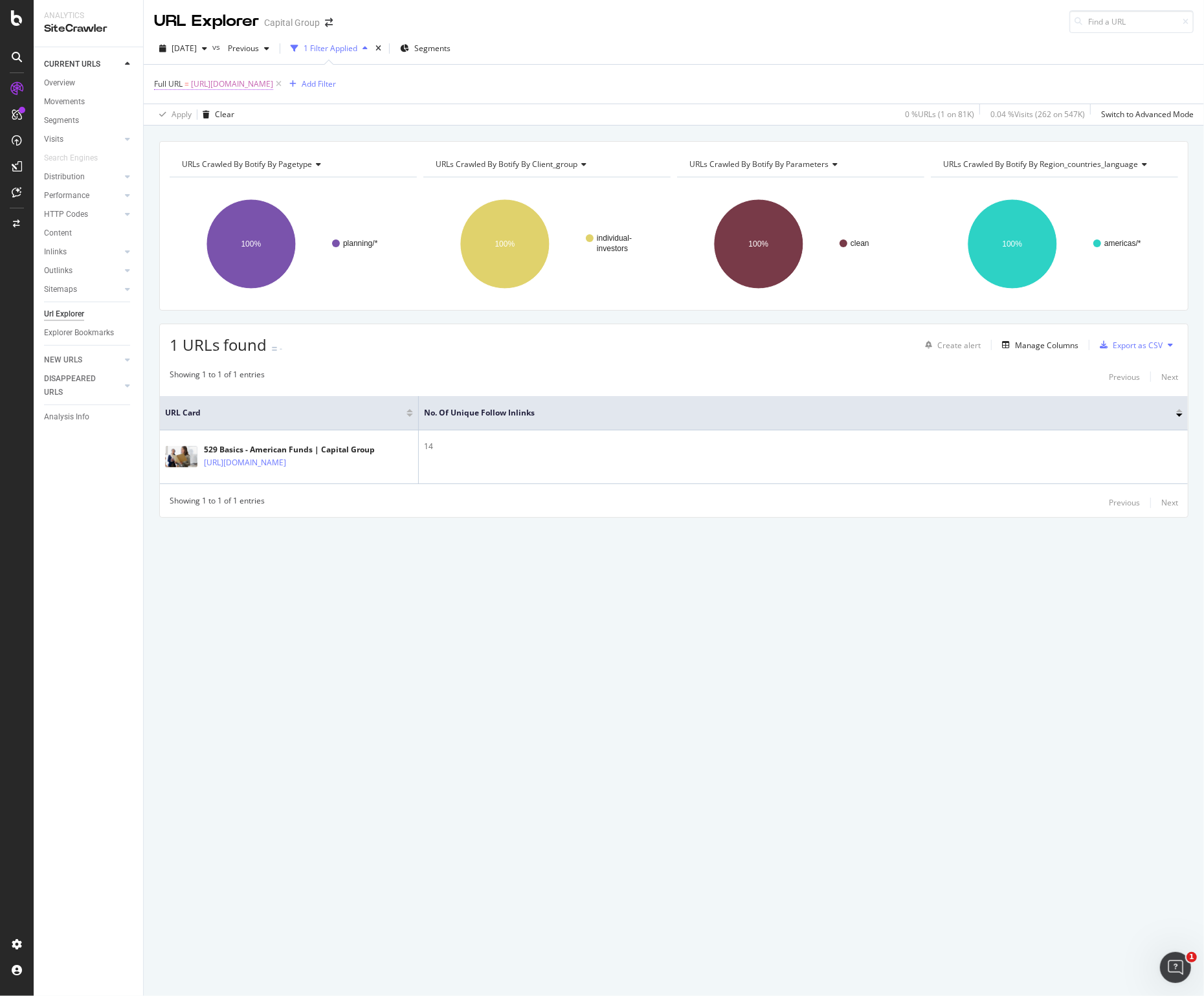
click at [273, 84] on span "[URL][DOMAIN_NAME]" at bounding box center [232, 84] width 83 height 18
click at [241, 133] on input "[URL][DOMAIN_NAME]" at bounding box center [227, 138] width 122 height 21
paste input "investments/college-[GEOGRAPHIC_DATA]-529"
type input "[URL][DOMAIN_NAME]"
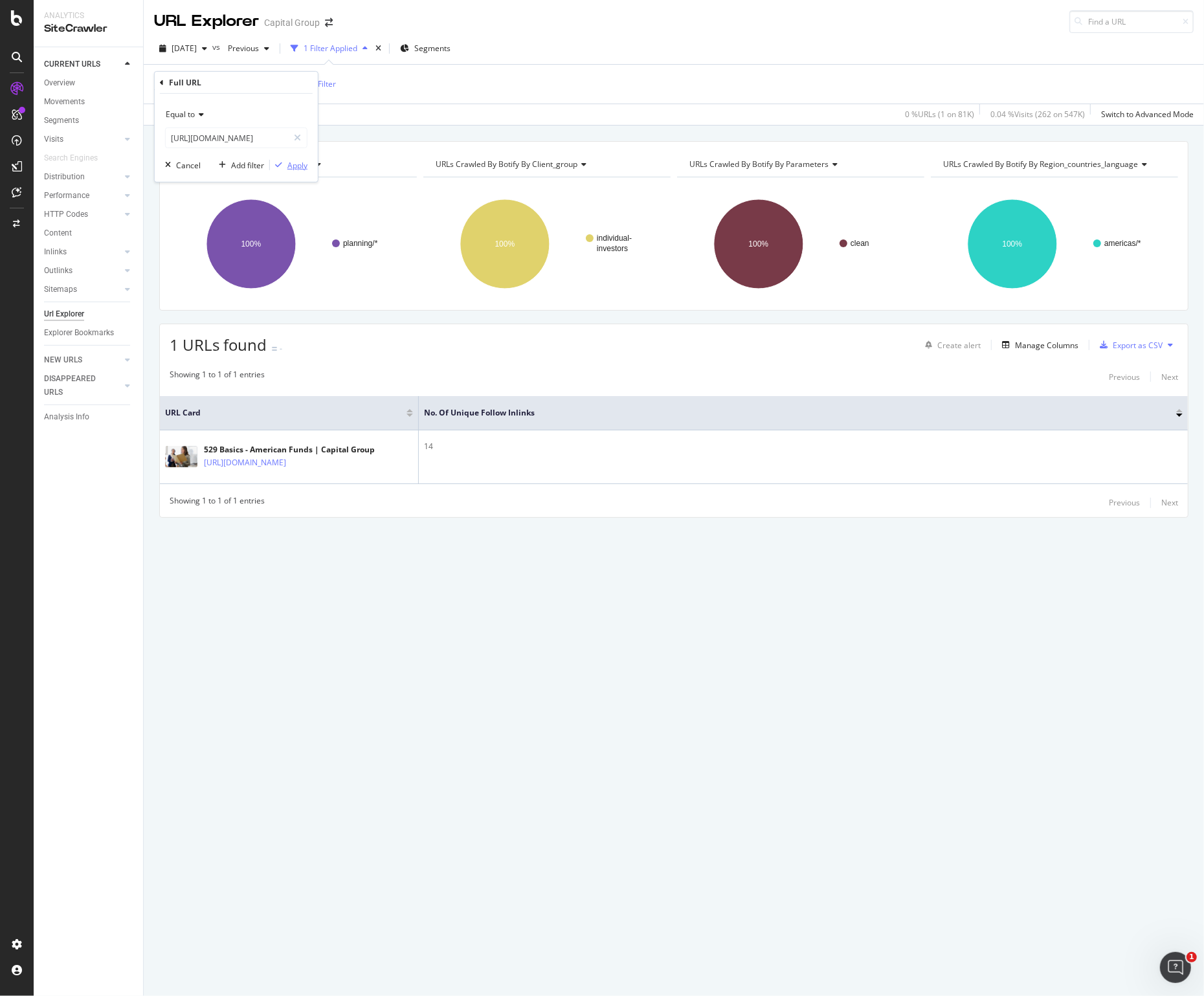
scroll to position [0, 0]
click at [291, 162] on div "Apply" at bounding box center [297, 165] width 20 height 11
click at [273, 87] on span "[URL][DOMAIN_NAME]" at bounding box center [232, 84] width 83 height 18
click at [214, 144] on input "[URL][DOMAIN_NAME]" at bounding box center [227, 138] width 122 height 21
paste input "planning/college-savings/up-next-college/what-if-child-does-not-need-529-old"
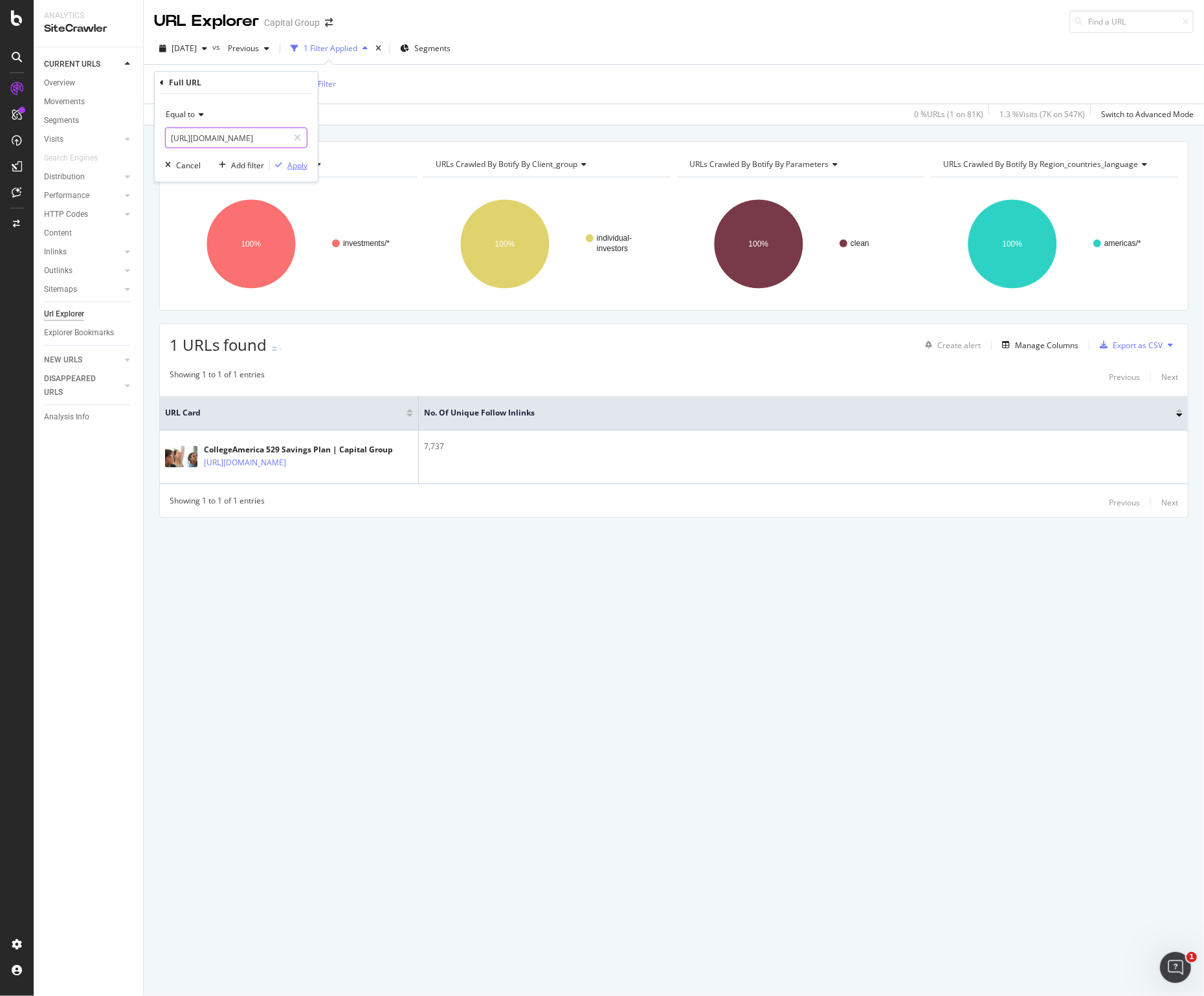
scroll to position [0, 336]
type input "[URL][DOMAIN_NAME]"
click at [285, 161] on div "button" at bounding box center [279, 165] width 17 height 8
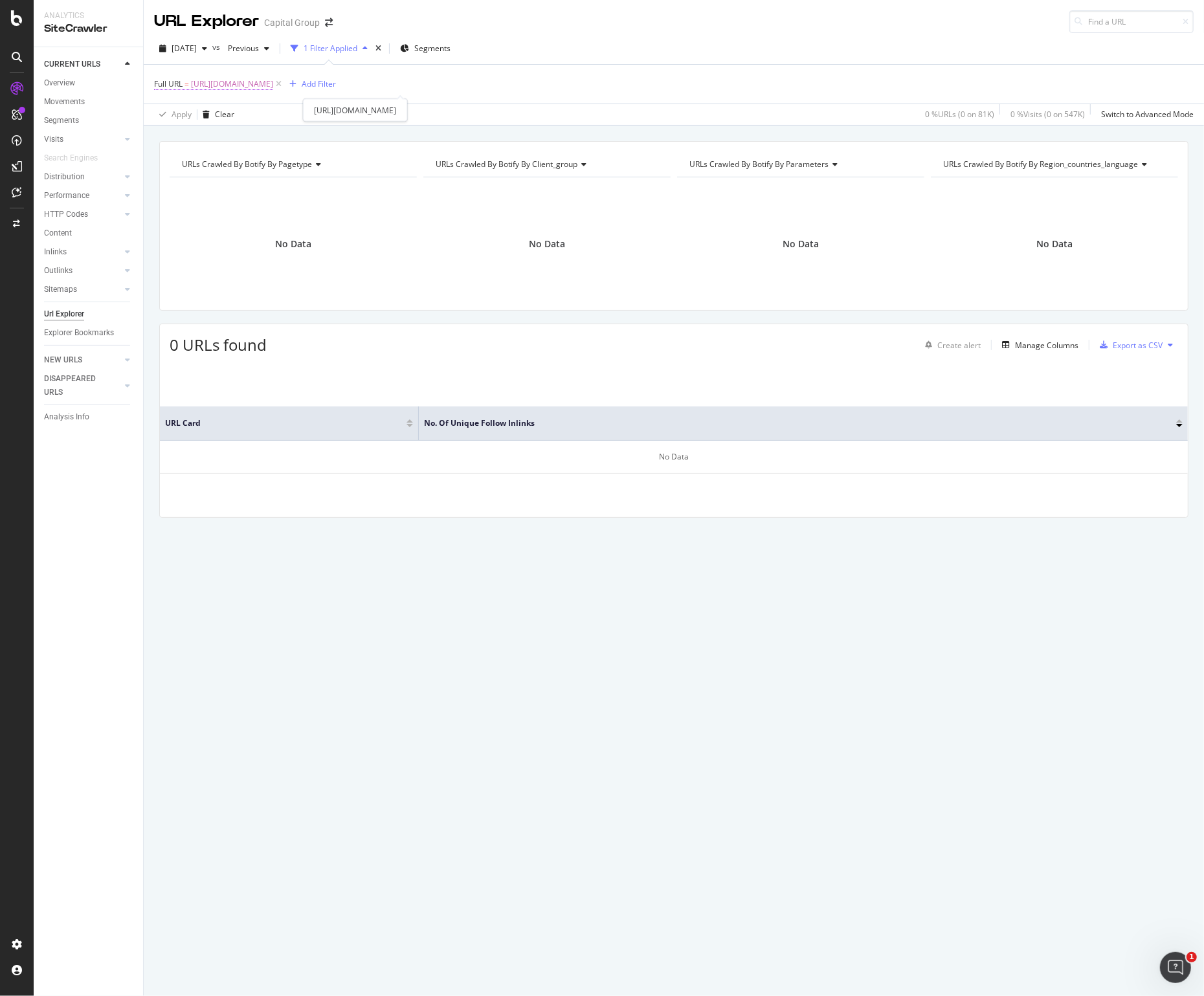
click at [273, 85] on span "[URL][DOMAIN_NAME]" at bounding box center [232, 84] width 83 height 18
click at [219, 131] on input "[URL][DOMAIN_NAME]" at bounding box center [227, 138] width 122 height 21
paste input "529-plan-basics"
type input "[URL][DOMAIN_NAME]"
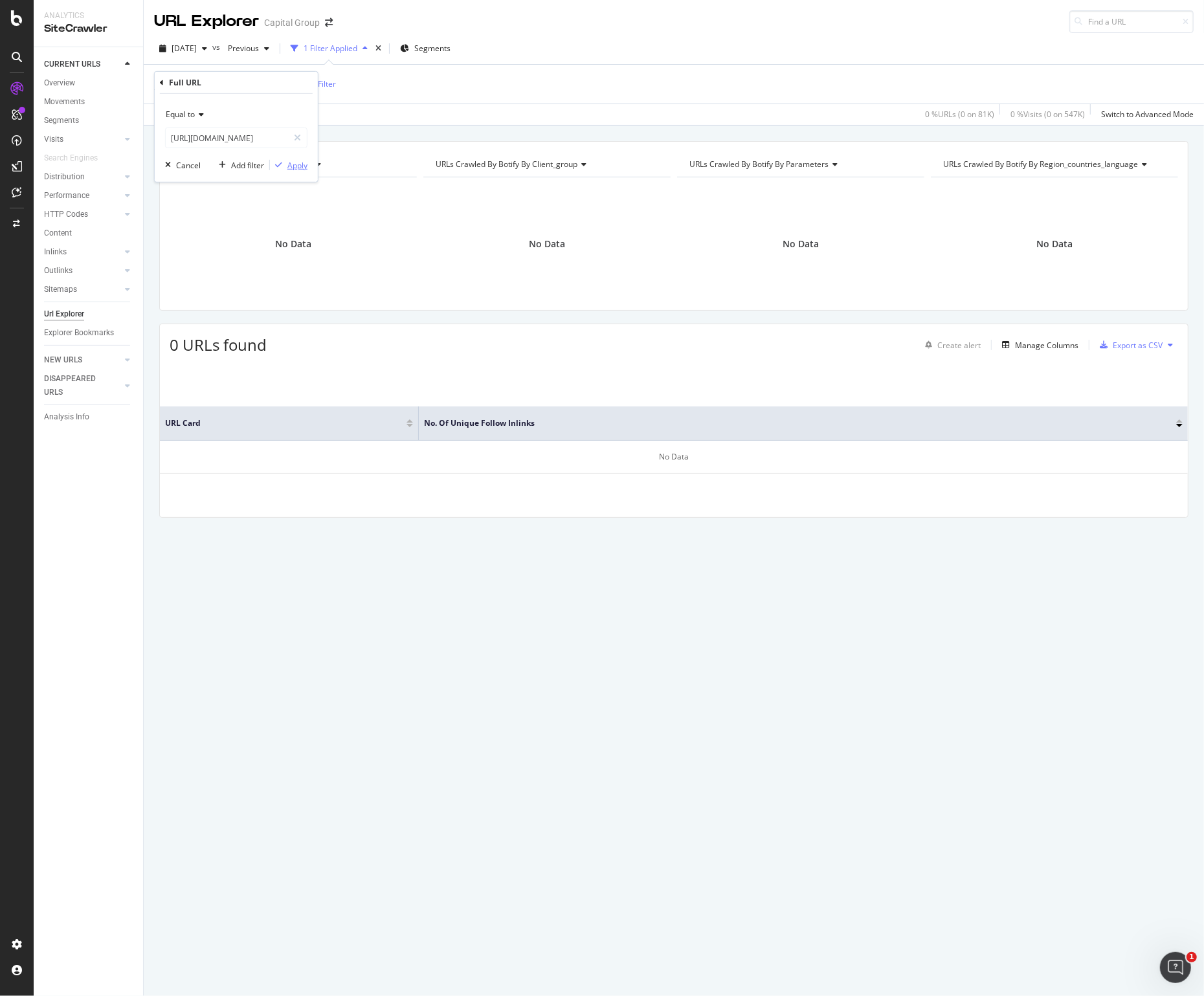
scroll to position [0, 0]
click at [290, 165] on div "Apply" at bounding box center [297, 165] width 20 height 11
click at [273, 86] on span "[URL][DOMAIN_NAME]" at bounding box center [232, 84] width 83 height 18
click at [249, 142] on input "[URL][DOMAIN_NAME]" at bounding box center [227, 138] width 122 height 21
paste input "news/529statements"
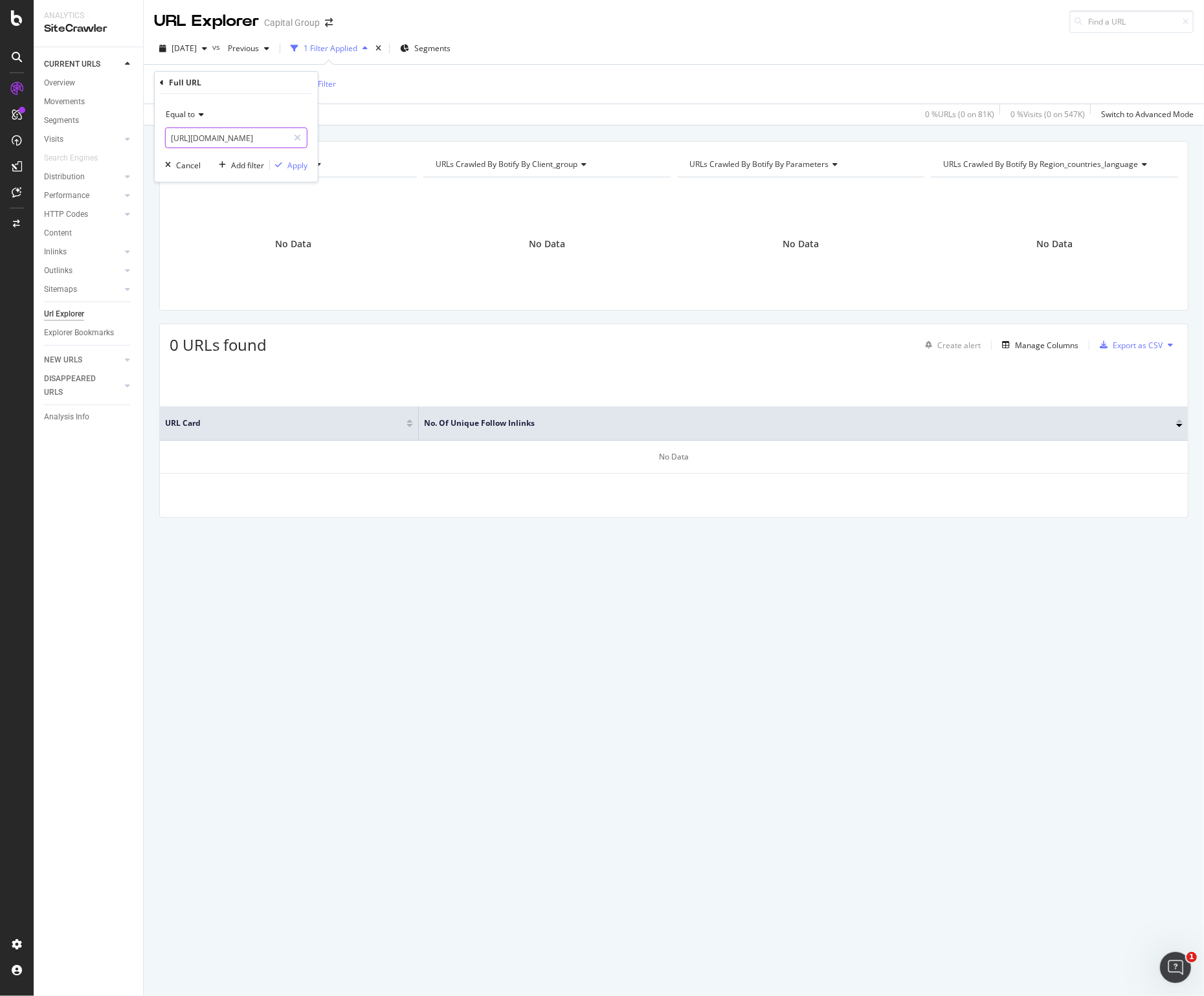
scroll to position [0, 132]
type input "[URL][DOMAIN_NAME]"
click at [298, 164] on div "Apply" at bounding box center [297, 165] width 20 height 11
